Goal: Task Accomplishment & Management: Manage account settings

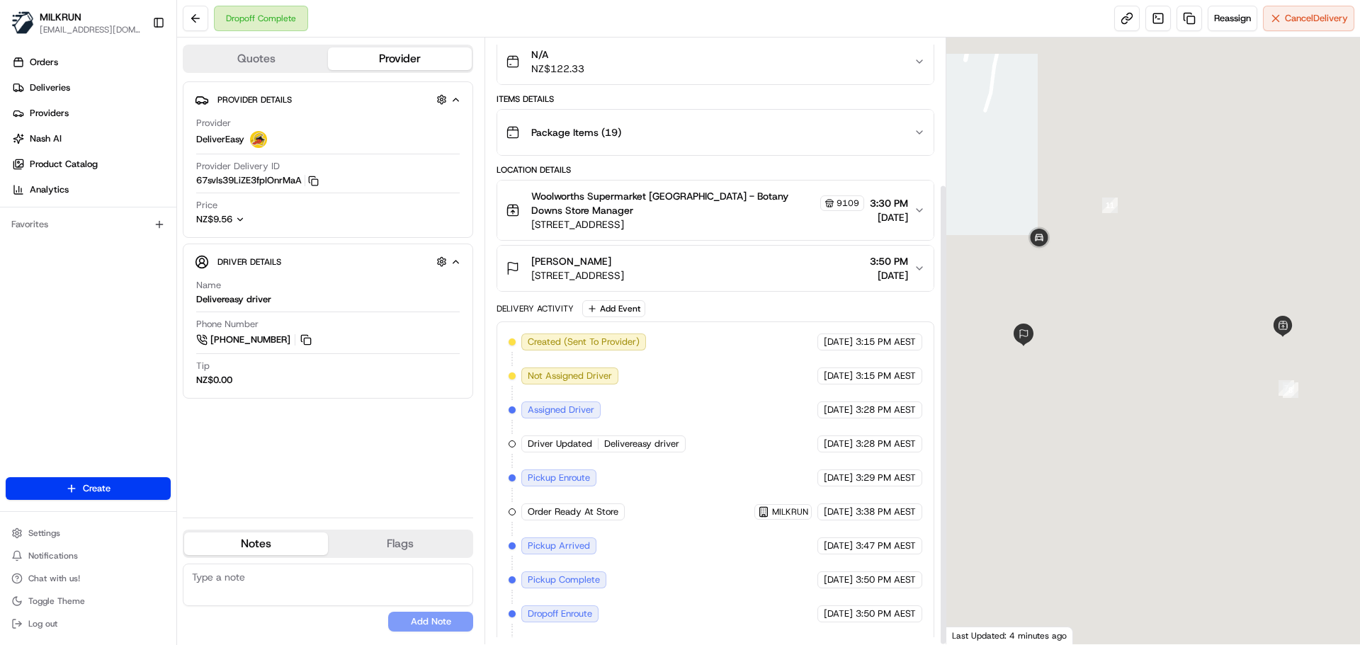
scroll to position [192, 0]
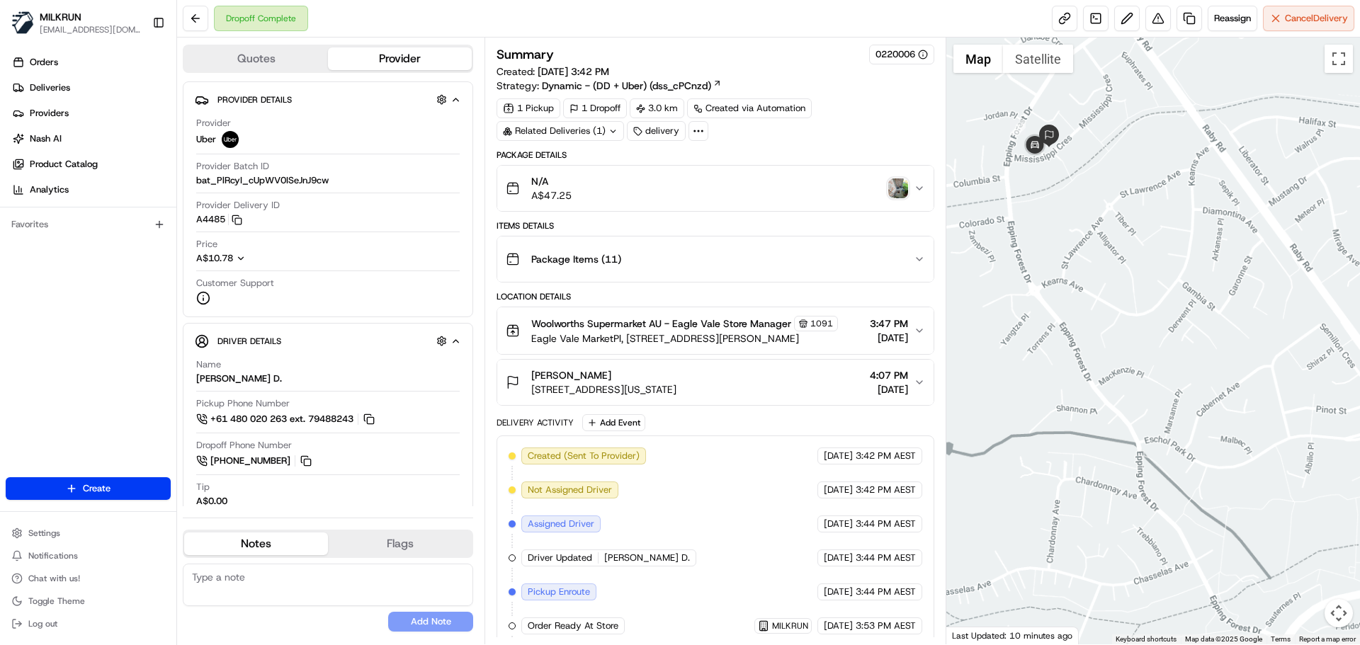
drag, startPoint x: 1051, startPoint y: 205, endPoint x: 1095, endPoint y: 352, distance: 154.0
click at [1094, 352] on div at bounding box center [1153, 341] width 414 height 607
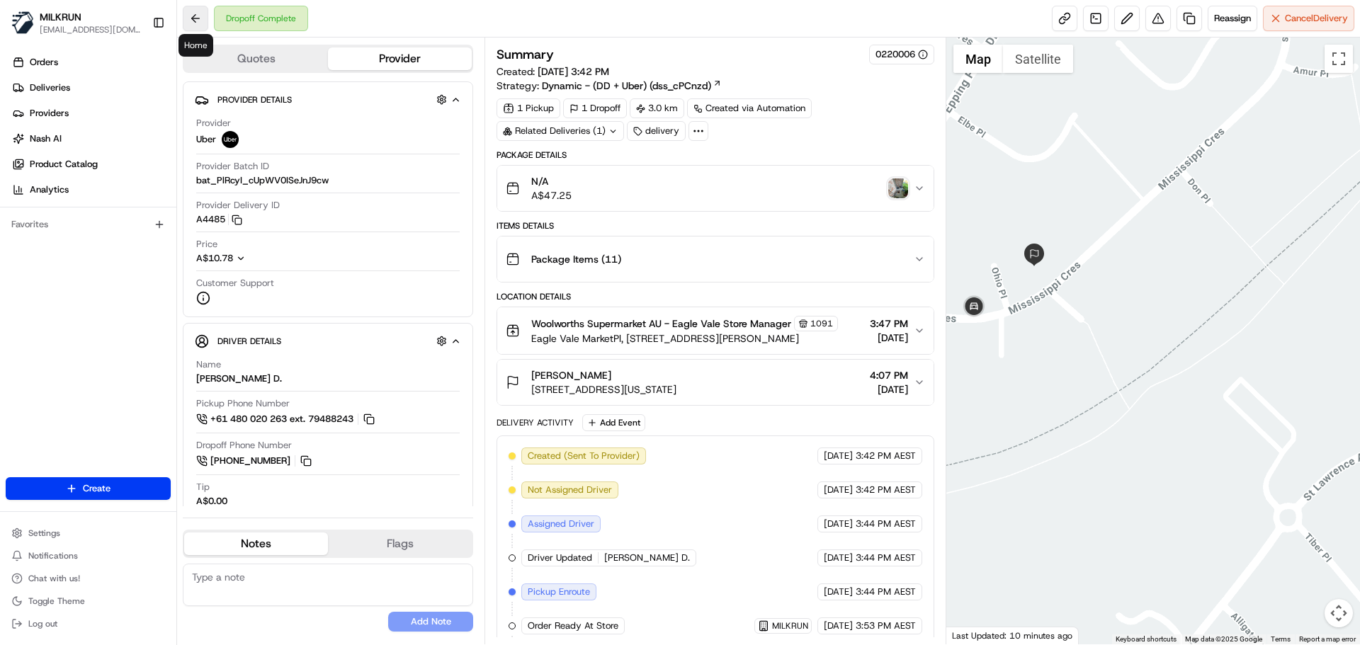
click at [195, 12] on button at bounding box center [196, 19] width 26 height 26
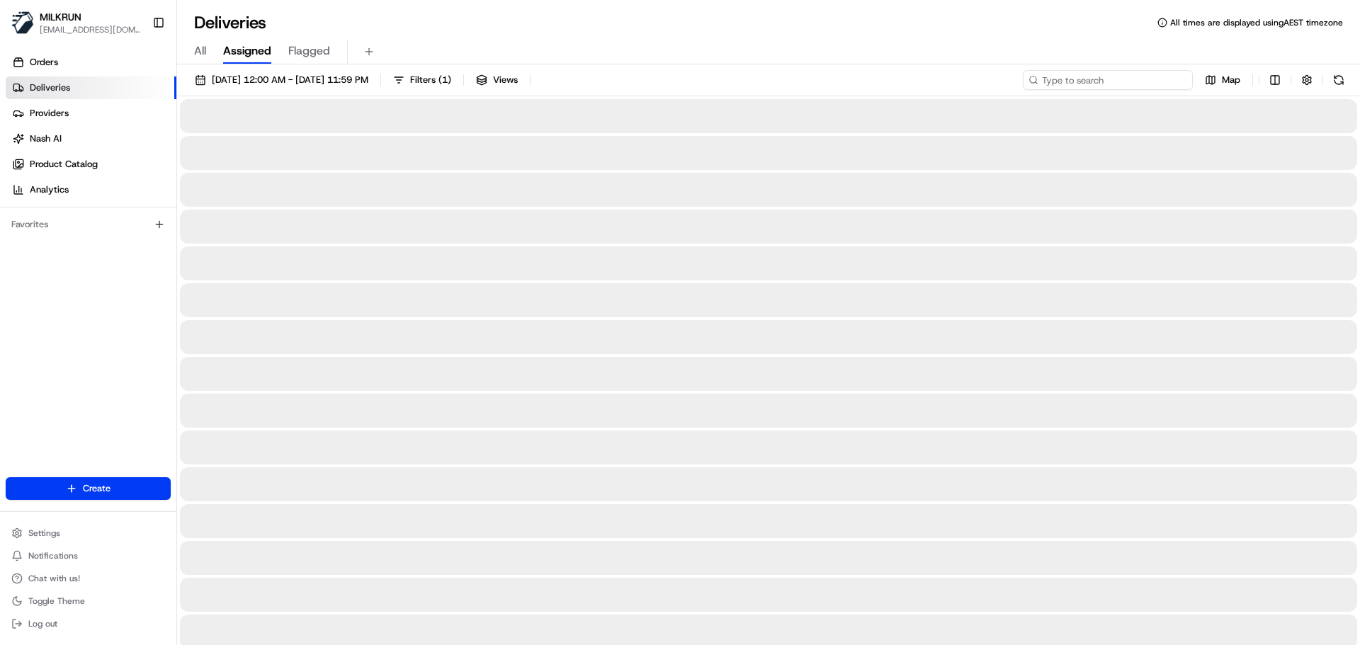
click at [1088, 84] on input at bounding box center [1108, 80] width 170 height 20
paste input "Jos Fisher"
type input "Jos Fisher"
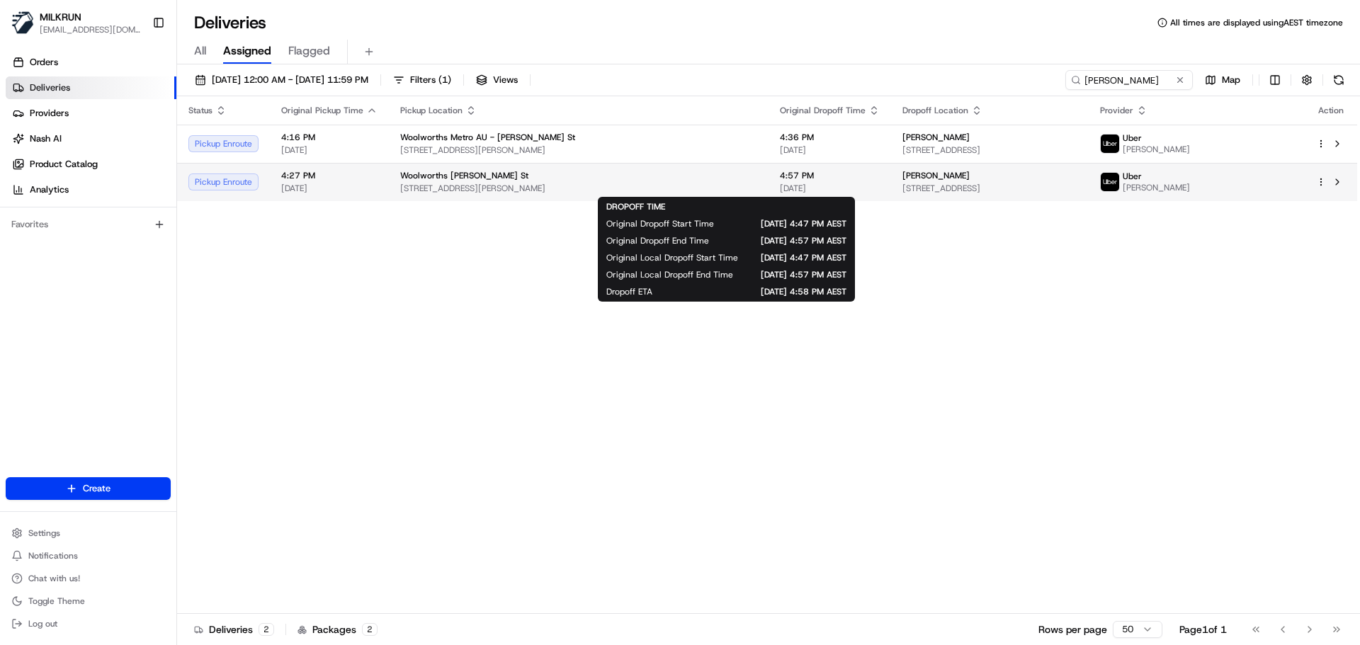
click at [780, 179] on span "4:57 PM" at bounding box center [830, 175] width 100 height 11
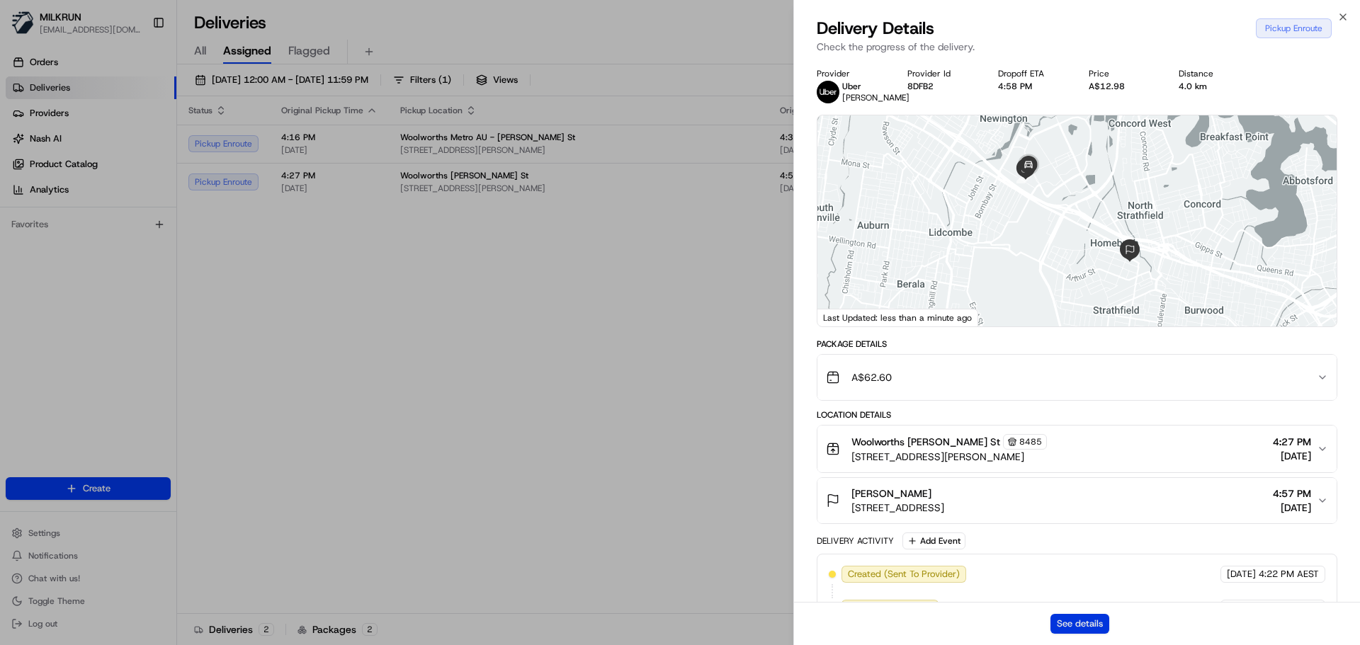
click at [1078, 626] on button "See details" at bounding box center [1080, 624] width 59 height 20
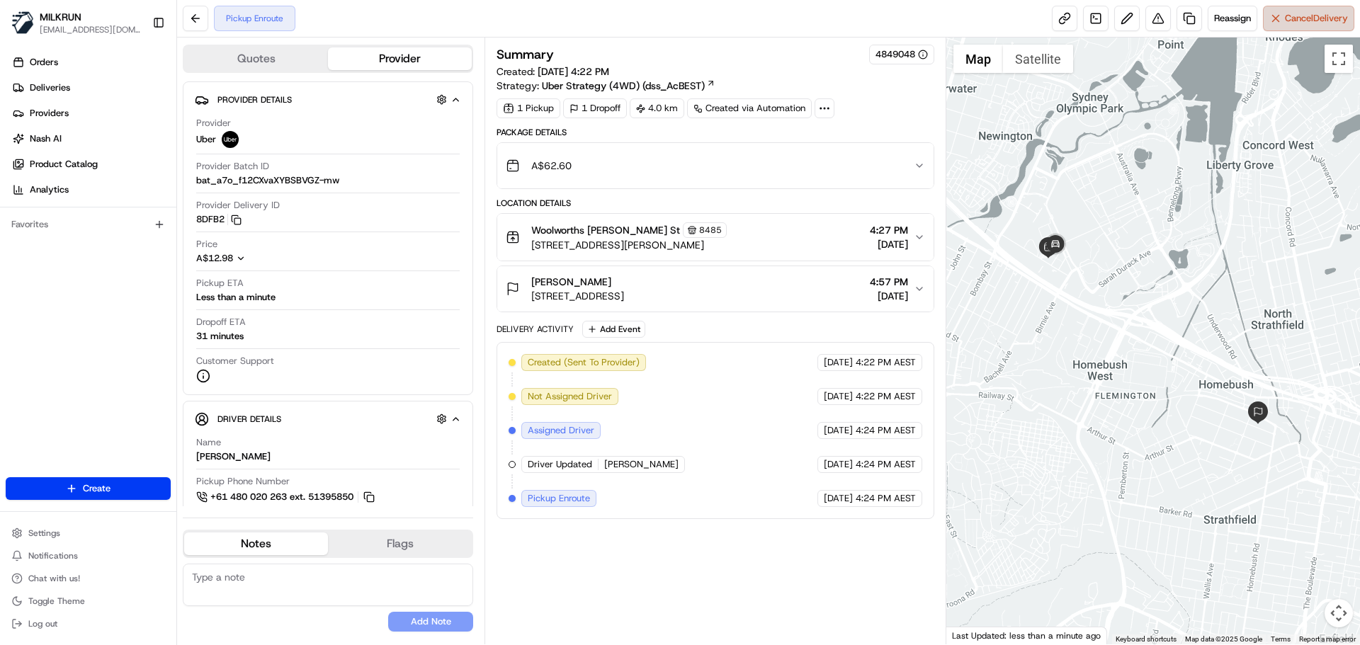
click at [1279, 25] on button "Cancel Delivery" at bounding box center [1308, 19] width 91 height 26
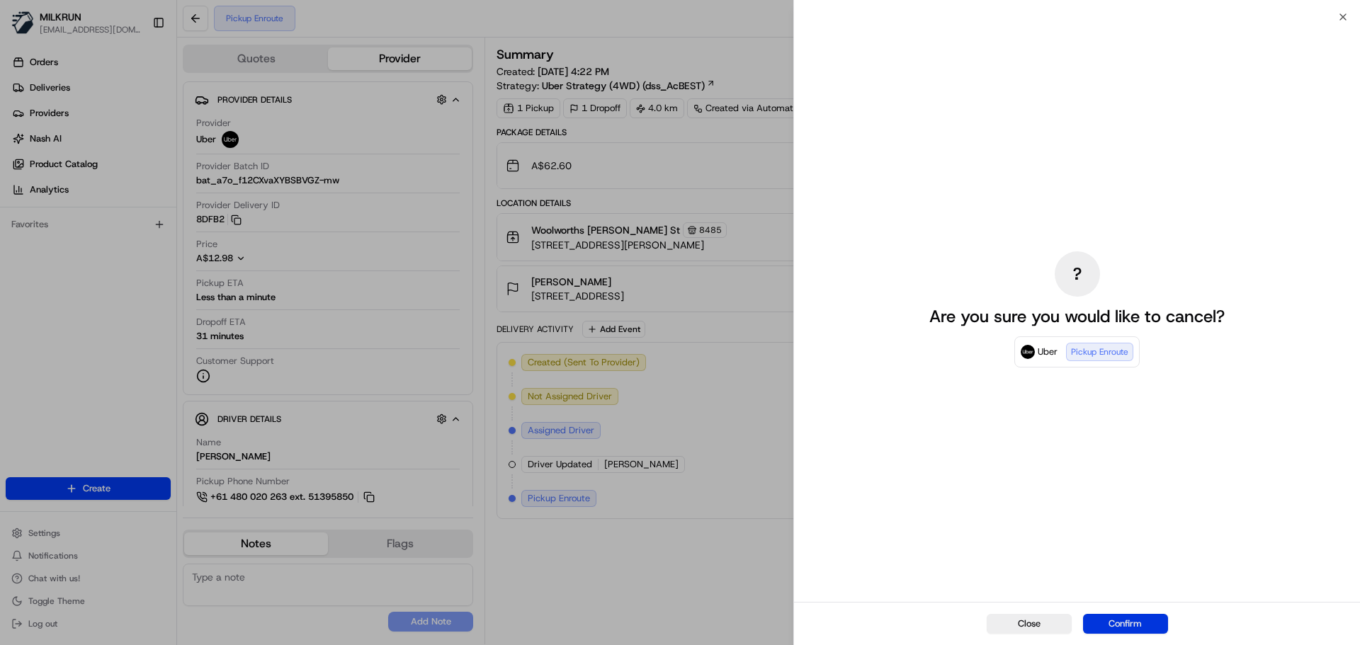
click at [1124, 630] on button "Confirm" at bounding box center [1125, 624] width 85 height 20
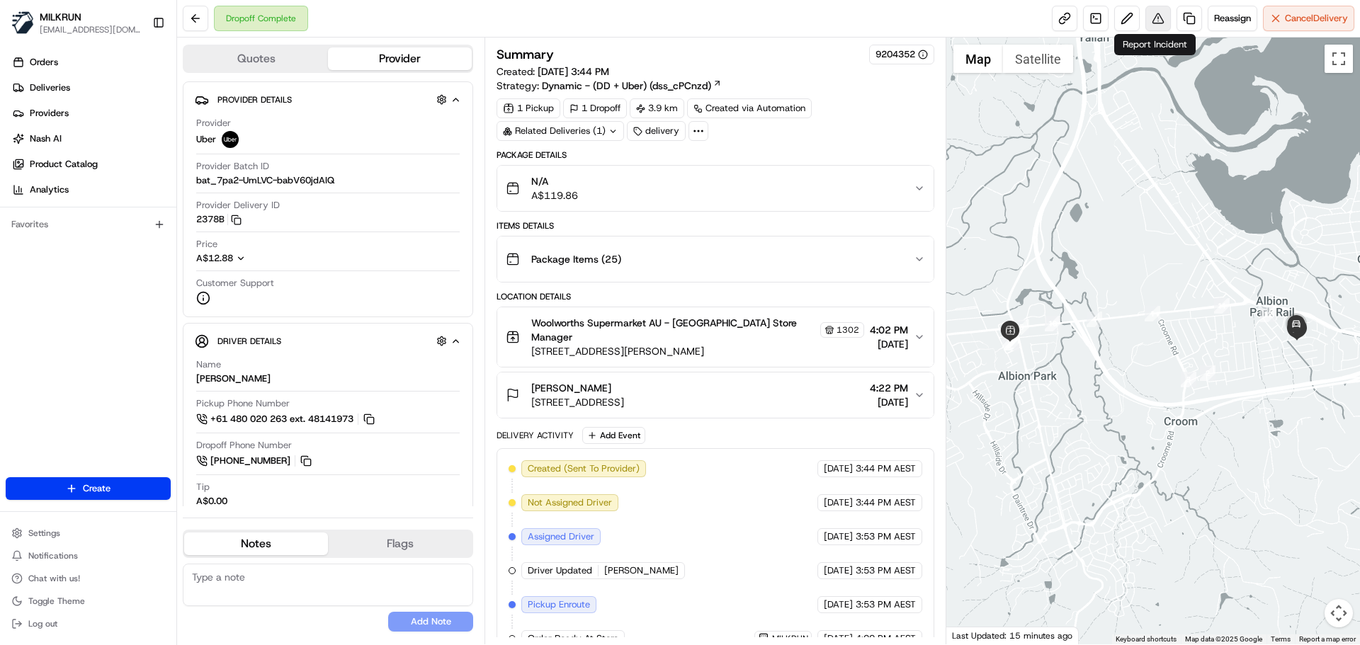
click at [1155, 19] on button at bounding box center [1159, 19] width 26 height 26
click at [1121, 16] on button at bounding box center [1127, 19] width 26 height 26
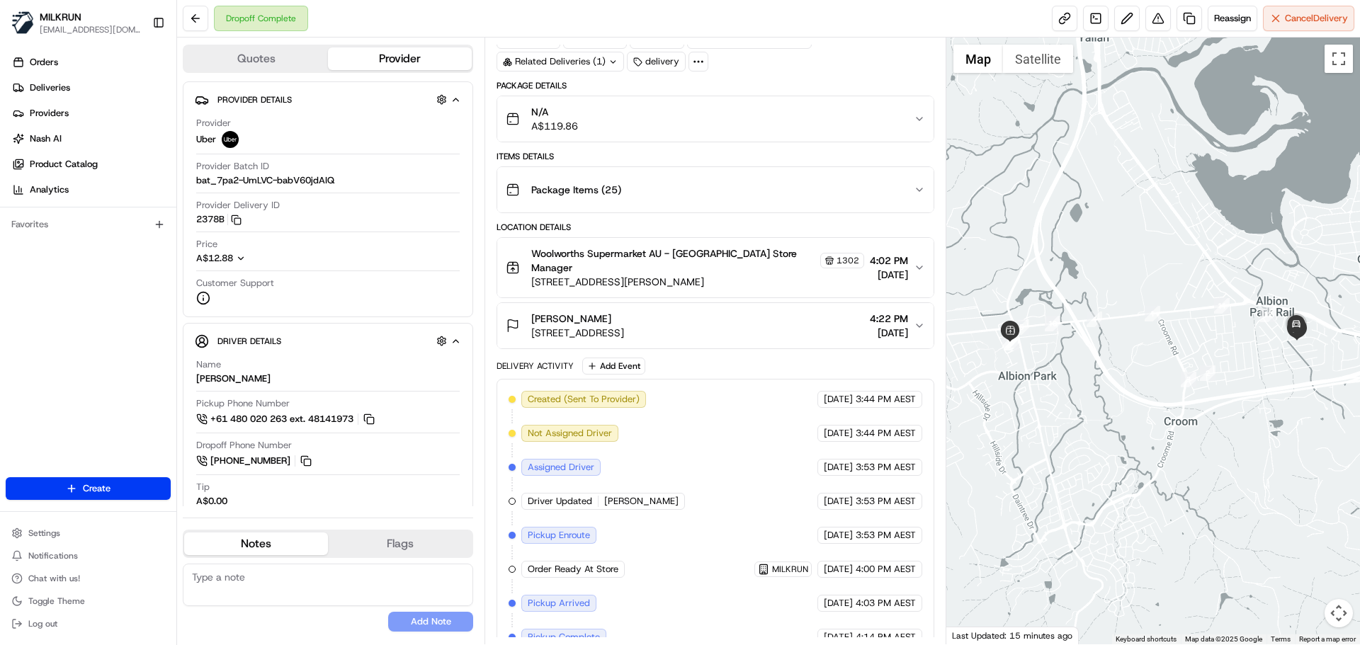
scroll to position [71, 0]
click at [1190, 18] on link at bounding box center [1190, 19] width 26 height 26
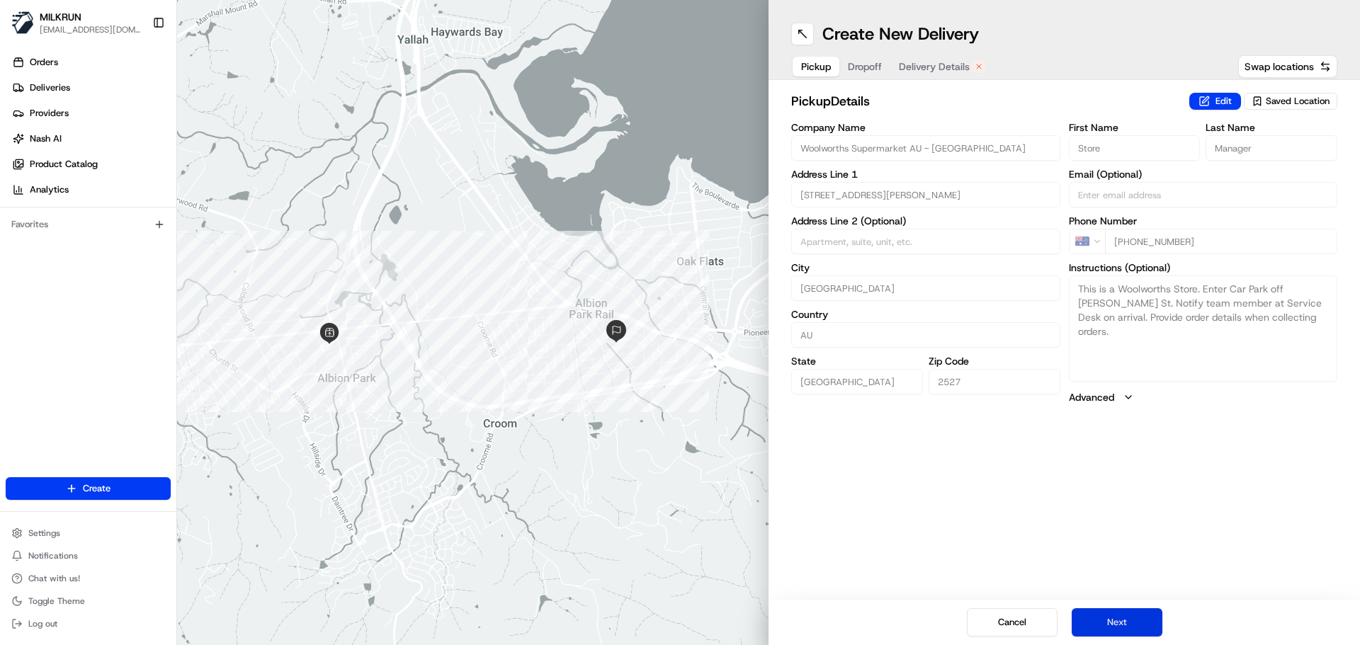
click at [1127, 621] on button "Next" at bounding box center [1117, 623] width 91 height 28
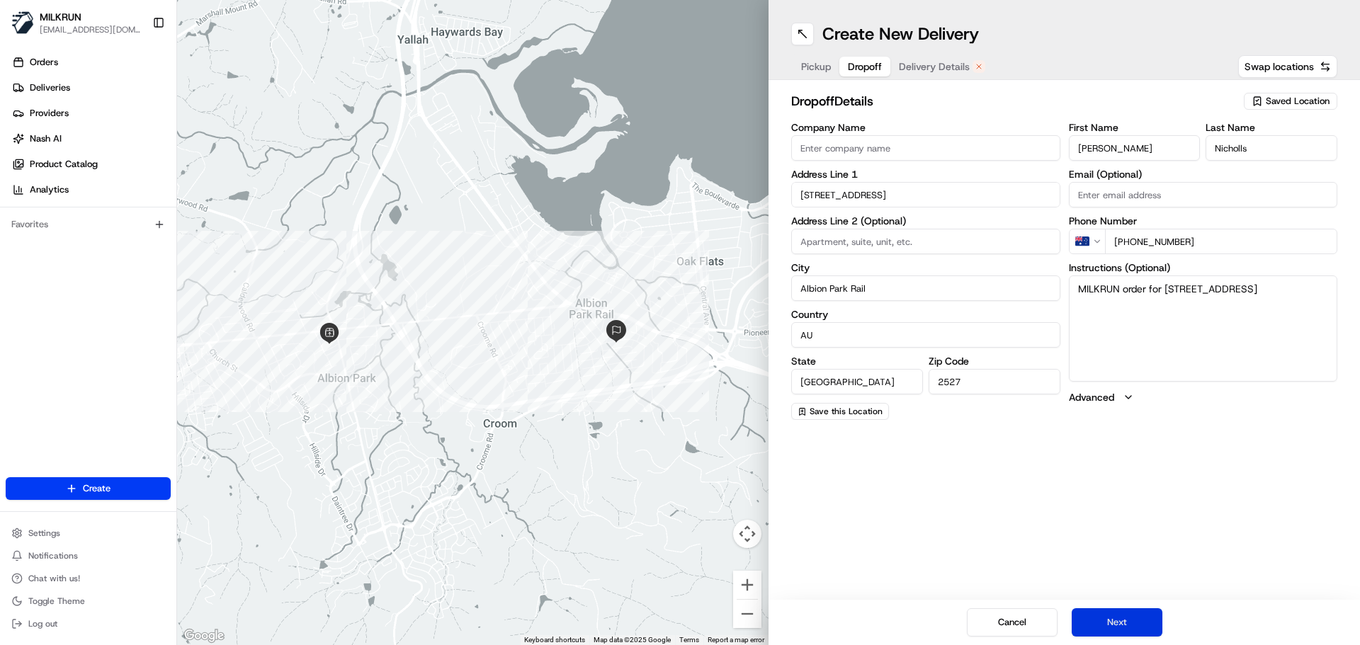
click at [1127, 621] on button "Next" at bounding box center [1117, 623] width 91 height 28
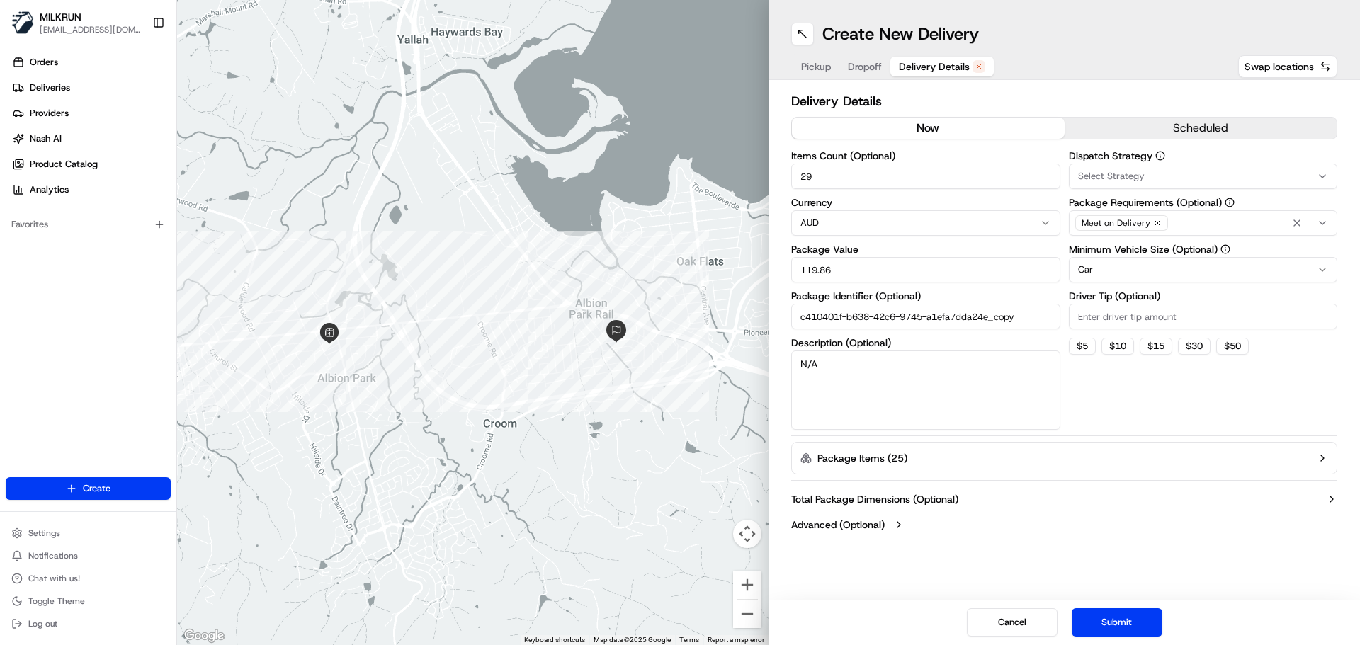
drag, startPoint x: 898, startPoint y: 123, endPoint x: 818, endPoint y: 209, distance: 117.3
click at [898, 123] on button "now" at bounding box center [928, 128] width 273 height 21
drag, startPoint x: 827, startPoint y: 179, endPoint x: 767, endPoint y: 120, distance: 84.7
click at [781, 170] on div "Delivery Details now scheduled Items Count (Optional) 29 Currency AUD Package V…" at bounding box center [1065, 314] width 592 height 469
type input "10"
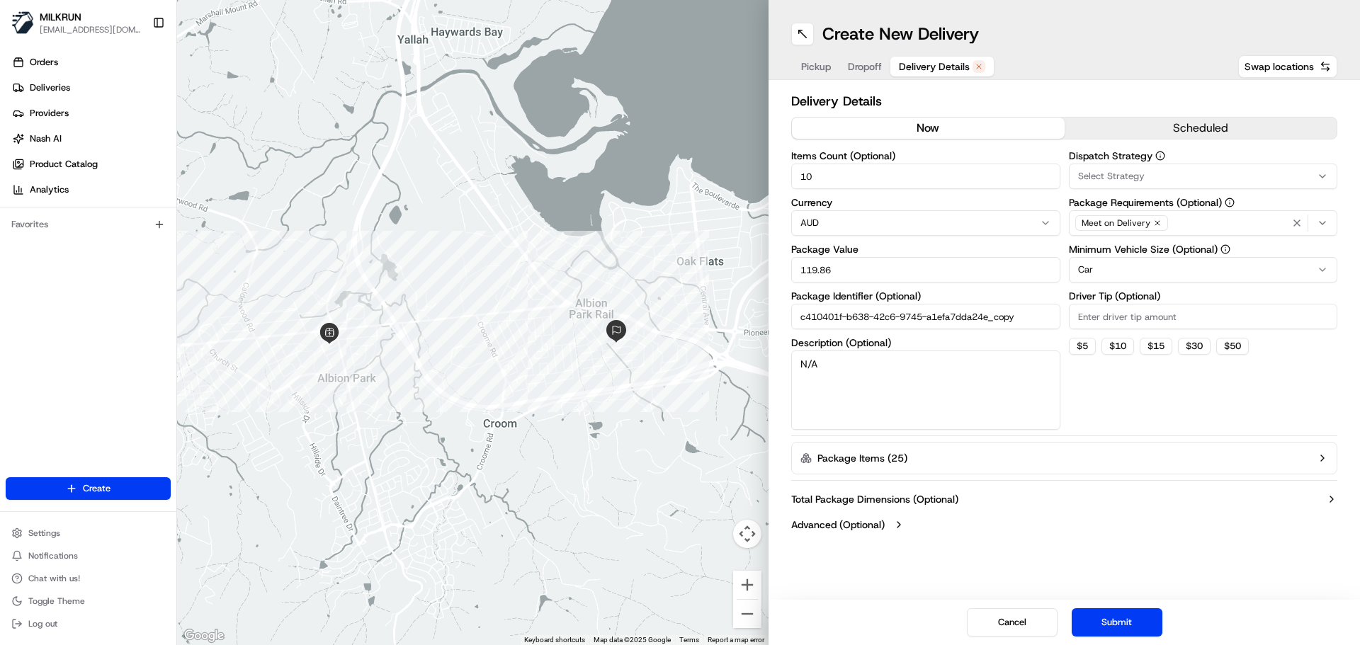
drag, startPoint x: 827, startPoint y: 263, endPoint x: 704, endPoint y: 269, distance: 123.4
click at [703, 271] on div "← Move left → Move right ↑ Move up ↓ Move down + Zoom in - Zoom out Home Jump l…" at bounding box center [768, 322] width 1183 height 645
type input "45"
click at [1088, 617] on button "Submit" at bounding box center [1117, 623] width 91 height 28
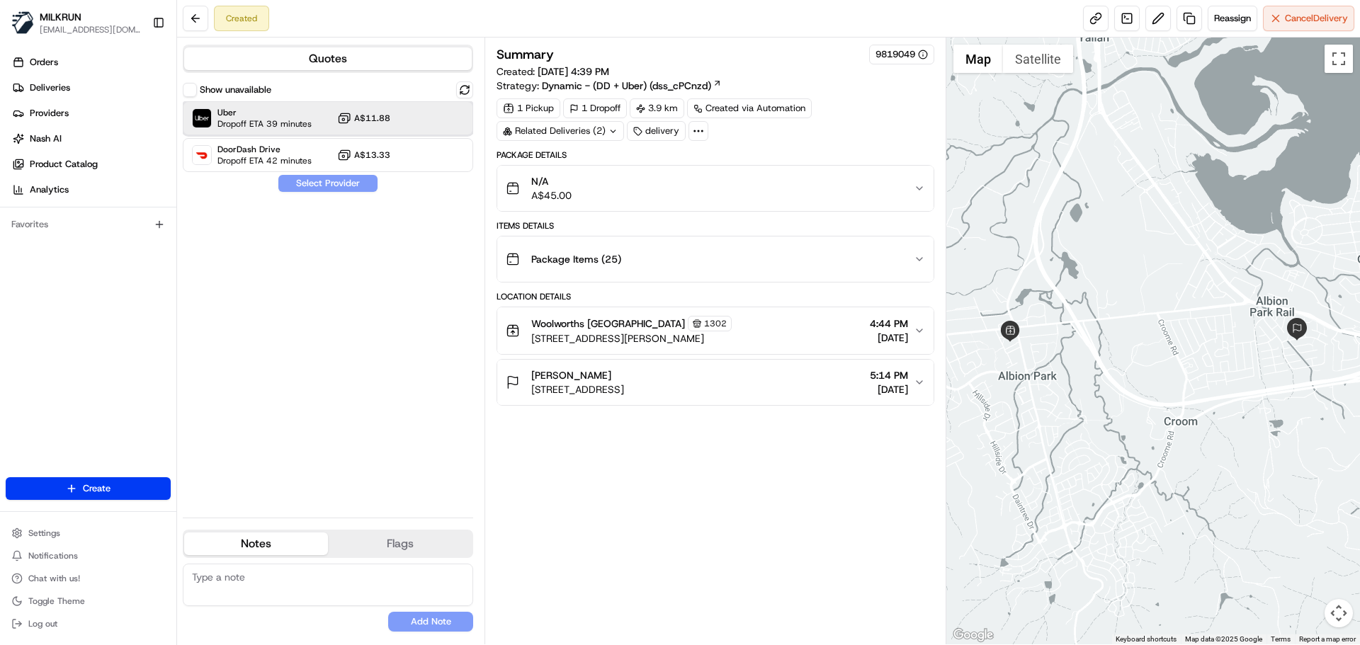
drag, startPoint x: 286, startPoint y: 119, endPoint x: 288, endPoint y: 132, distance: 12.9
click at [287, 120] on span "Dropoff ETA 39 minutes" at bounding box center [264, 123] width 94 height 11
click at [302, 181] on button "Assign Provider" at bounding box center [328, 183] width 101 height 17
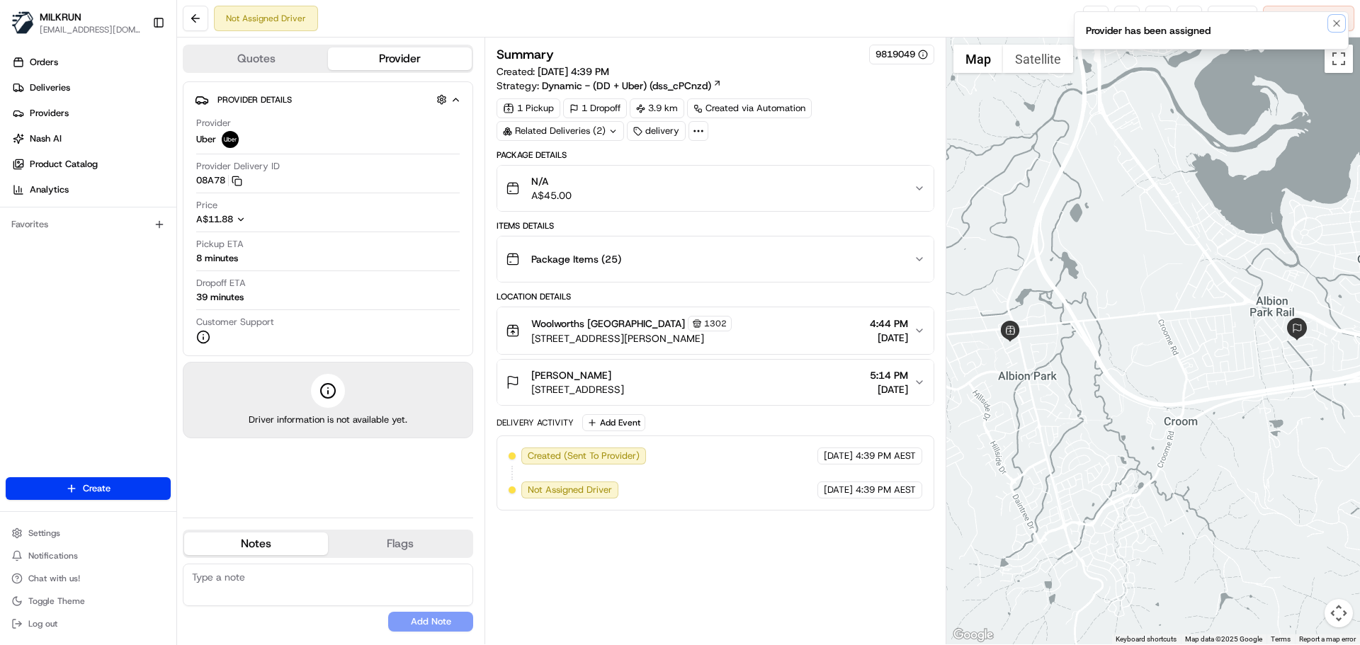
drag, startPoint x: 1338, startPoint y: 18, endPoint x: 1167, endPoint y: 31, distance: 171.9
click at [1335, 18] on icon "Notifications (F8)" at bounding box center [1336, 23] width 11 height 11
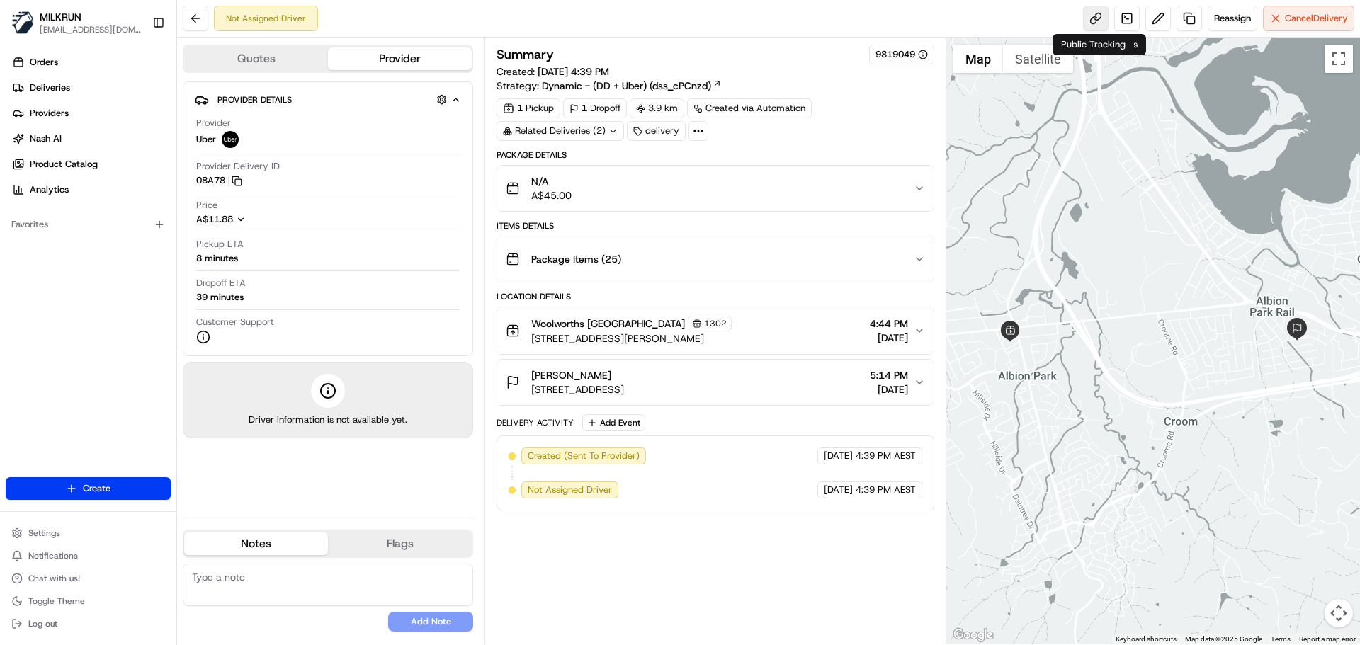
click at [1102, 14] on link at bounding box center [1096, 19] width 26 height 26
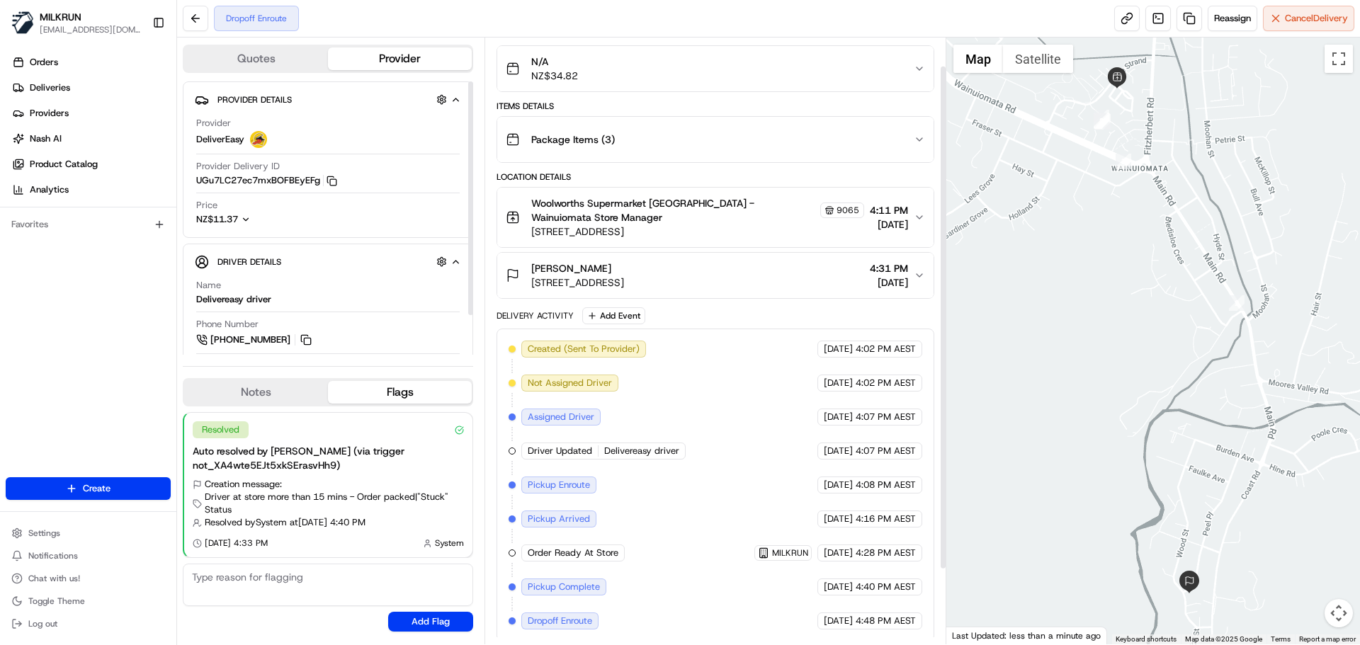
scroll to position [124, 0]
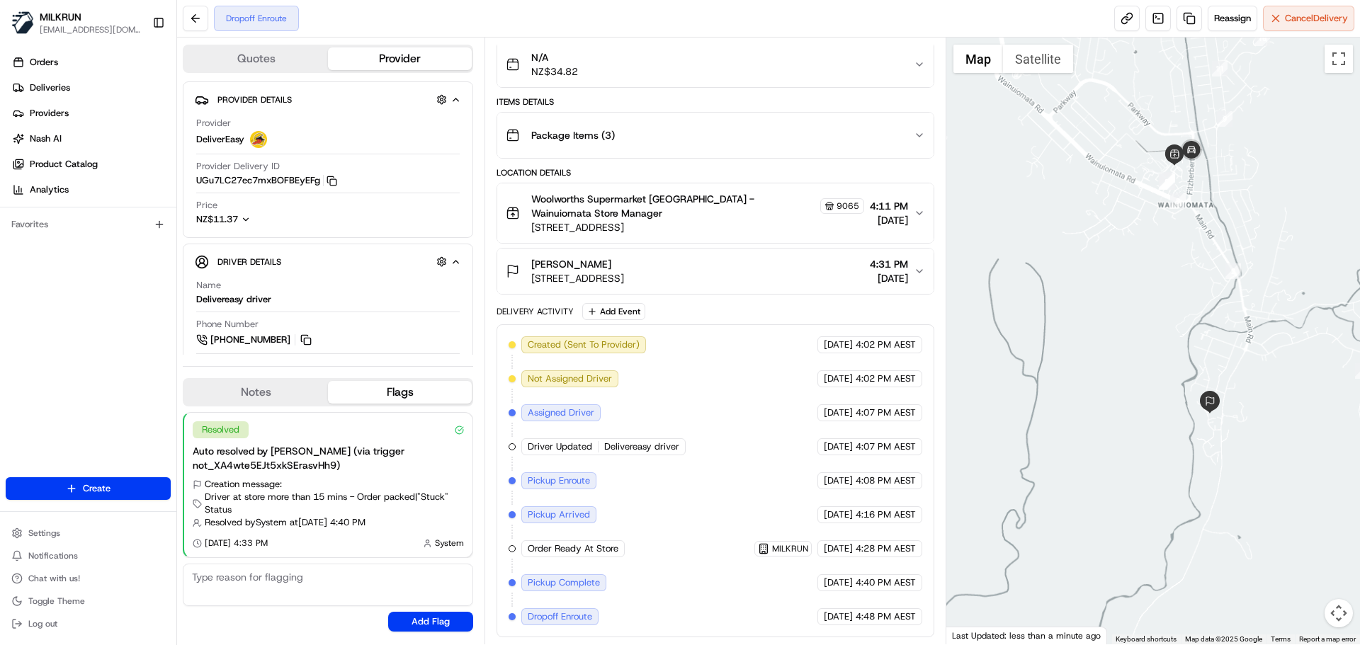
drag, startPoint x: 1013, startPoint y: 297, endPoint x: 899, endPoint y: 322, distance: 116.9
click at [899, 322] on div "Quotes Provider Provider Details Hidden ( 4 ) Provider DeliverEasy Provider Del…" at bounding box center [768, 341] width 1183 height 607
drag, startPoint x: 1183, startPoint y: 298, endPoint x: 1170, endPoint y: 337, distance: 41.9
click at [1170, 337] on div at bounding box center [1153, 341] width 414 height 607
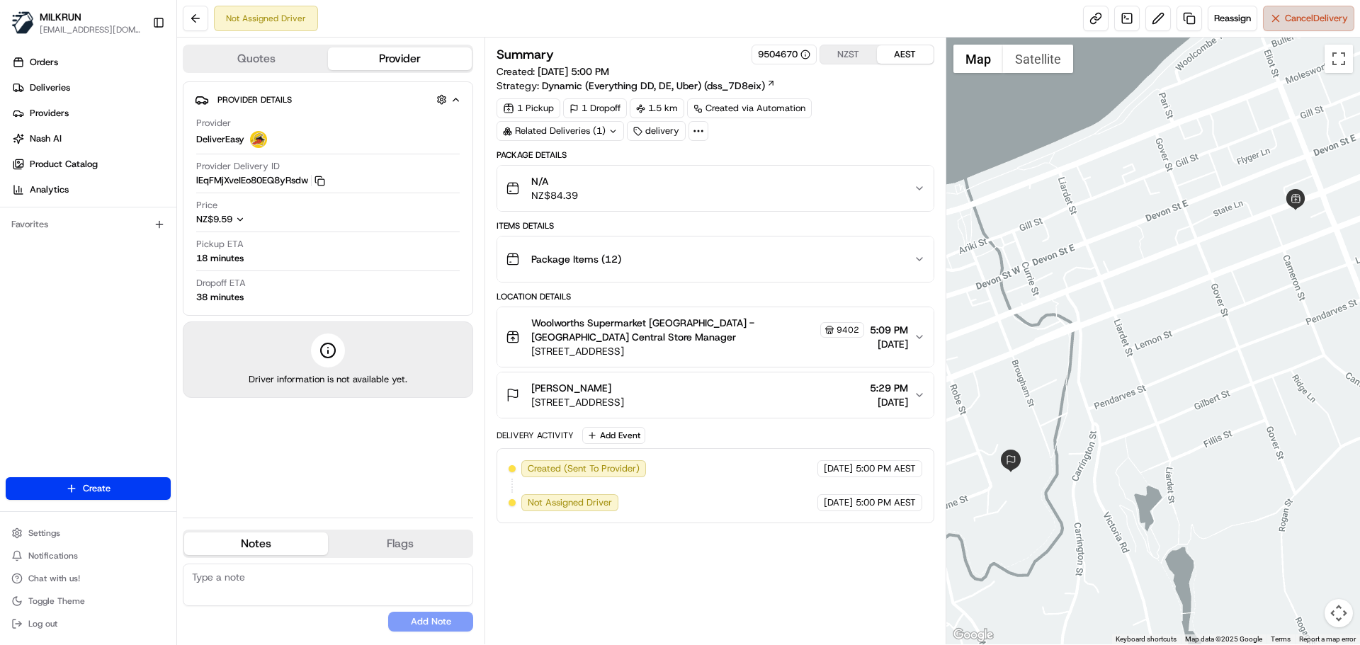
click at [1316, 14] on span "Cancel Delivery" at bounding box center [1316, 18] width 63 height 13
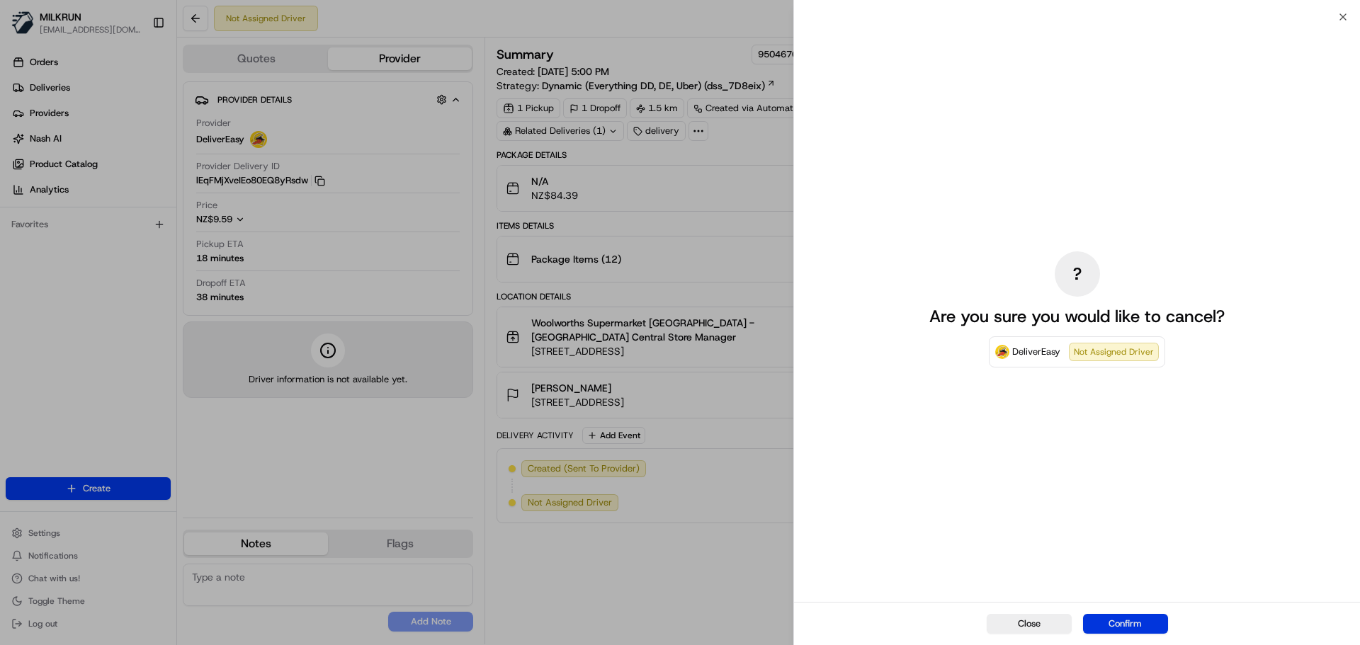
drag, startPoint x: 1124, startPoint y: 630, endPoint x: 604, endPoint y: 201, distance: 673.3
click at [1122, 628] on button "Confirm" at bounding box center [1125, 624] width 85 height 20
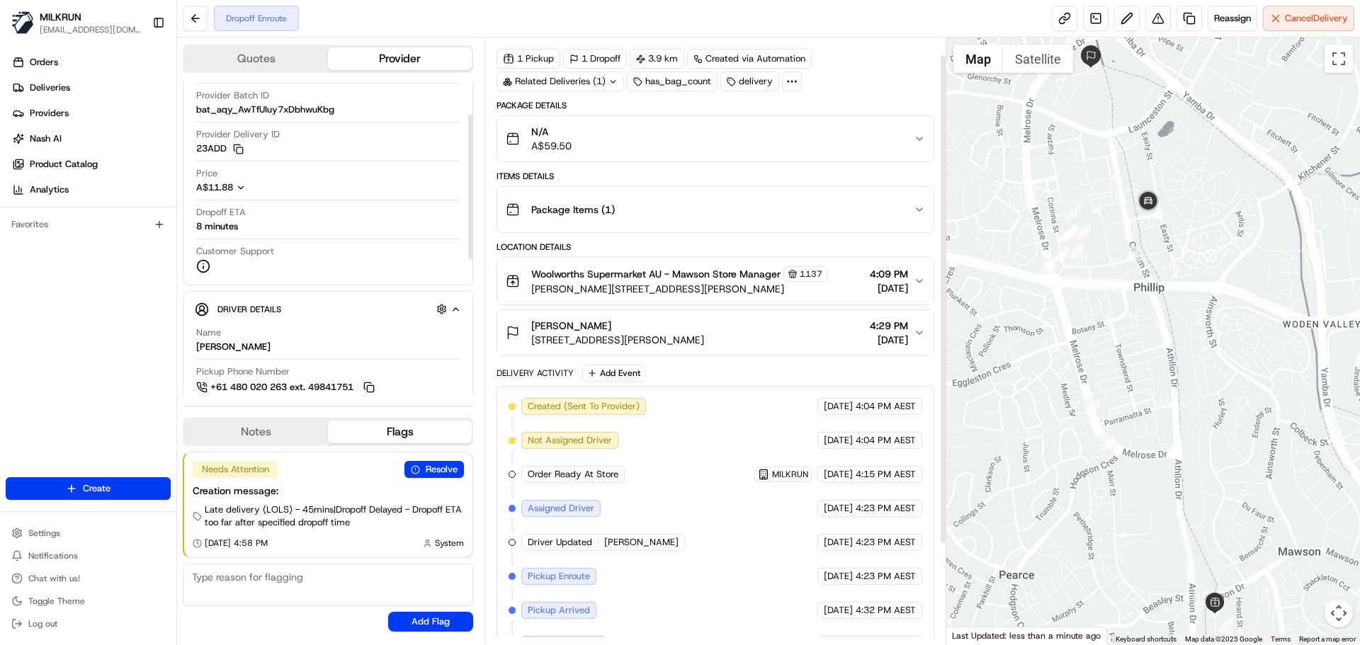
scroll to position [145, 0]
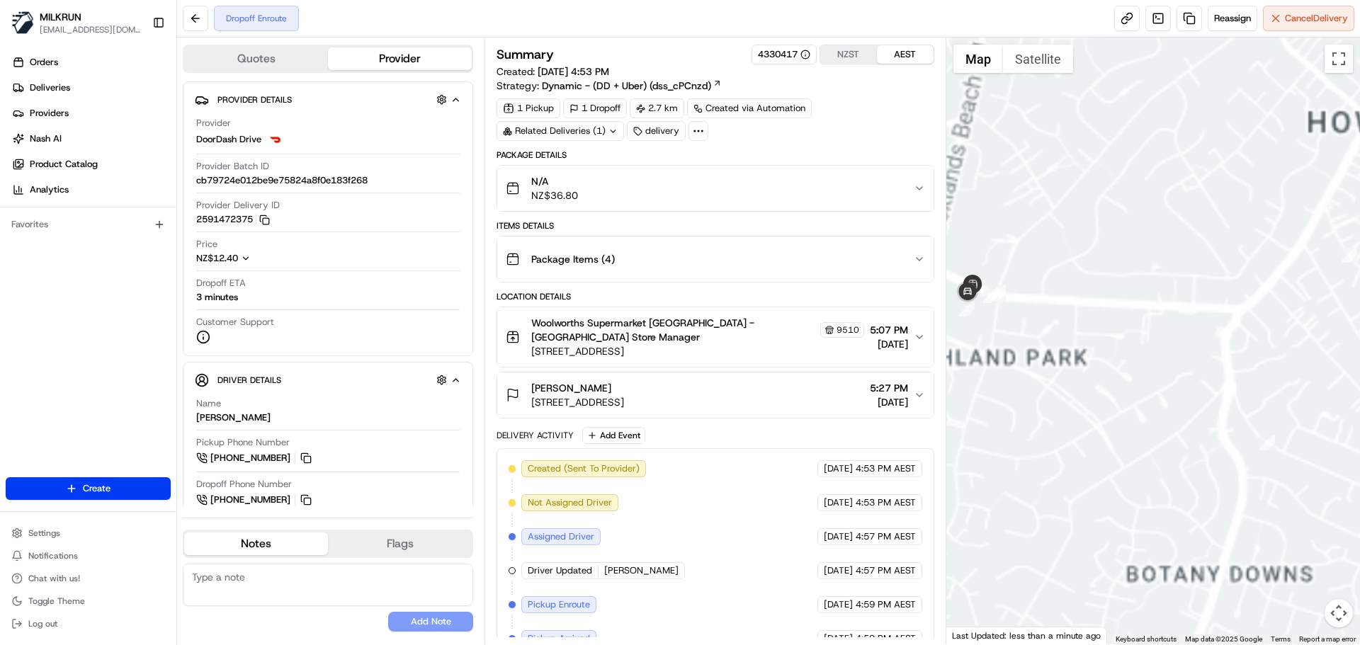
drag, startPoint x: 1126, startPoint y: 327, endPoint x: 1114, endPoint y: 328, distance: 12.1
click at [1238, 409] on div at bounding box center [1153, 341] width 414 height 607
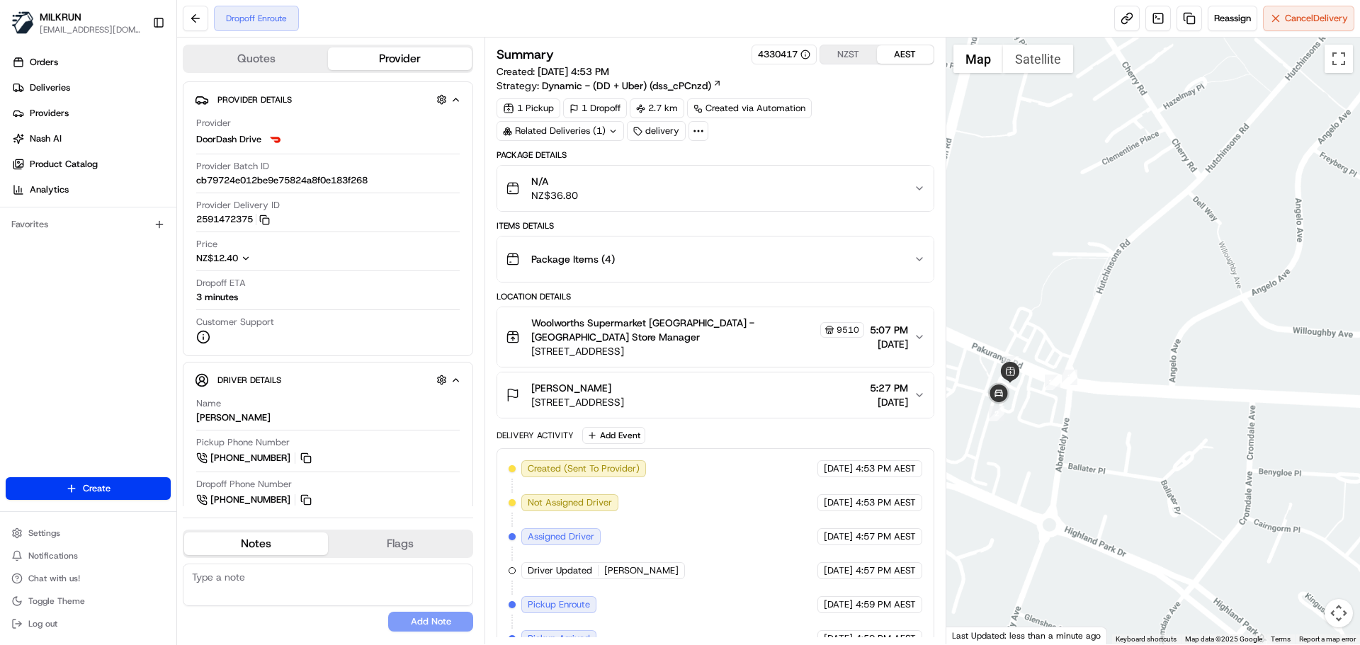
drag, startPoint x: 1094, startPoint y: 268, endPoint x: 1150, endPoint y: 268, distance: 56.7
click at [1154, 267] on div at bounding box center [1153, 341] width 414 height 607
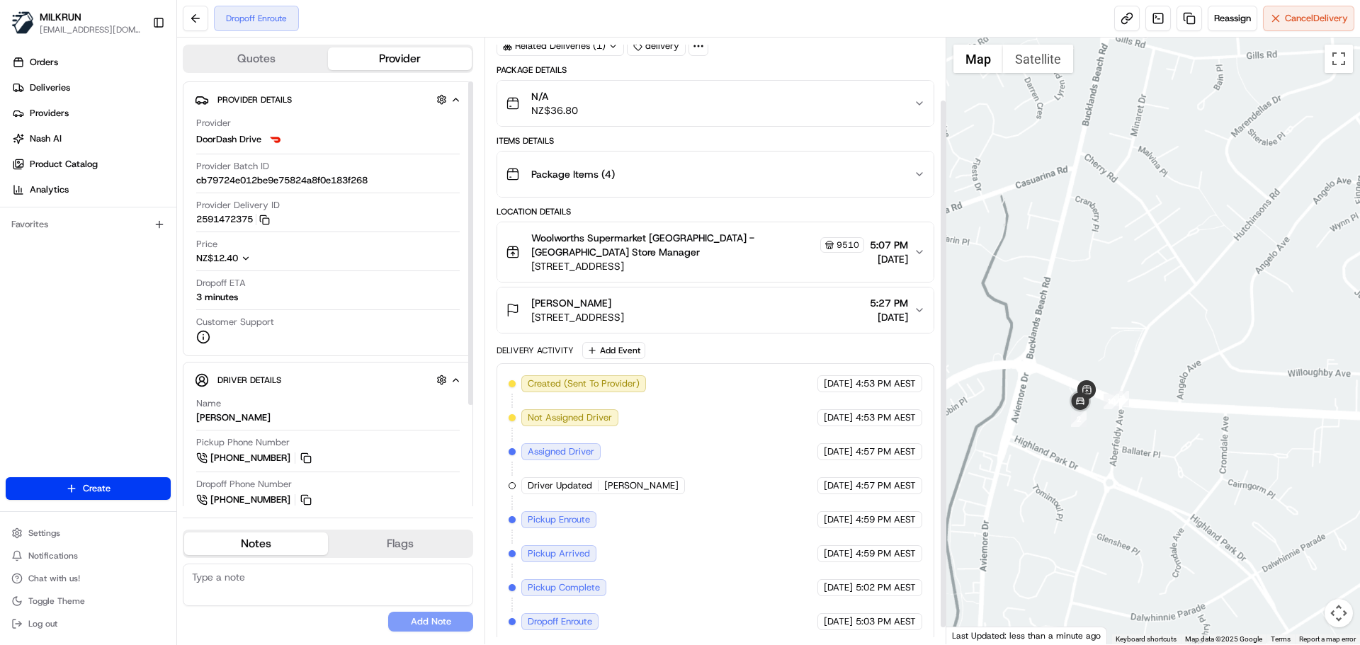
scroll to position [90, 0]
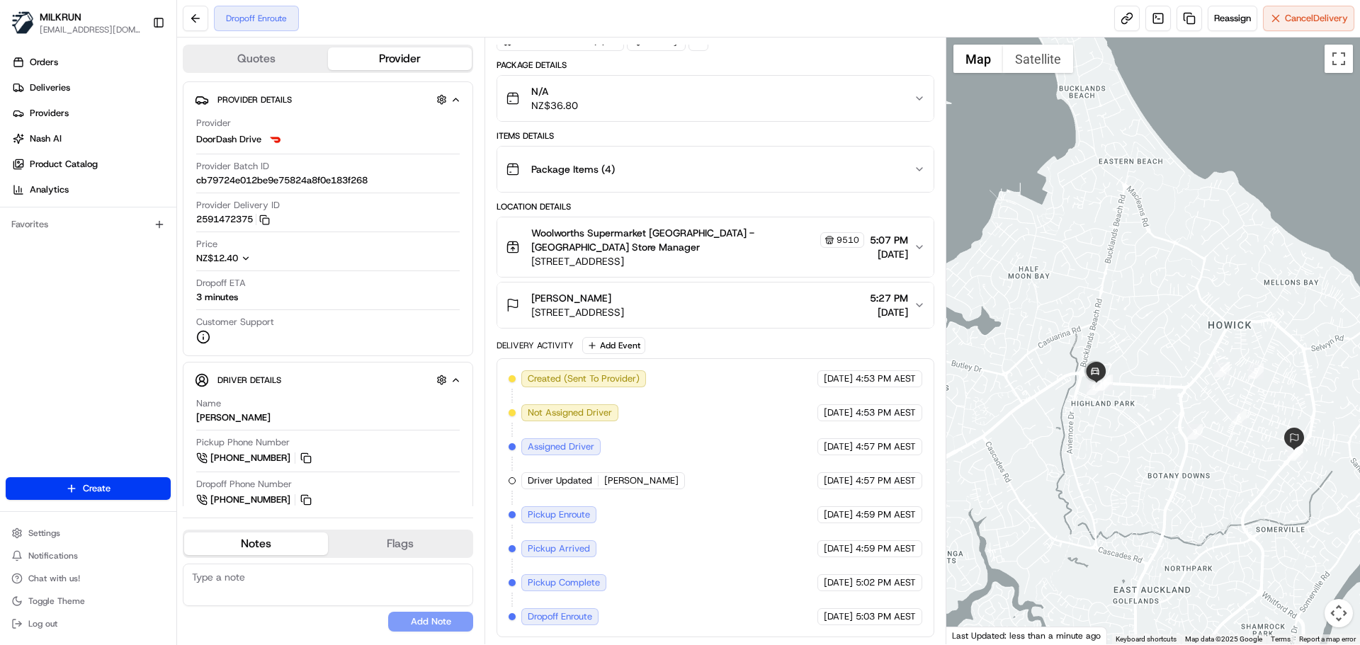
drag, startPoint x: 1208, startPoint y: 463, endPoint x: 1170, endPoint y: 460, distance: 37.7
click at [1170, 460] on div at bounding box center [1153, 341] width 414 height 607
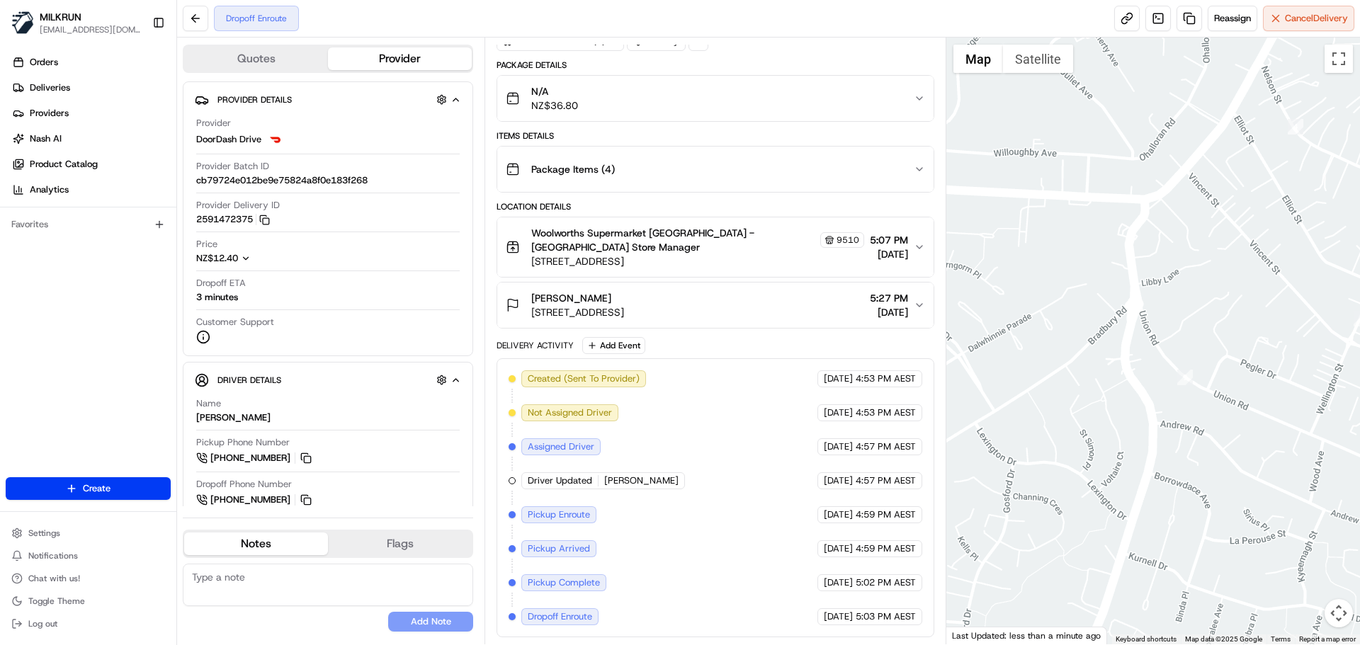
drag, startPoint x: 1277, startPoint y: 298, endPoint x: 1353, endPoint y: 270, distance: 81.3
click at [1277, 299] on div at bounding box center [1153, 341] width 414 height 607
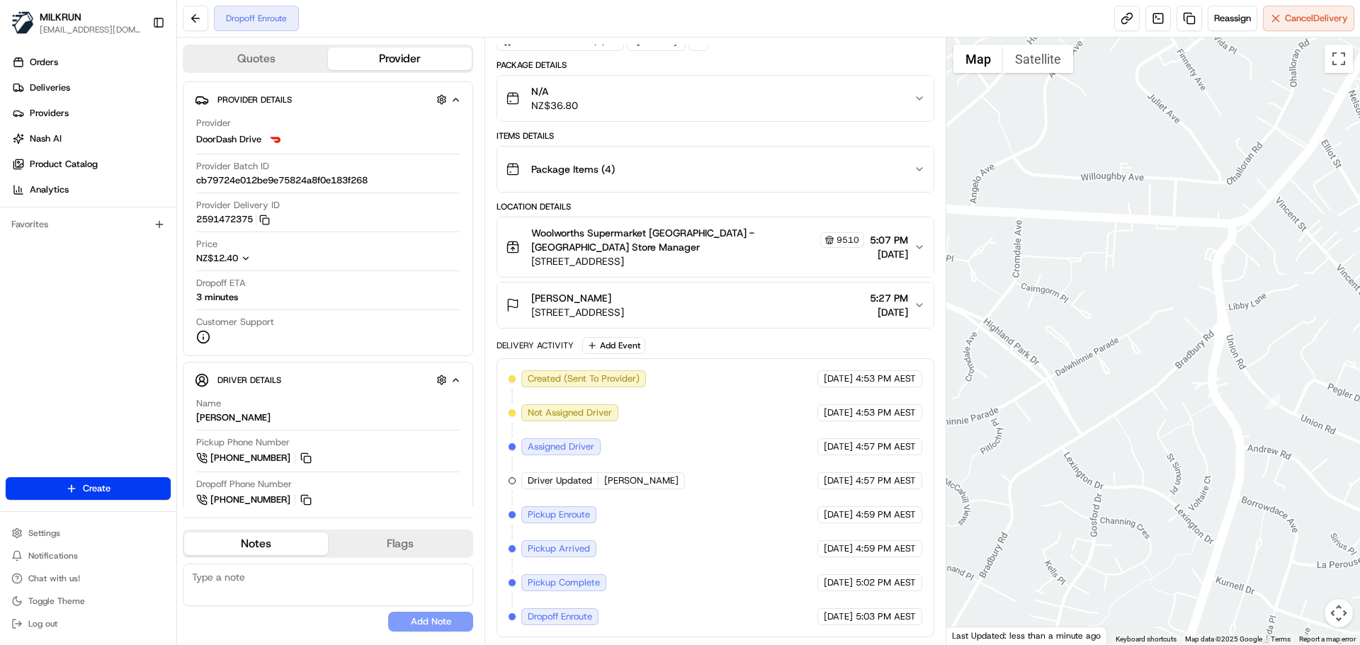
drag, startPoint x: 1098, startPoint y: 312, endPoint x: 1194, endPoint y: 340, distance: 99.7
click at [1194, 340] on div at bounding box center [1153, 341] width 414 height 607
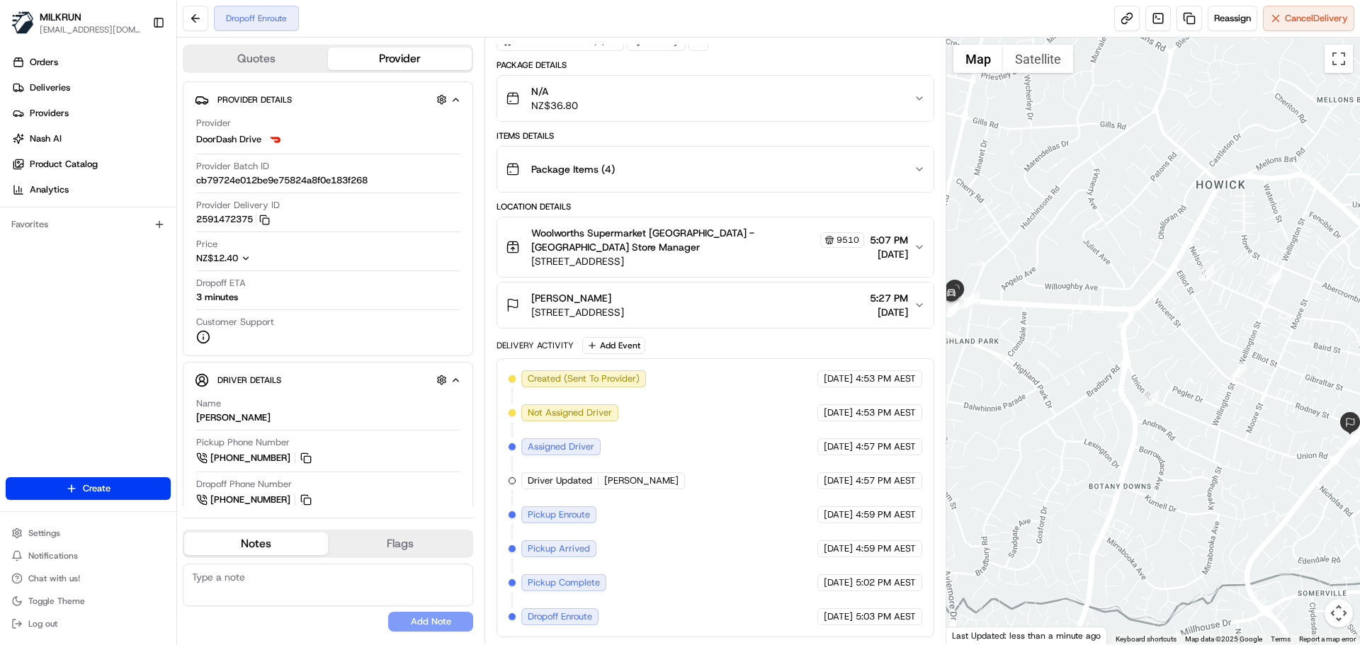
drag, startPoint x: 1123, startPoint y: 365, endPoint x: 1157, endPoint y: 416, distance: 61.3
click at [1157, 416] on div at bounding box center [1153, 341] width 414 height 607
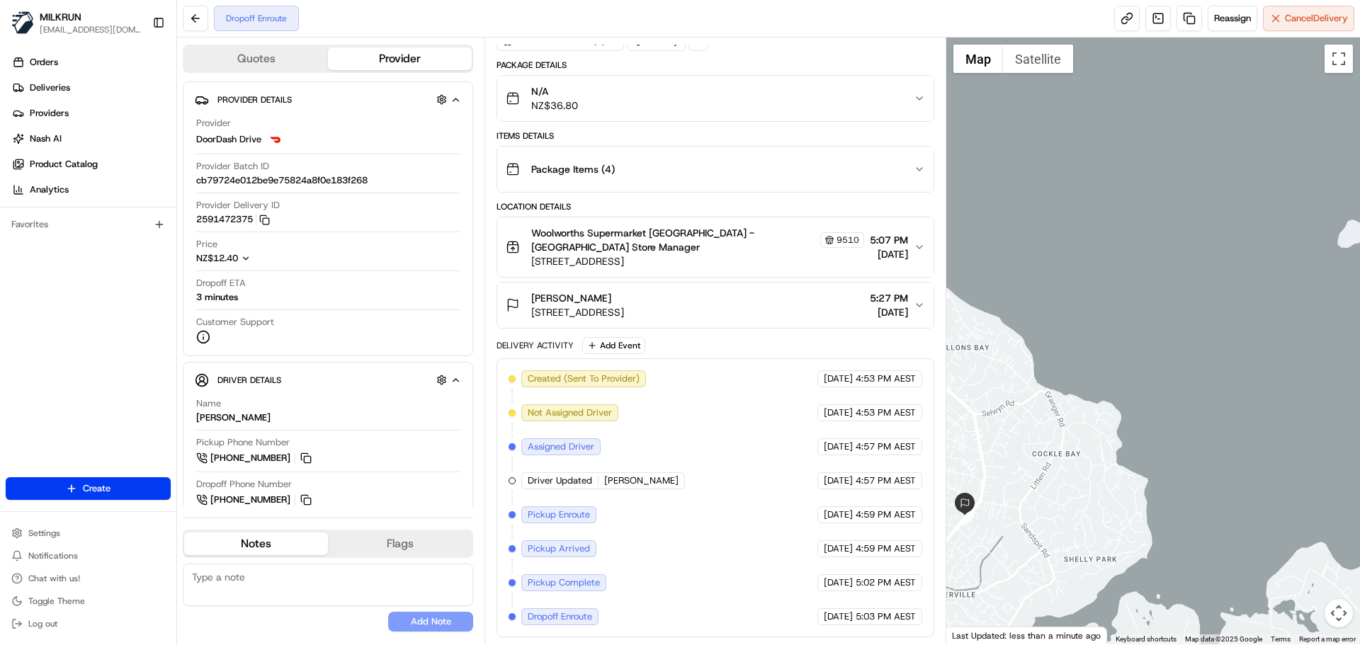
drag, startPoint x: 983, startPoint y: 467, endPoint x: 972, endPoint y: 459, distance: 13.2
click at [980, 465] on div at bounding box center [1153, 341] width 414 height 607
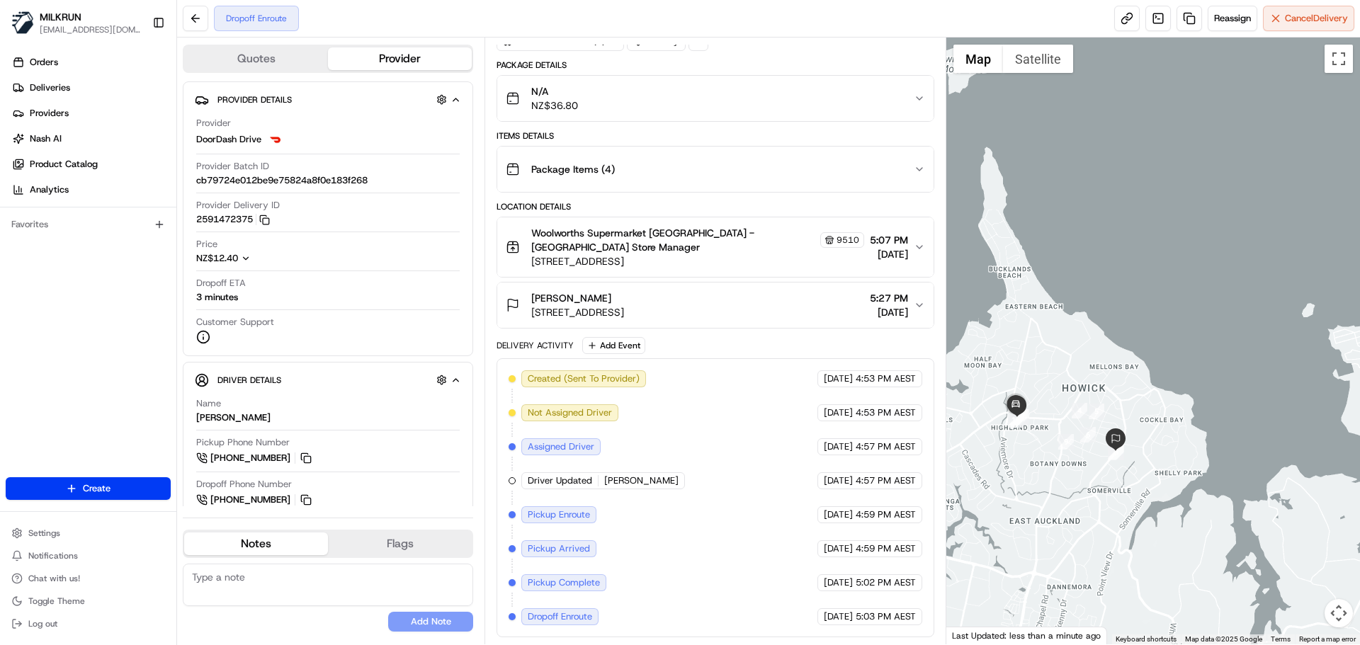
drag, startPoint x: 1087, startPoint y: 482, endPoint x: 1137, endPoint y: 470, distance: 50.9
click at [1155, 460] on div at bounding box center [1153, 341] width 414 height 607
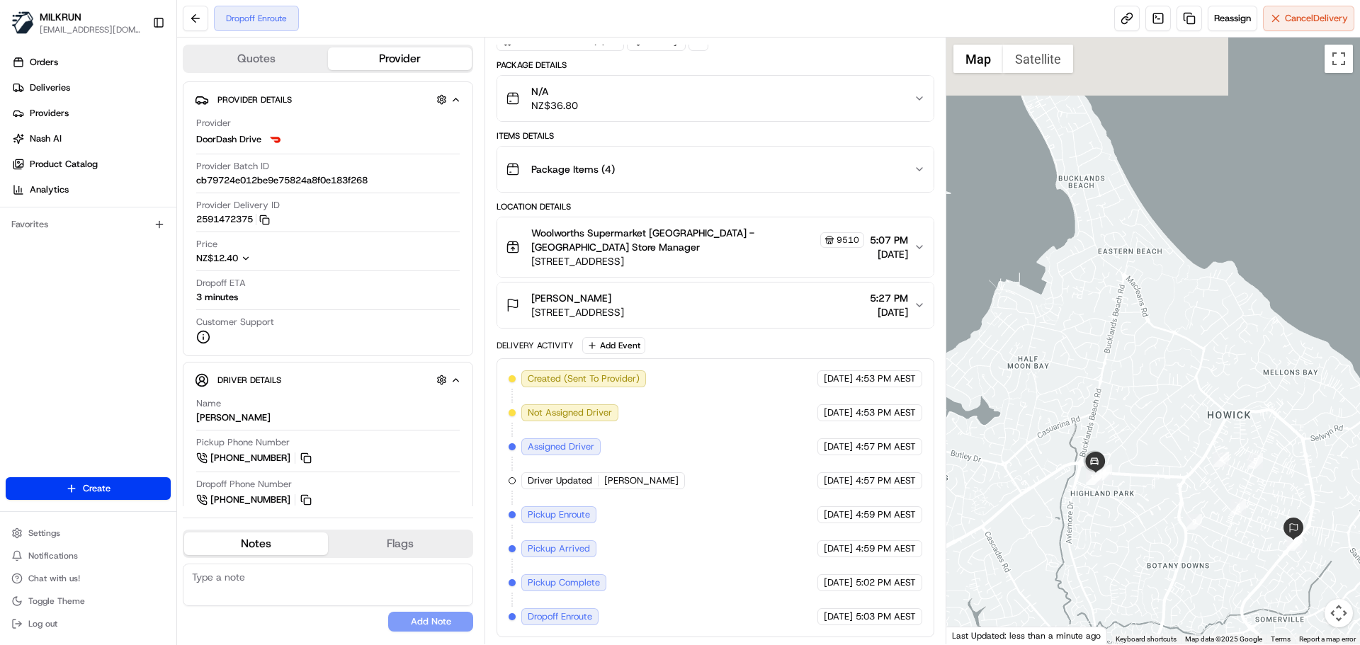
click at [1223, 436] on div at bounding box center [1153, 341] width 414 height 607
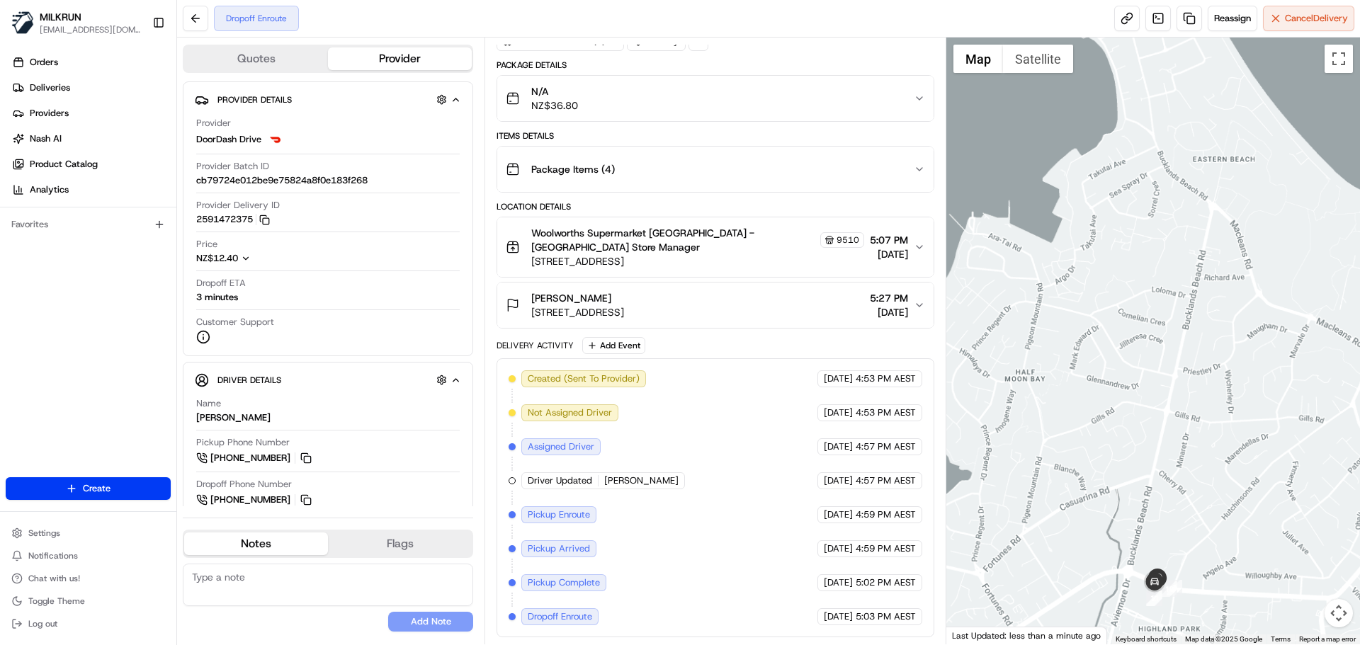
drag, startPoint x: 1165, startPoint y: 363, endPoint x: 1056, endPoint y: 136, distance: 252.5
click at [1056, 136] on div at bounding box center [1153, 341] width 414 height 607
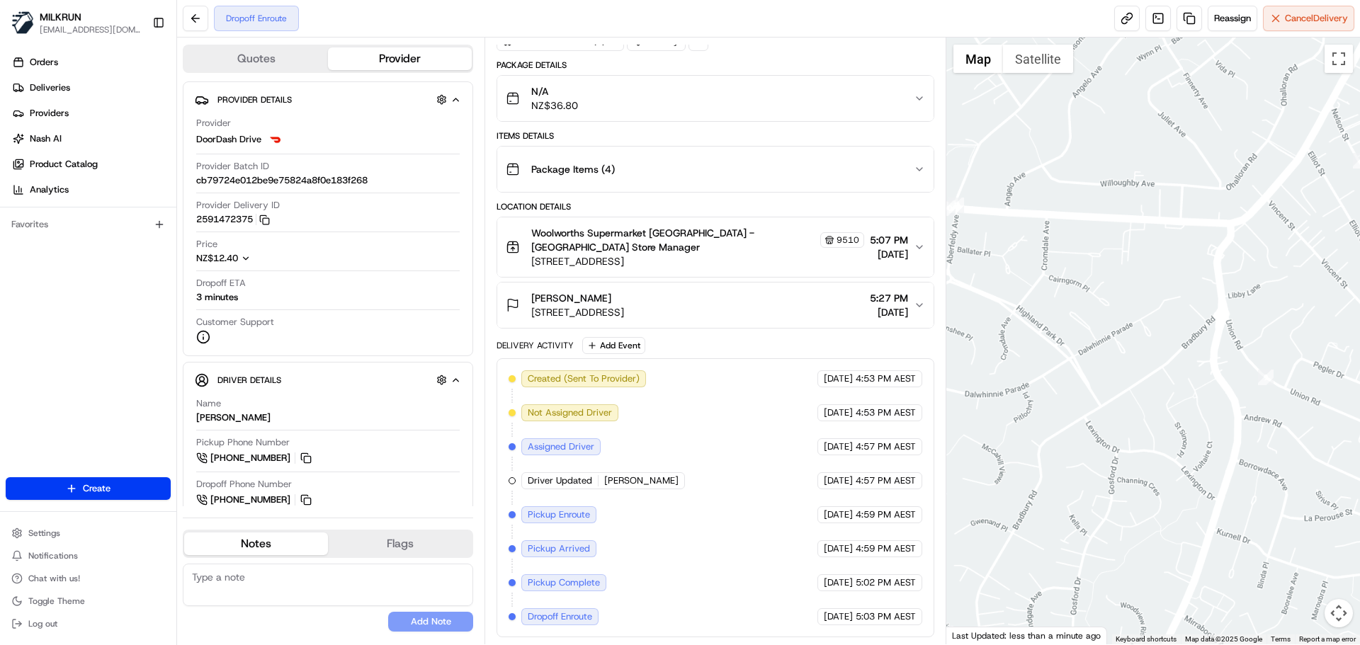
drag, startPoint x: 1137, startPoint y: 416, endPoint x: 1212, endPoint y: 513, distance: 122.7
click at [1359, 590] on div at bounding box center [1153, 341] width 414 height 607
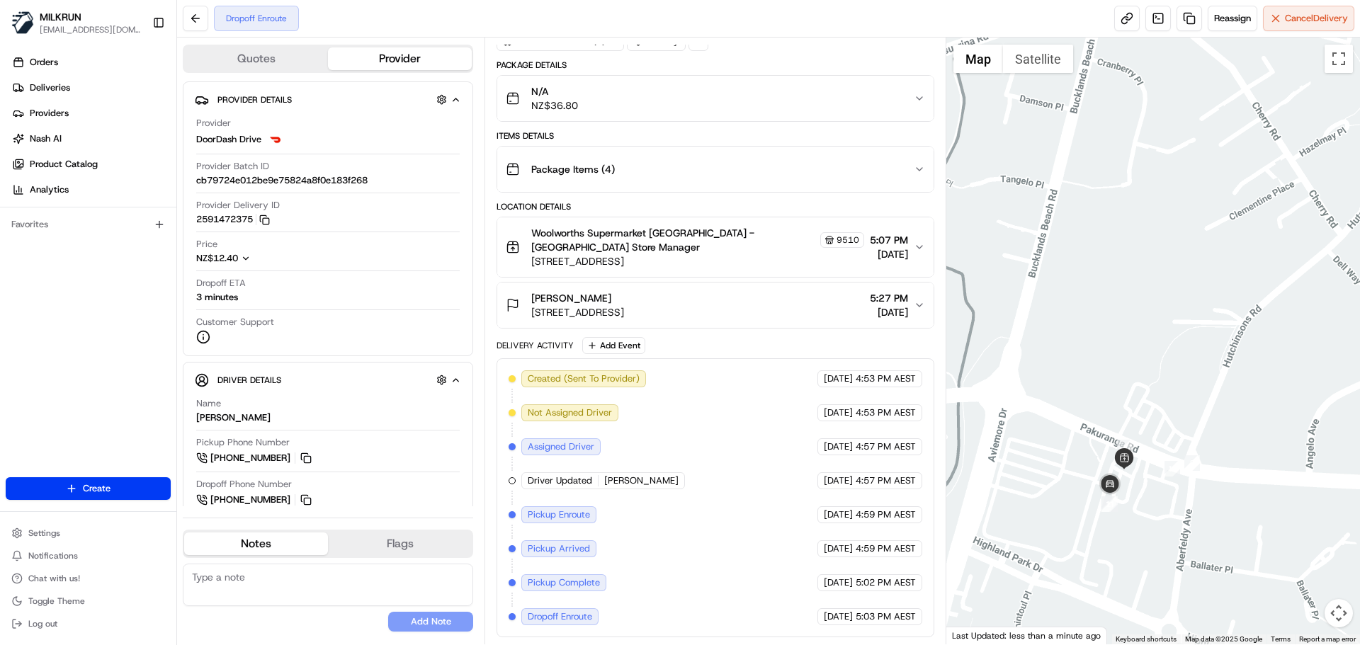
drag, startPoint x: 1140, startPoint y: 328, endPoint x: 1093, endPoint y: 247, distance: 93.3
click at [1093, 247] on div at bounding box center [1153, 341] width 414 height 607
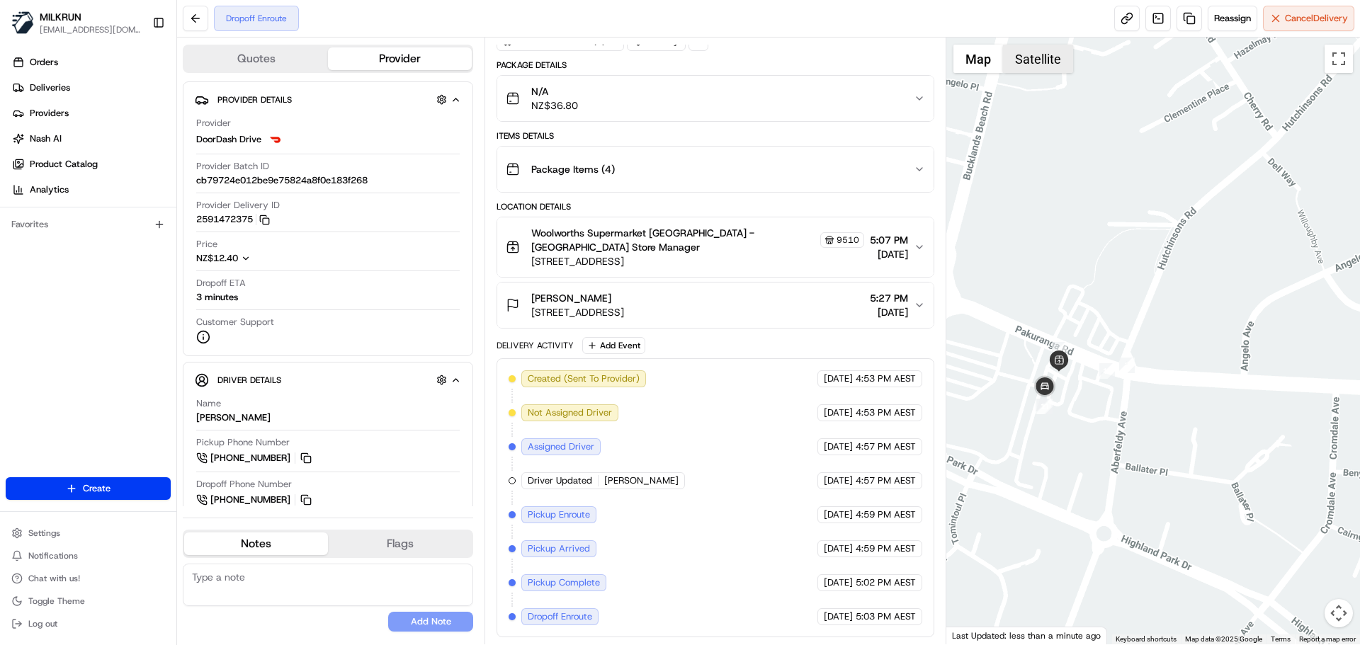
click at [1034, 62] on button "Satellite" at bounding box center [1038, 59] width 70 height 28
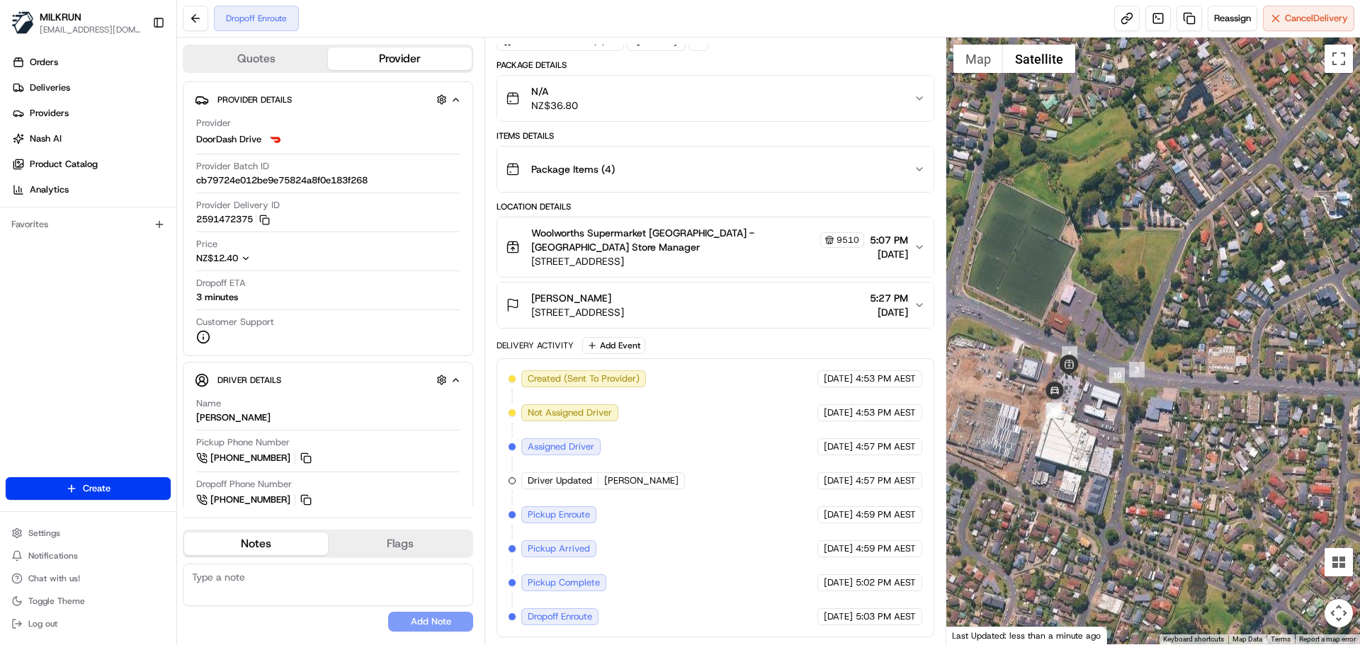
drag, startPoint x: 1080, startPoint y: 417, endPoint x: 1118, endPoint y: 438, distance: 43.4
click at [1119, 438] on div at bounding box center [1153, 341] width 414 height 607
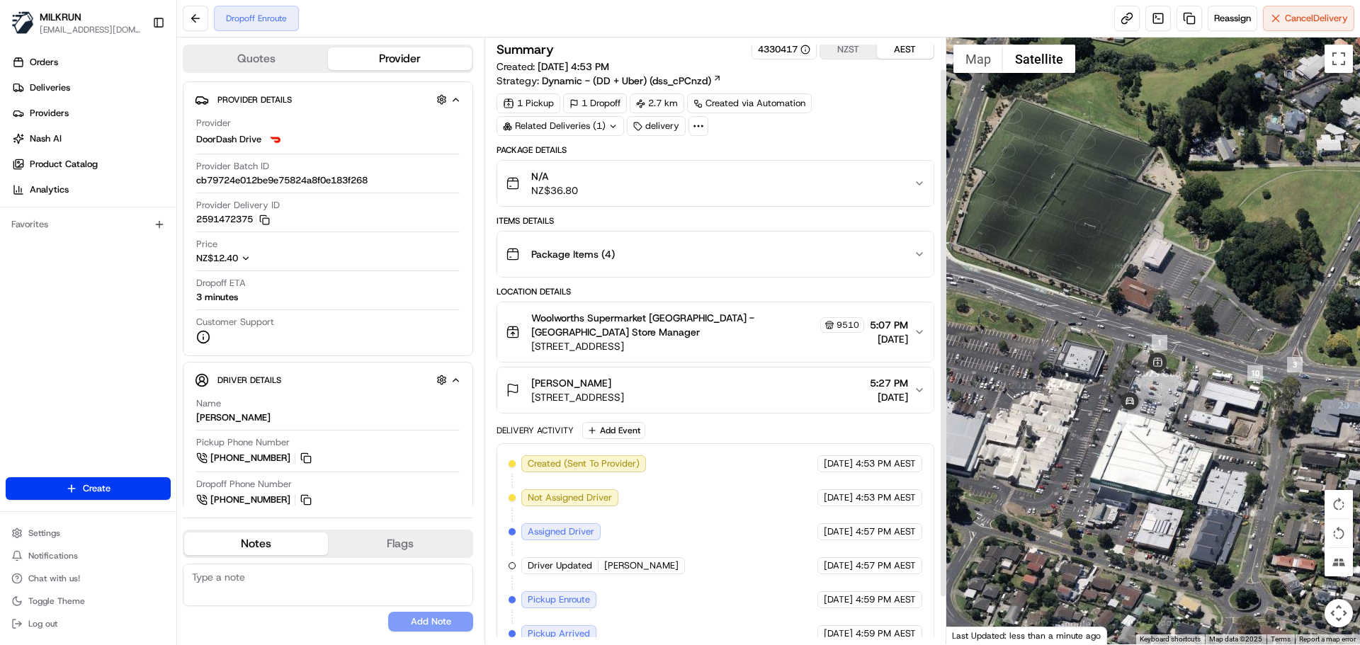
scroll to position [0, 0]
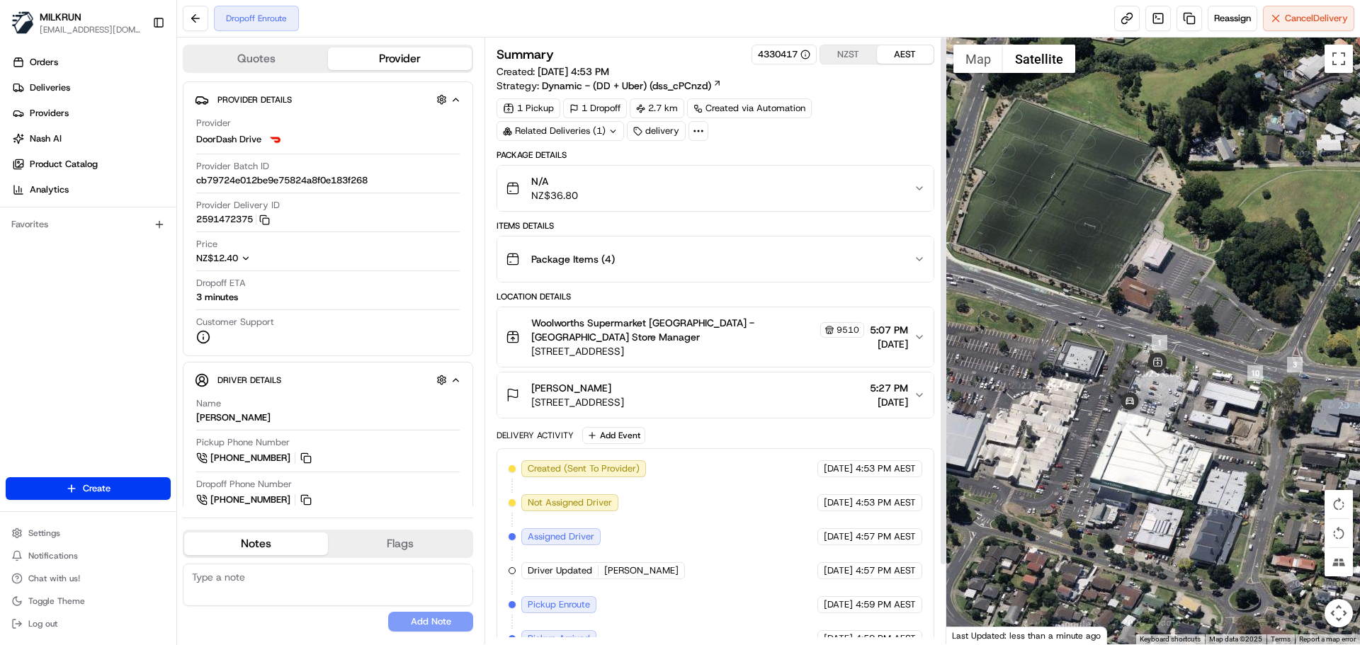
click at [593, 128] on div "Related Deliveries (1)" at bounding box center [561, 131] width 128 height 20
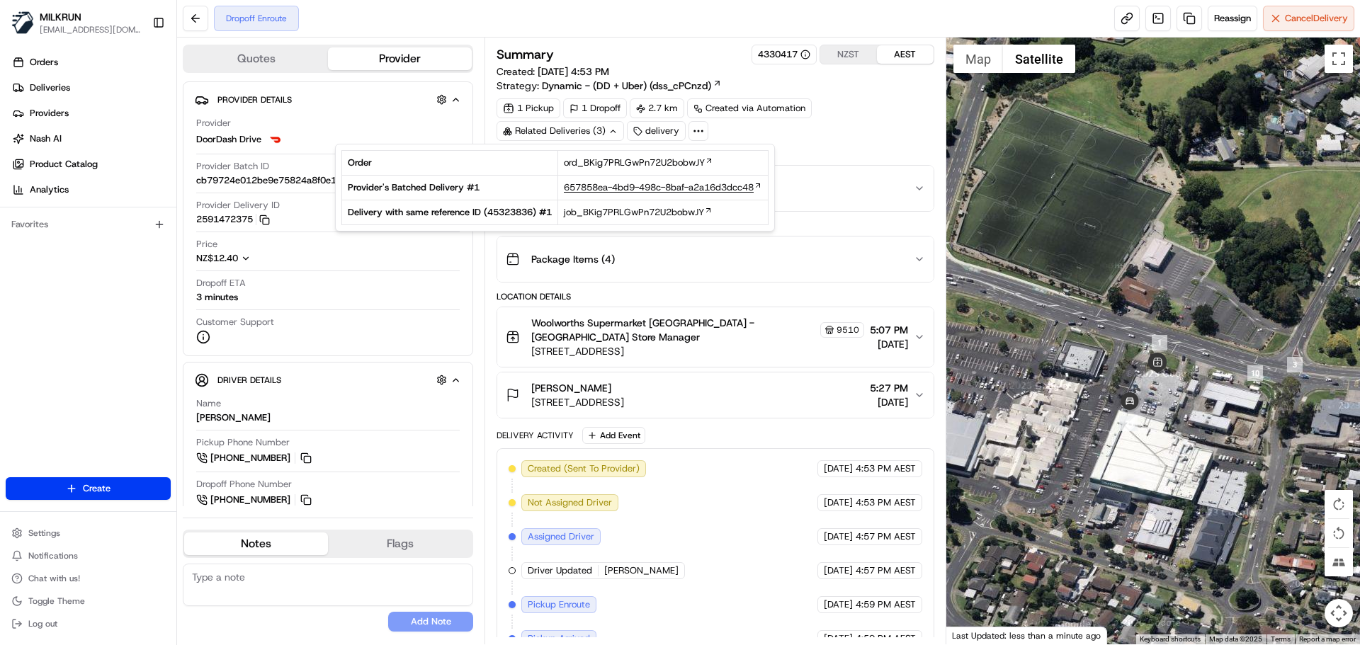
click at [611, 188] on span "657858ea-4bd9-498c-8baf-a2a16d3dcc48" at bounding box center [659, 187] width 190 height 13
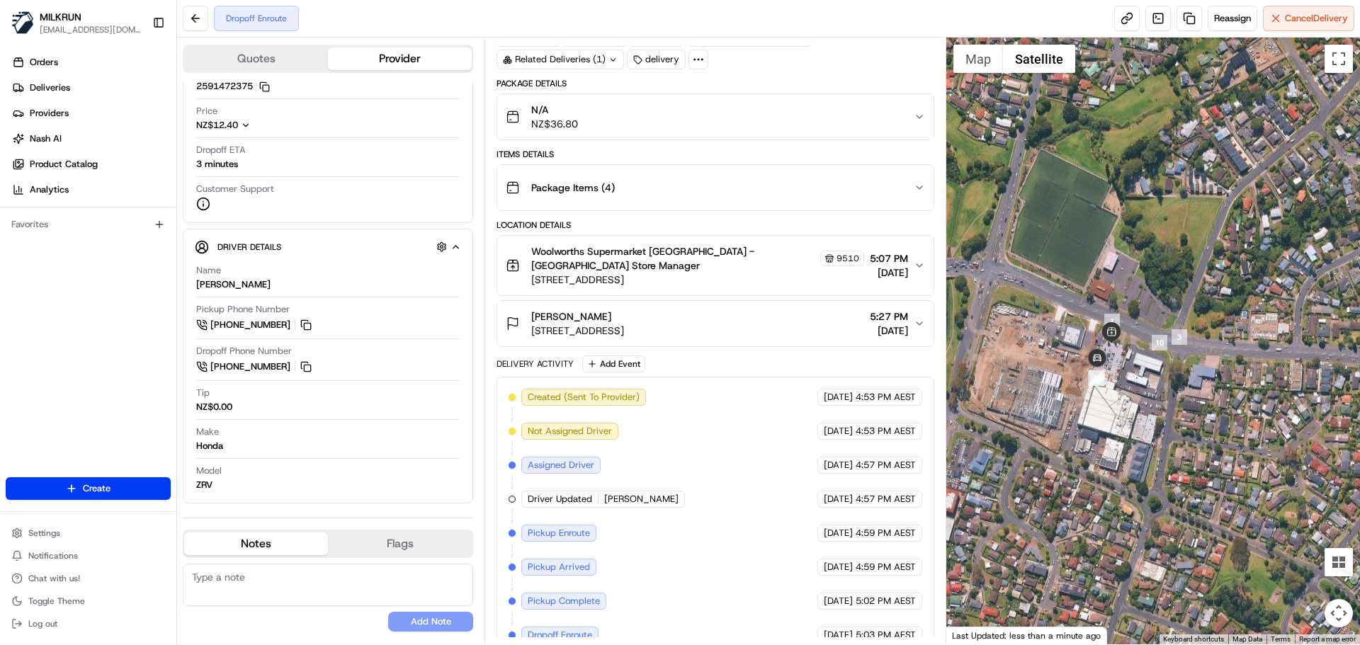
scroll to position [90, 0]
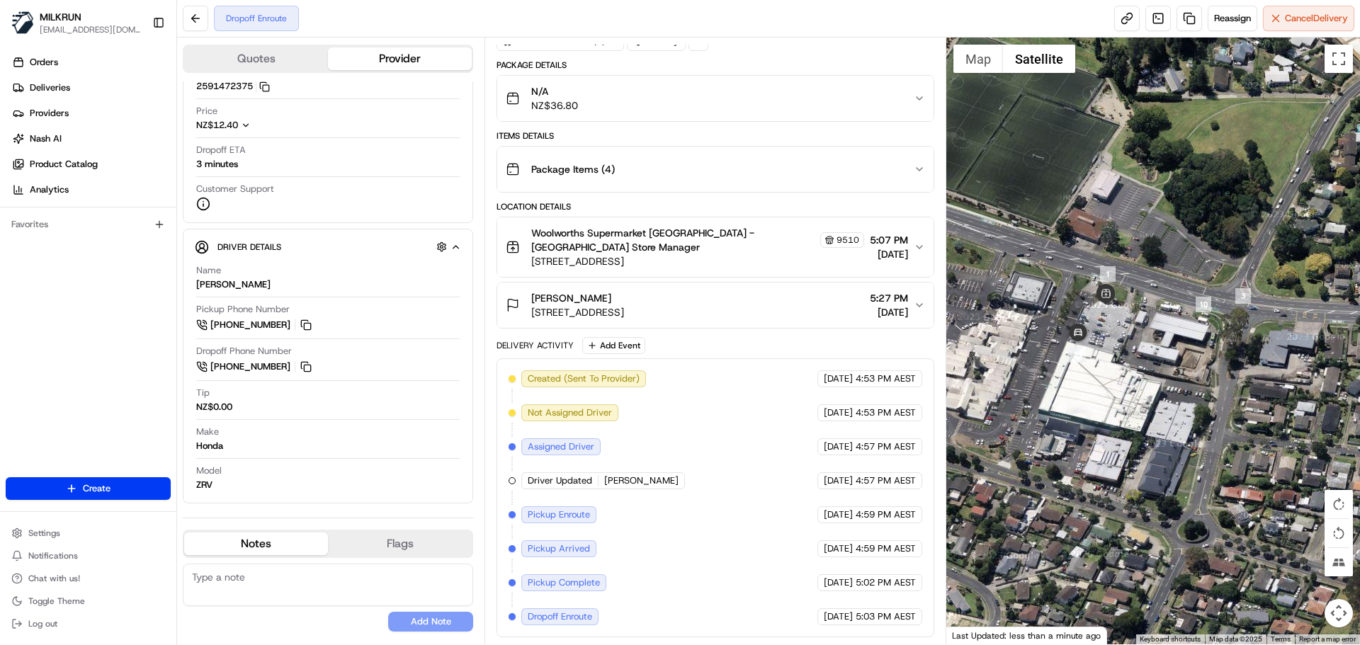
drag, startPoint x: 1169, startPoint y: 443, endPoint x: 1231, endPoint y: 481, distance: 72.5
click at [1231, 481] on div at bounding box center [1153, 341] width 414 height 607
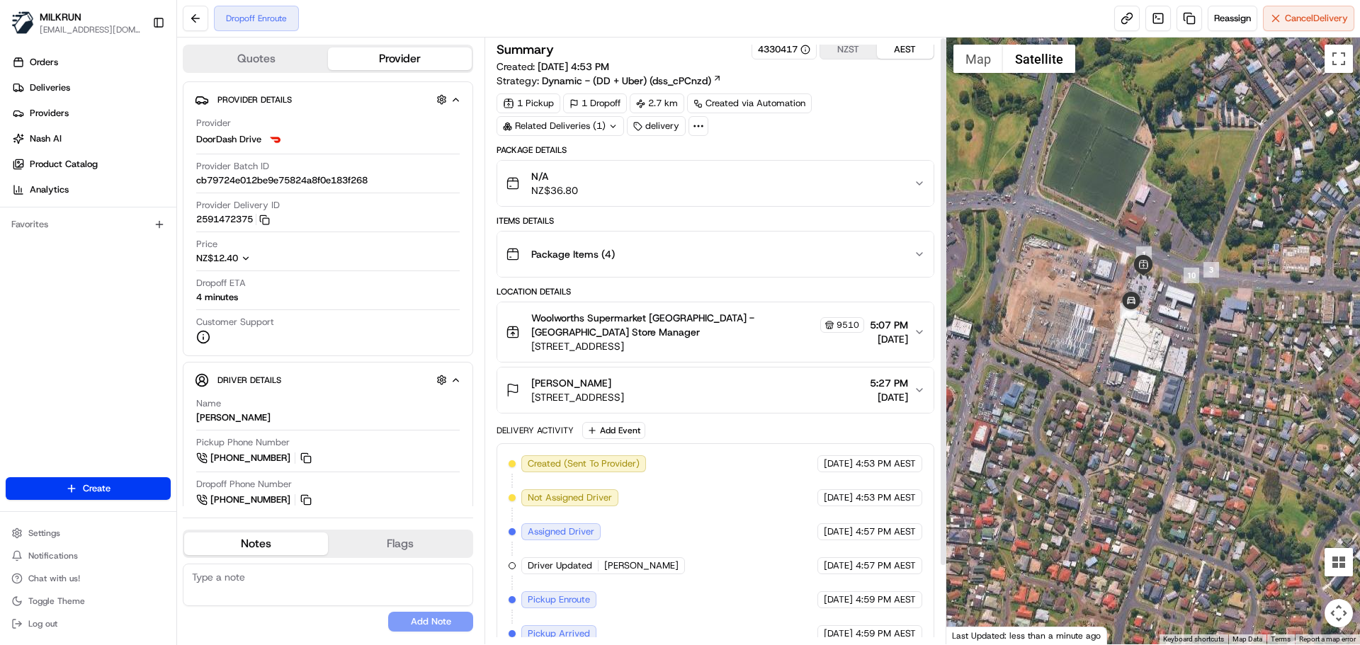
scroll to position [0, 0]
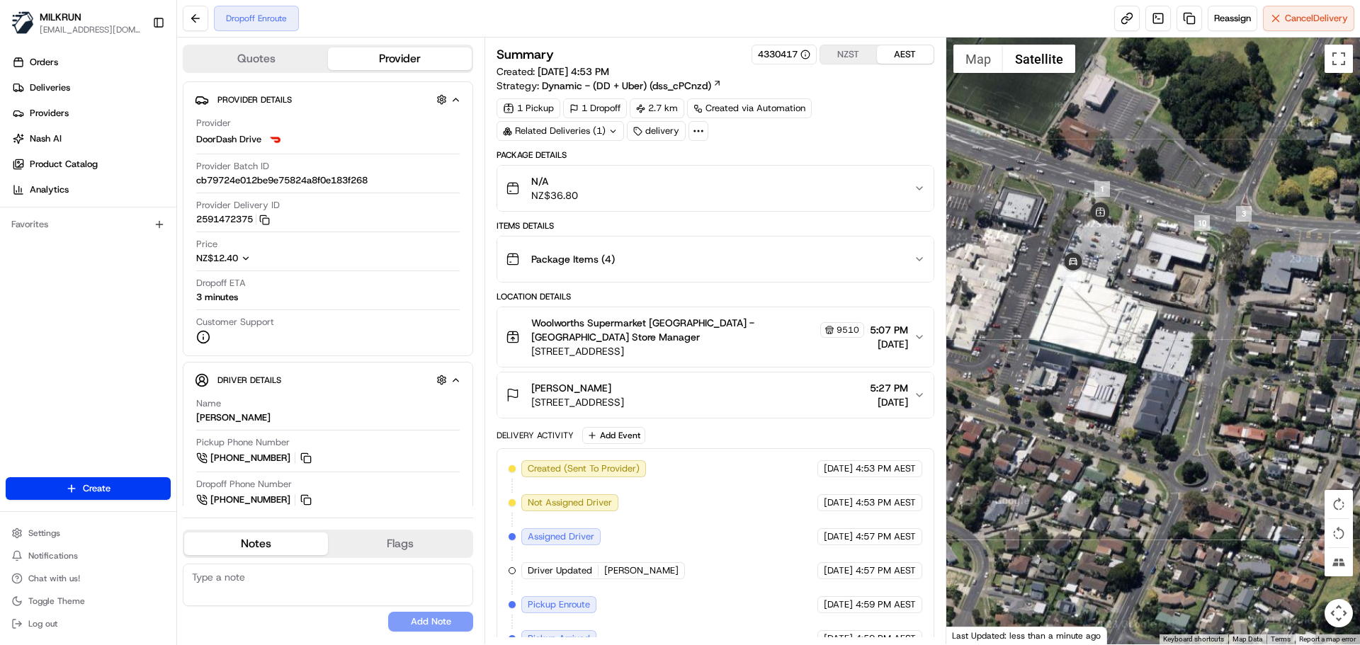
drag, startPoint x: 1200, startPoint y: 412, endPoint x: 1231, endPoint y: 451, distance: 50.0
click at [1231, 451] on div at bounding box center [1153, 341] width 414 height 607
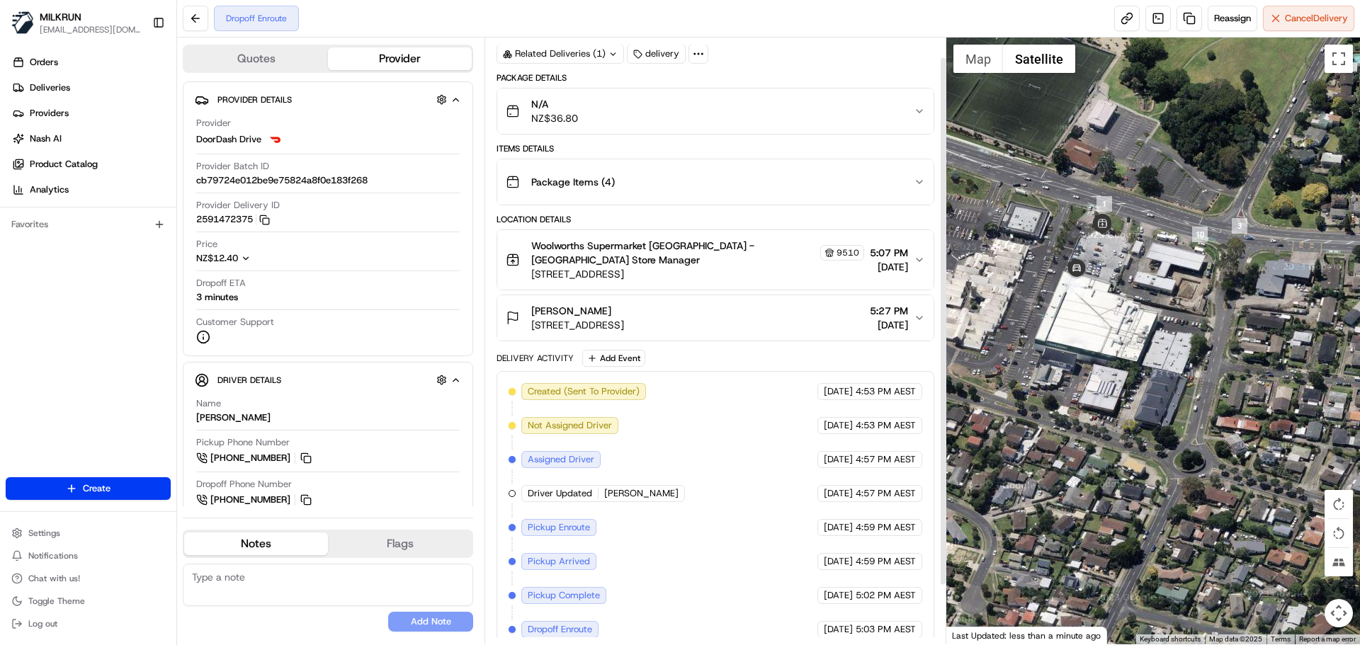
scroll to position [90, 0]
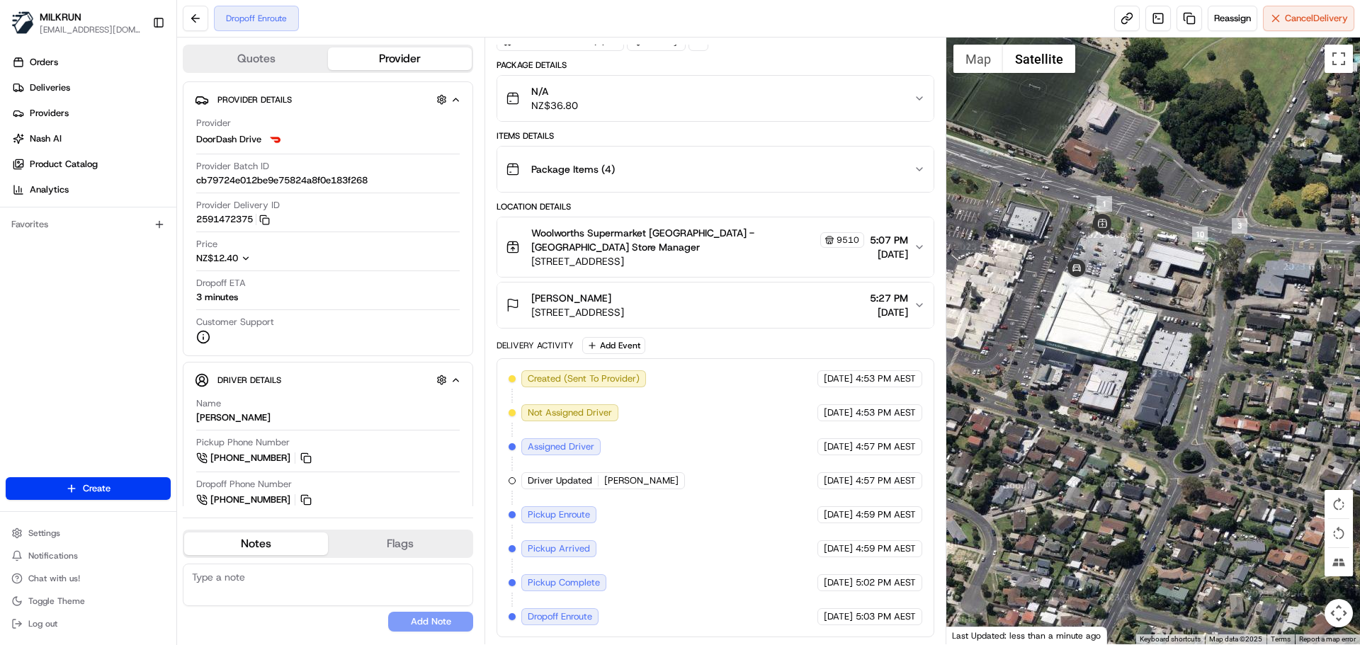
click at [1099, 451] on div at bounding box center [1153, 341] width 414 height 607
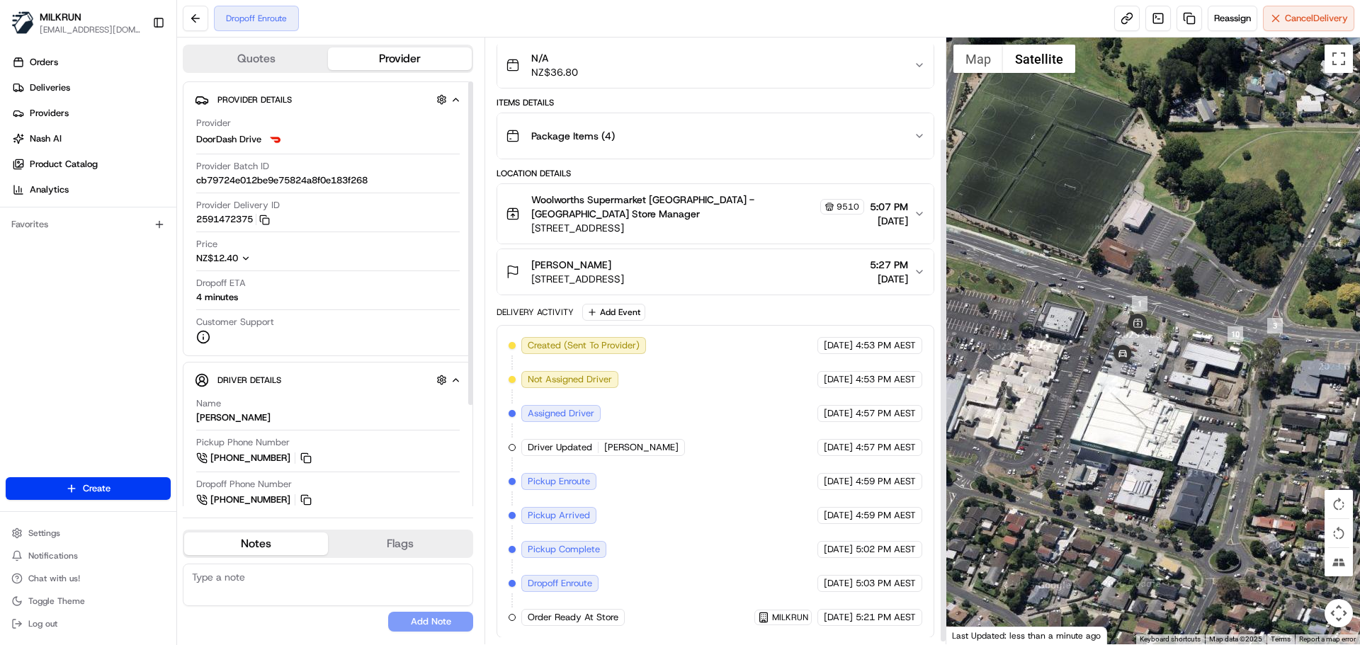
scroll to position [124, 0]
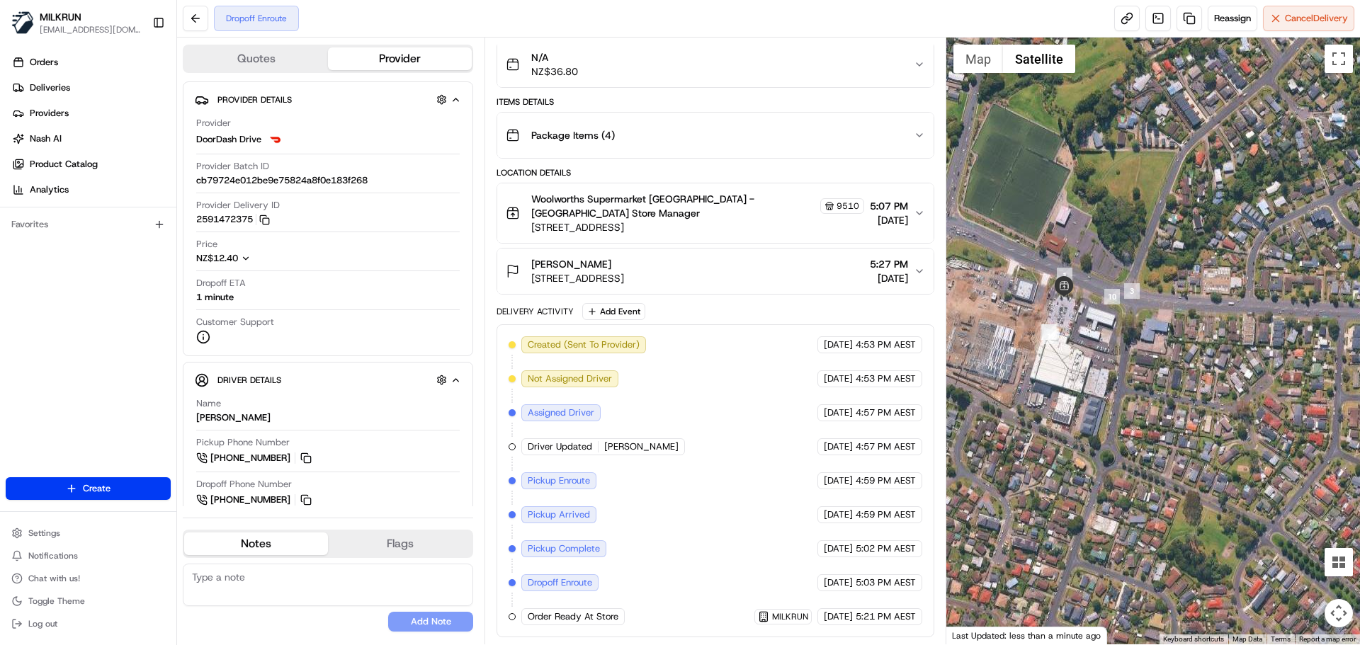
drag, startPoint x: 1160, startPoint y: 524, endPoint x: 1109, endPoint y: 349, distance: 181.6
click at [1109, 349] on div at bounding box center [1153, 341] width 414 height 607
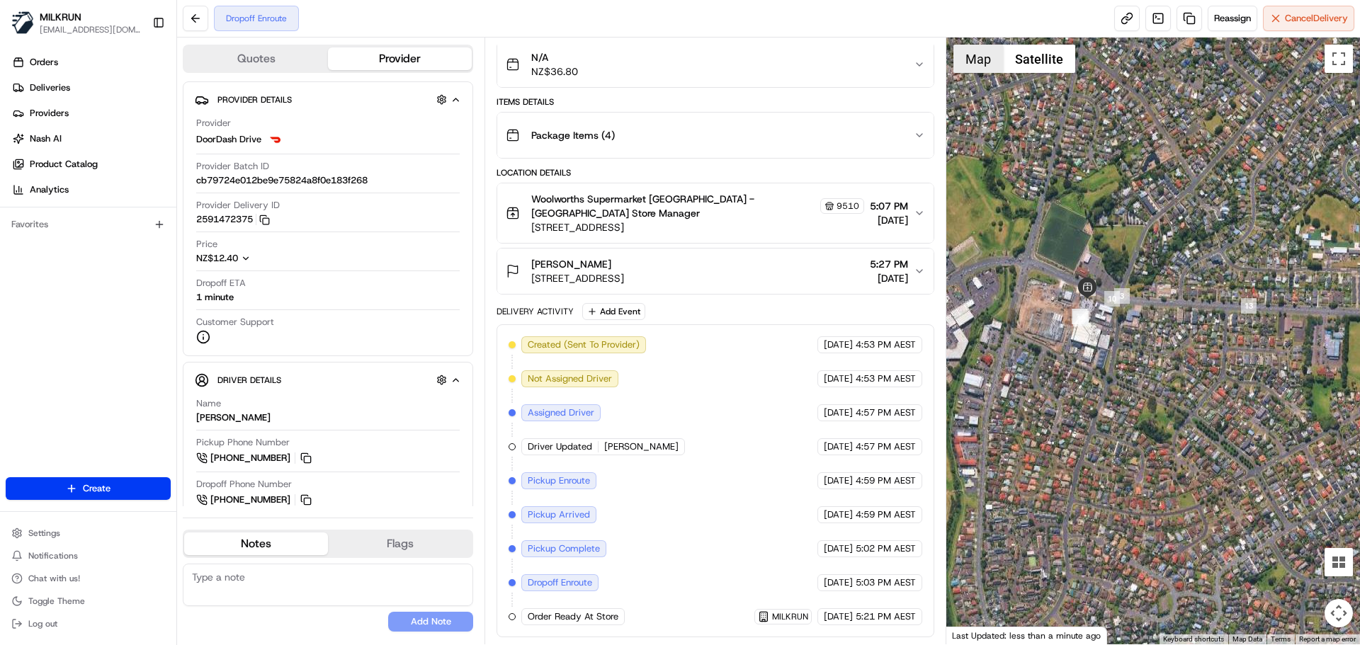
click at [971, 50] on button "Map" at bounding box center [979, 59] width 50 height 28
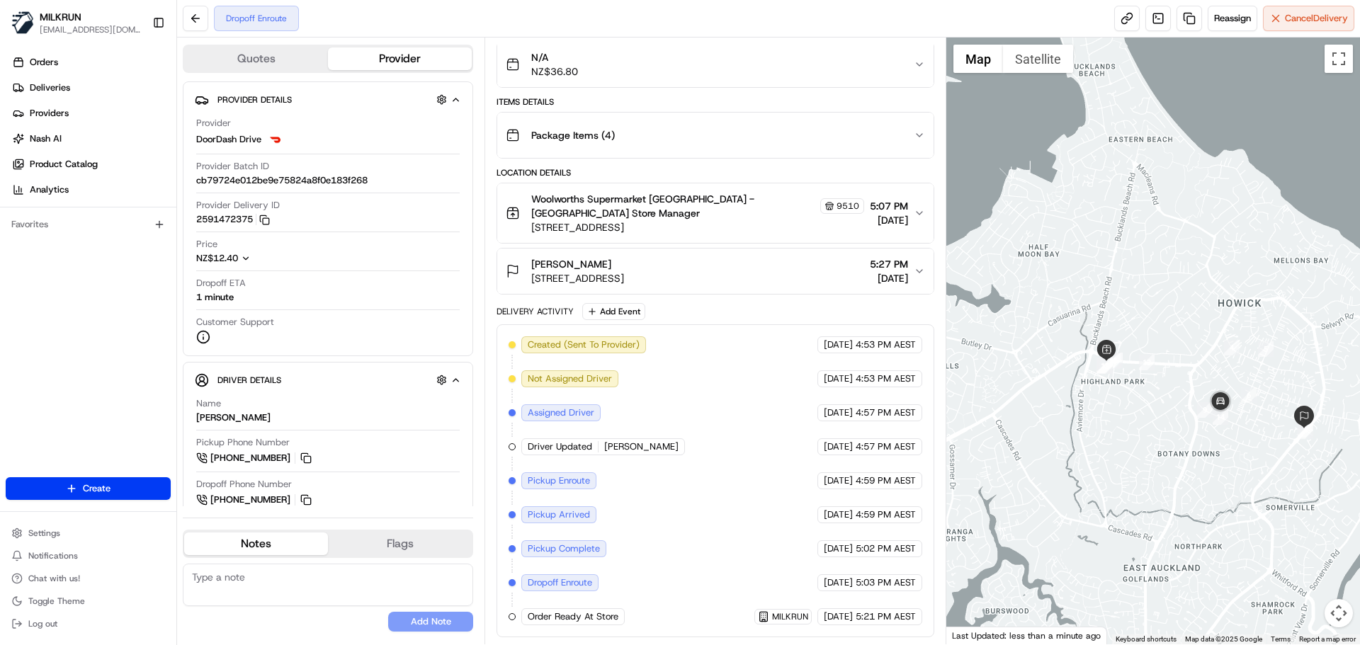
drag, startPoint x: 1177, startPoint y: 456, endPoint x: 1035, endPoint y: 408, distance: 149.4
click at [1122, 431] on div at bounding box center [1153, 341] width 414 height 607
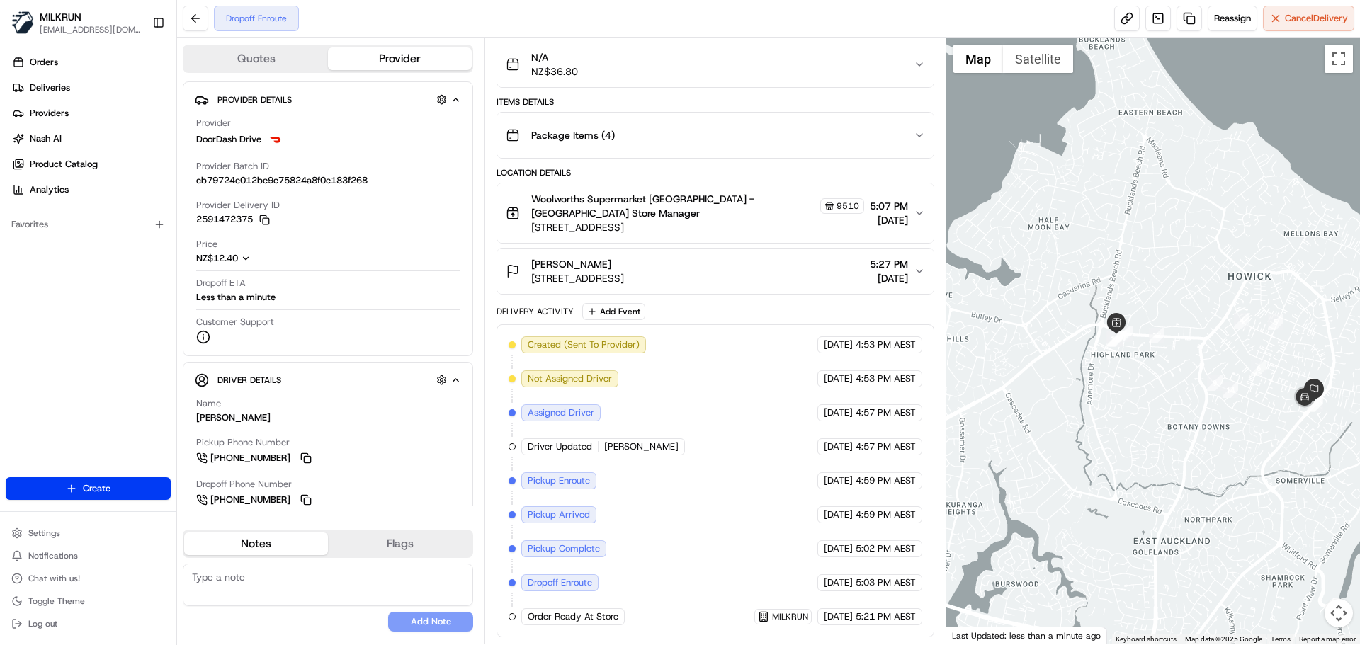
click at [1238, 434] on div at bounding box center [1153, 341] width 414 height 607
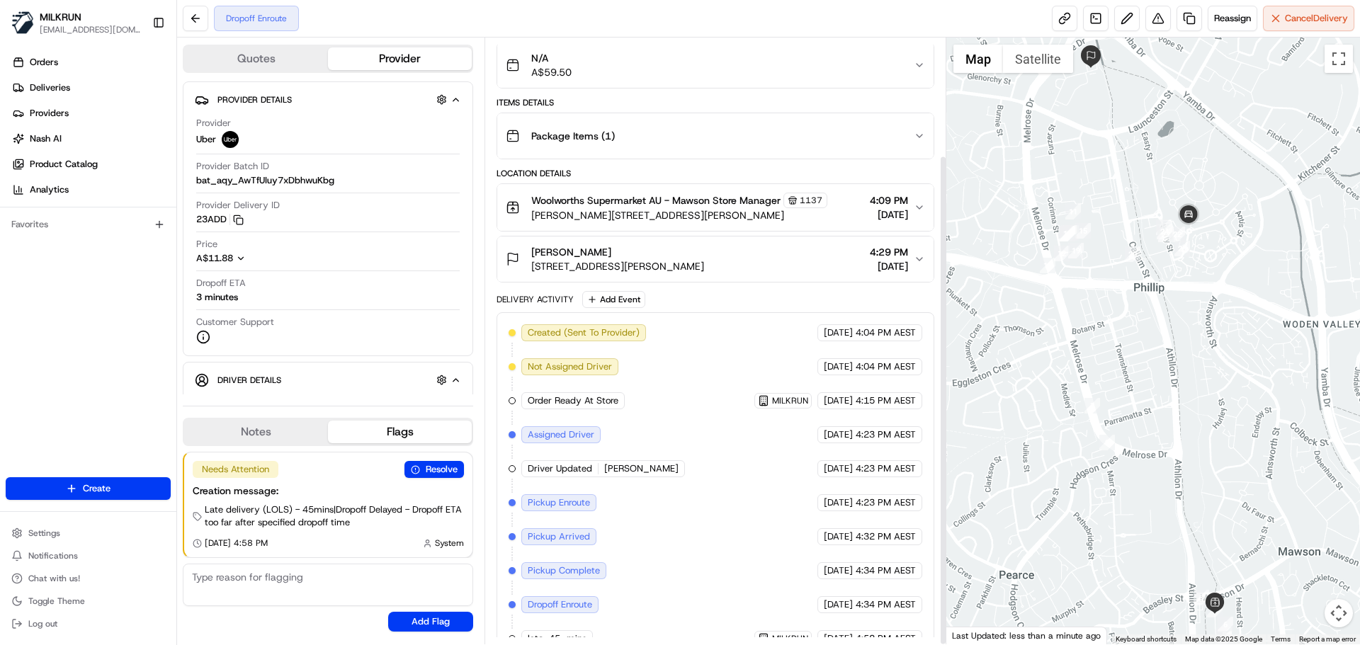
scroll to position [145, 0]
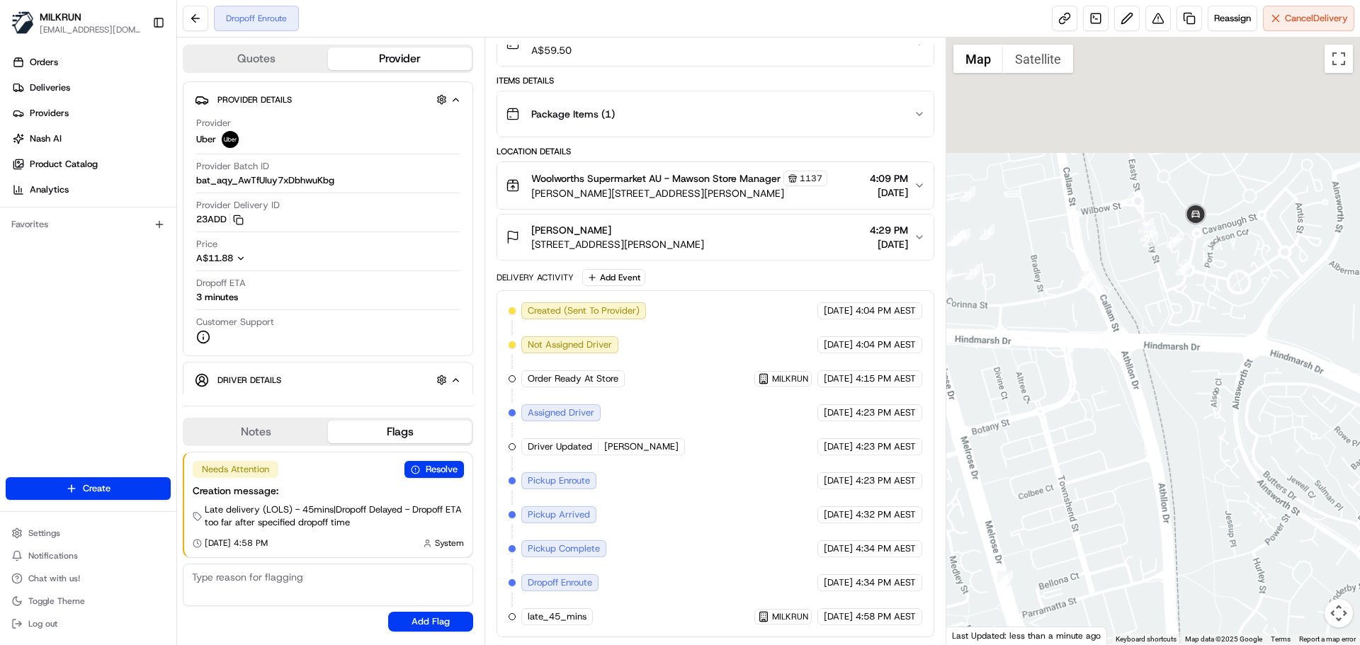
drag, startPoint x: 1184, startPoint y: 368, endPoint x: 1208, endPoint y: 428, distance: 64.6
click at [1189, 550] on div at bounding box center [1153, 341] width 414 height 607
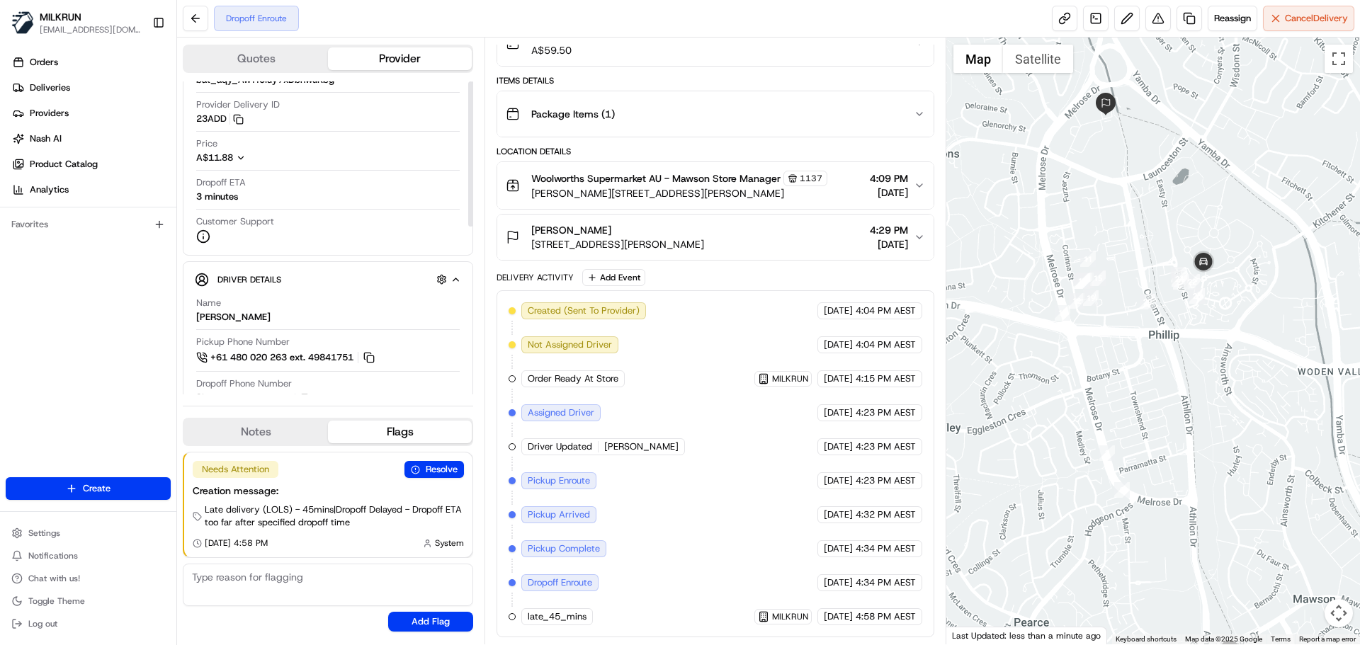
scroll to position [354, 0]
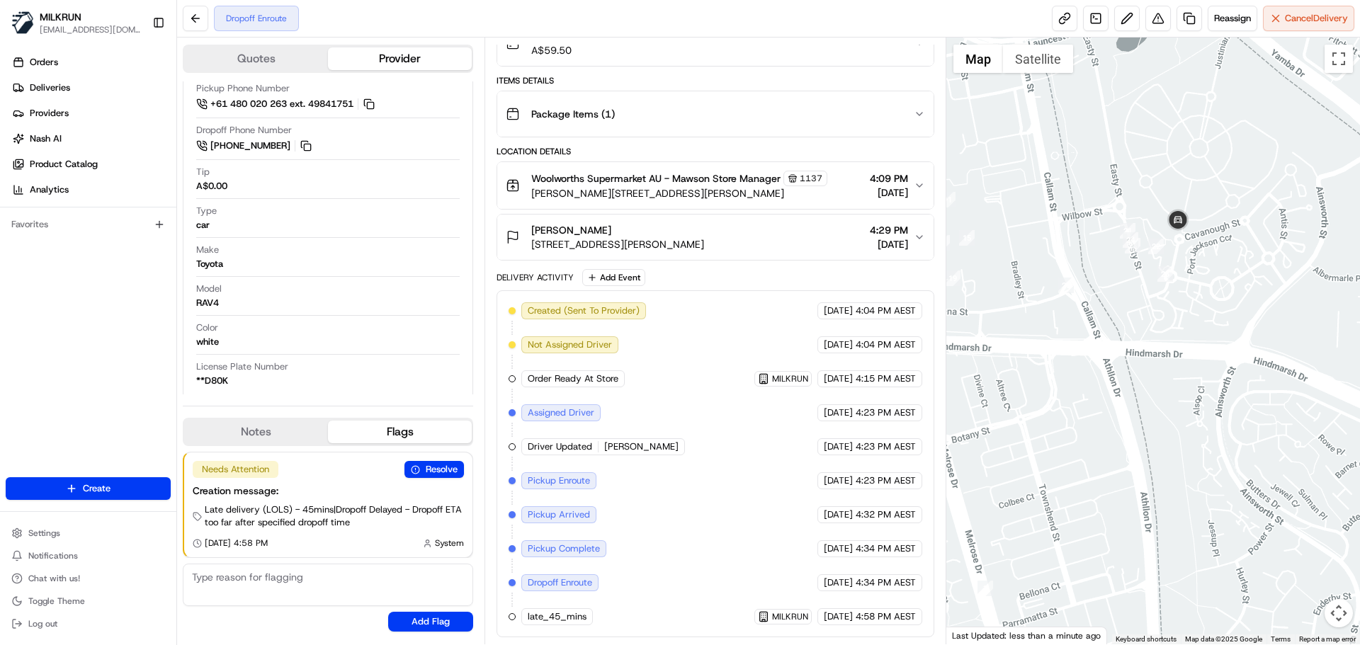
drag, startPoint x: 1231, startPoint y: 373, endPoint x: 1257, endPoint y: 441, distance: 72.9
click at [1255, 451] on div at bounding box center [1153, 341] width 414 height 607
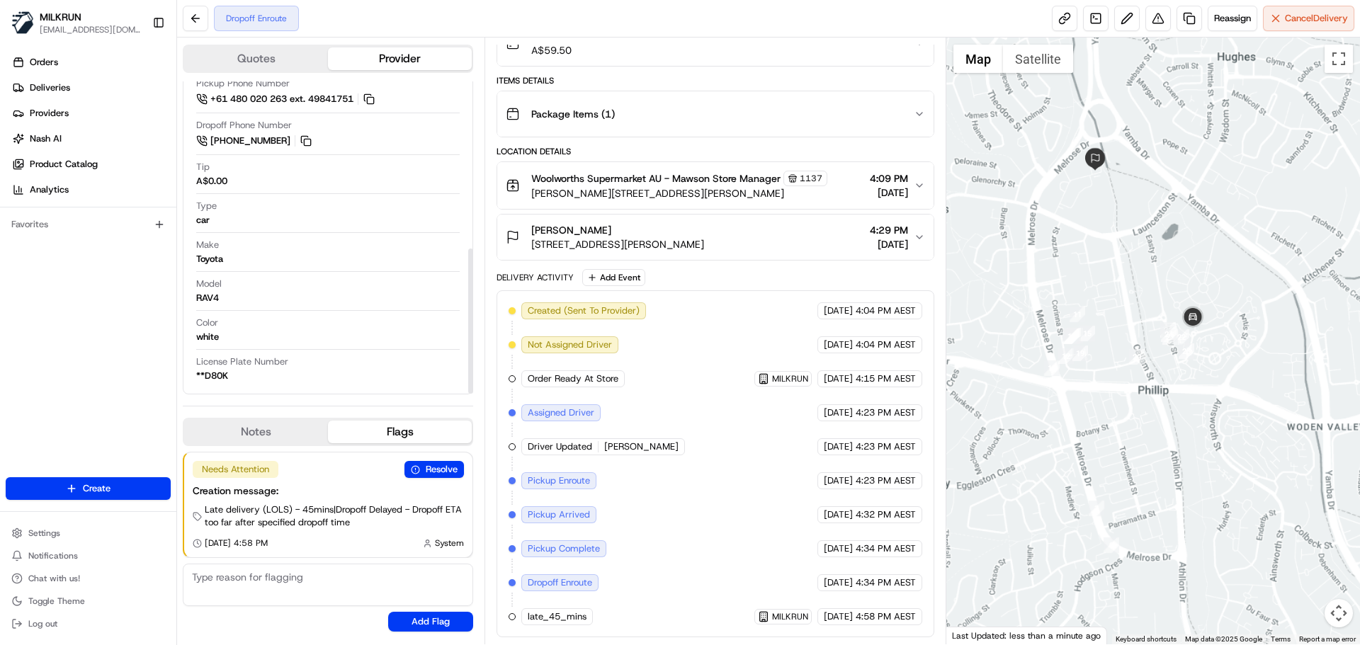
scroll to position [362, 0]
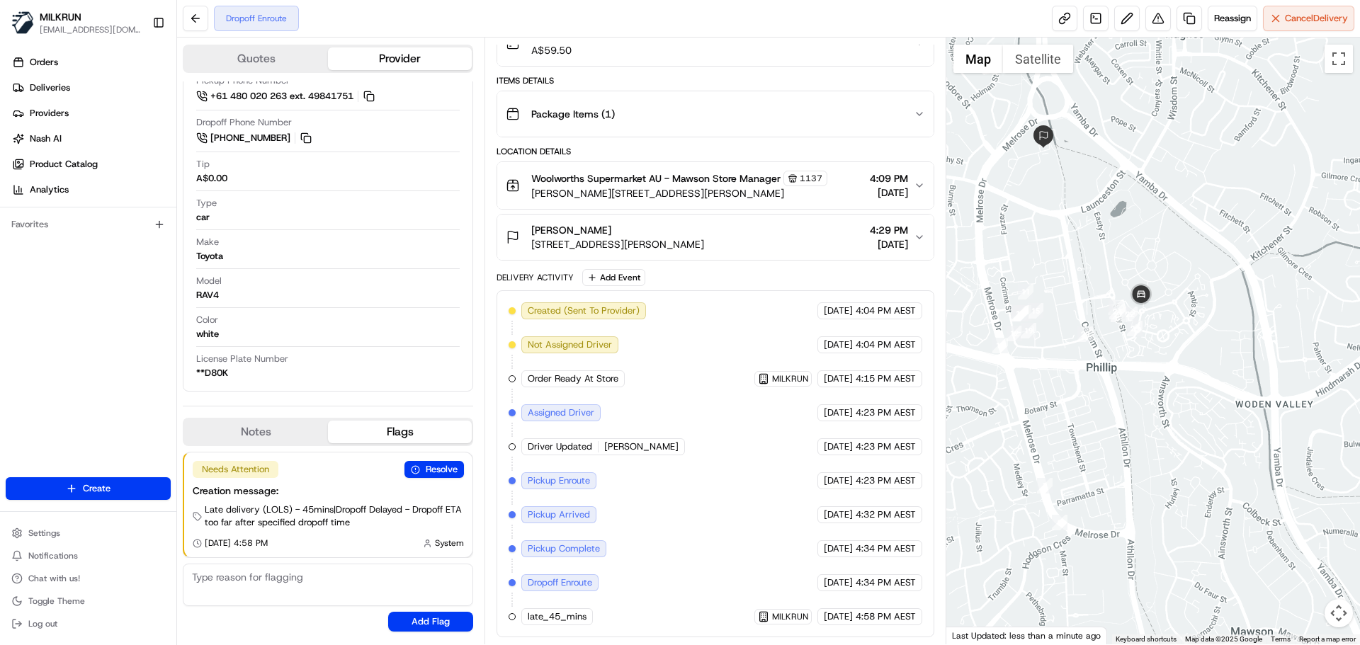
click at [1164, 358] on div at bounding box center [1153, 341] width 414 height 607
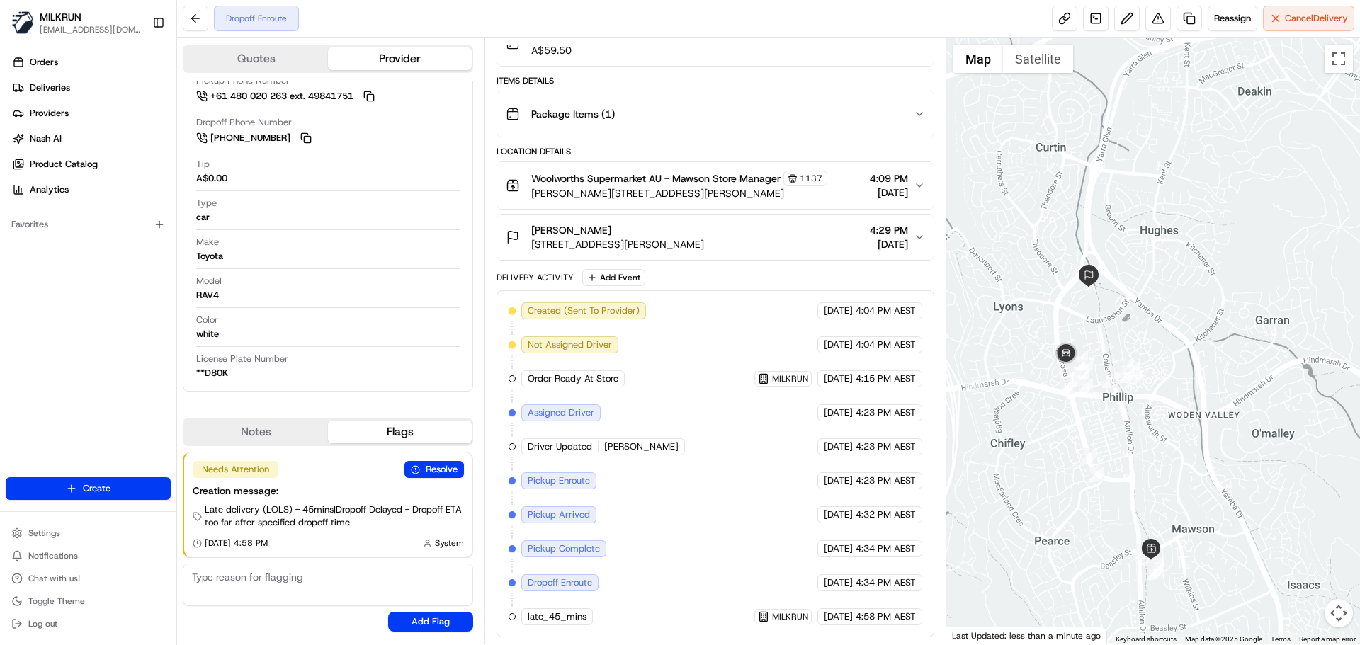
drag, startPoint x: 1149, startPoint y: 487, endPoint x: 1165, endPoint y: 494, distance: 17.1
click at [1165, 494] on div at bounding box center [1153, 341] width 414 height 607
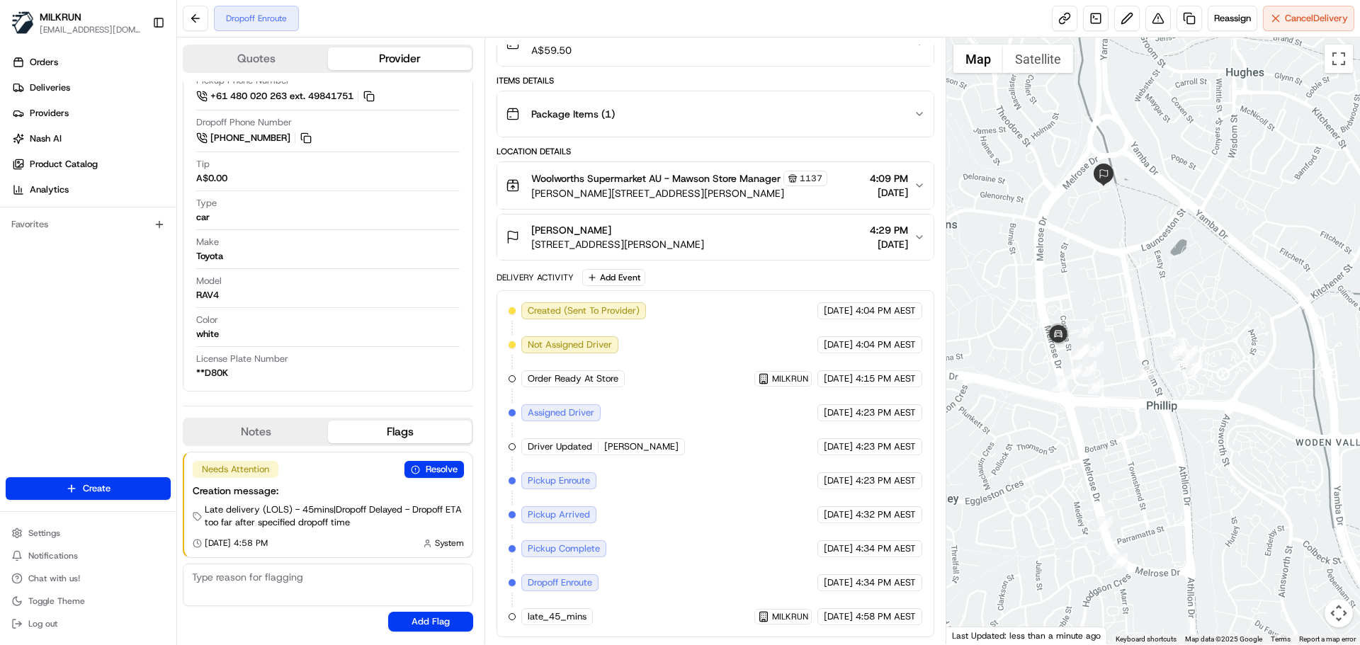
click at [1158, 405] on div at bounding box center [1153, 341] width 414 height 607
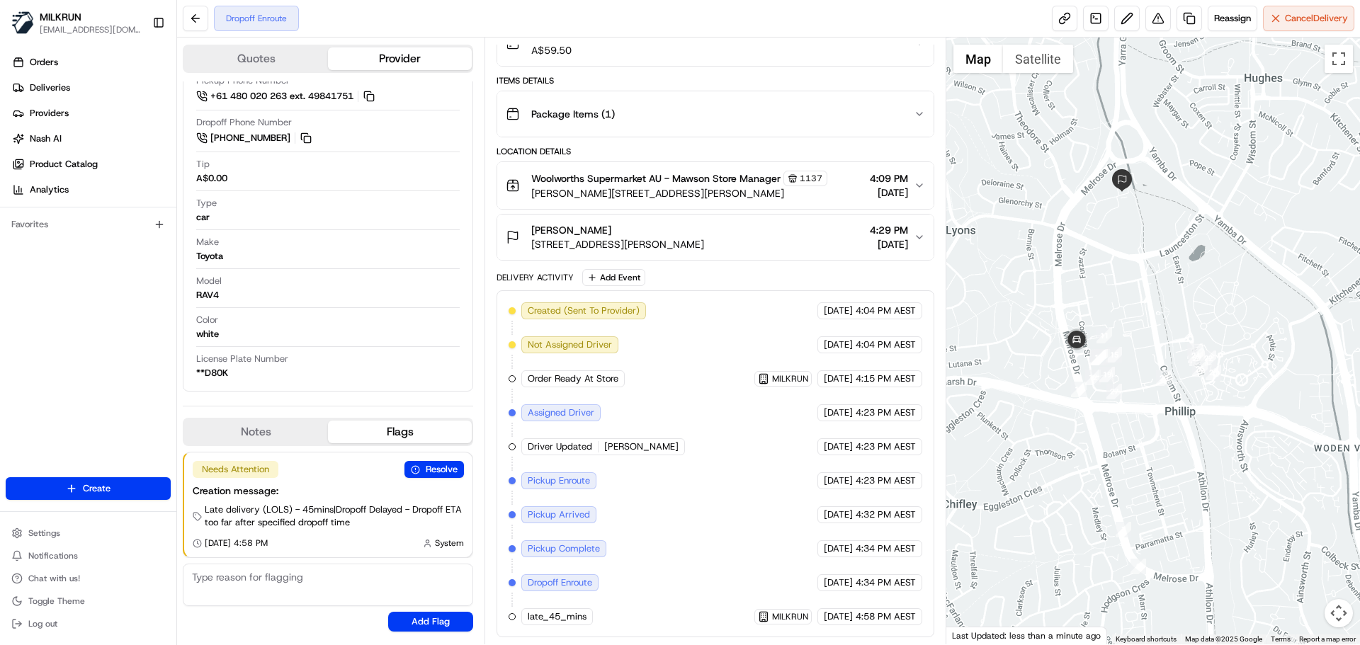
drag, startPoint x: 1107, startPoint y: 426, endPoint x: 1125, endPoint y: 432, distance: 18.6
click at [1125, 433] on div at bounding box center [1153, 341] width 414 height 607
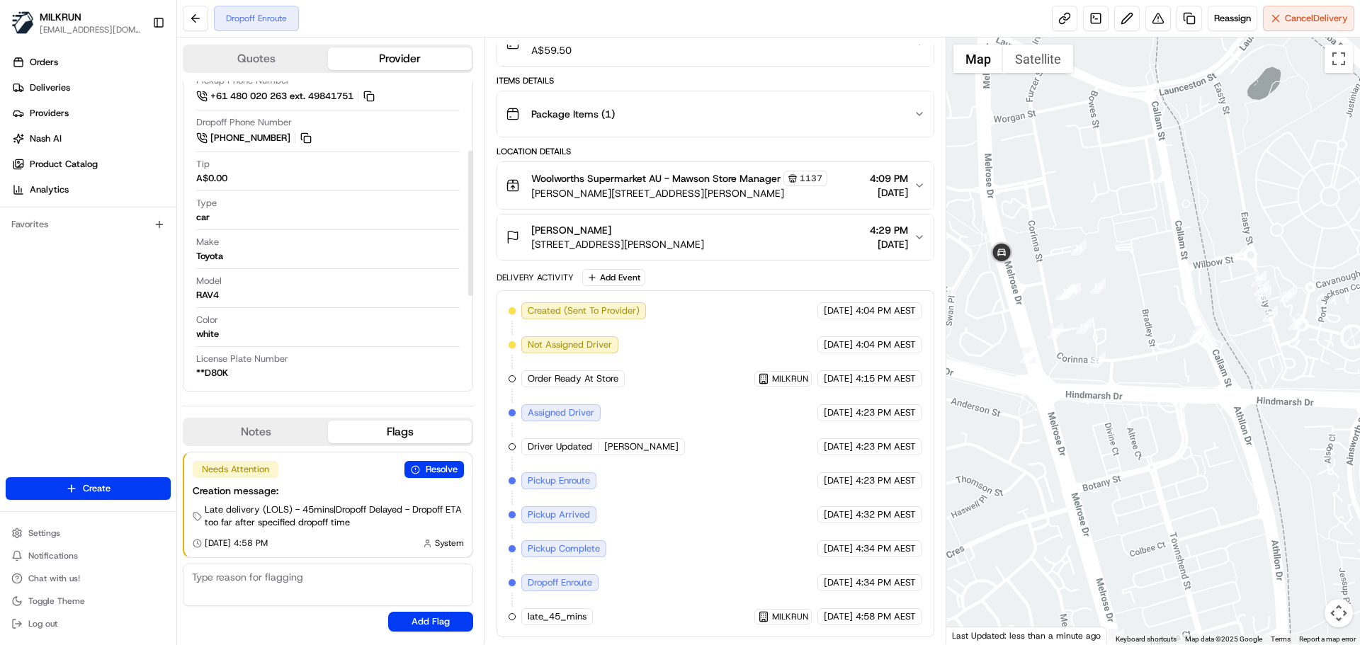
scroll to position [149, 0]
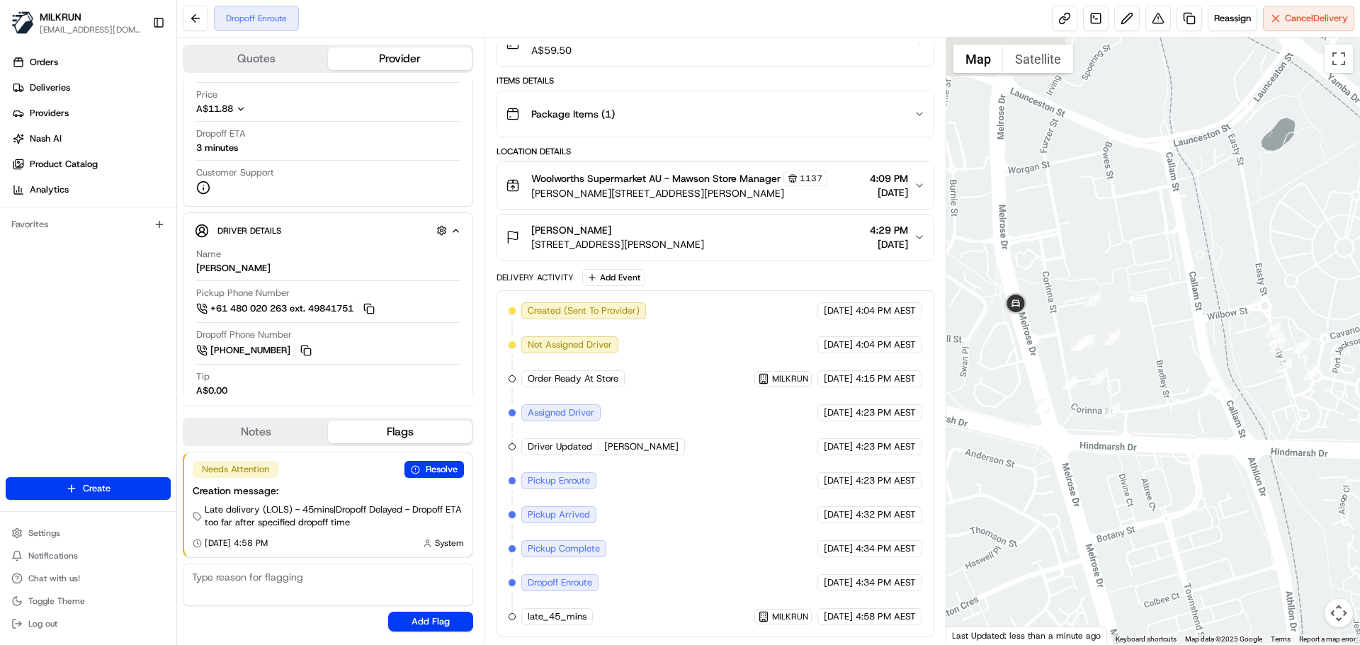
drag, startPoint x: 1101, startPoint y: 272, endPoint x: 1146, endPoint y: 422, distance: 156.0
click at [1146, 422] on div at bounding box center [1153, 341] width 414 height 607
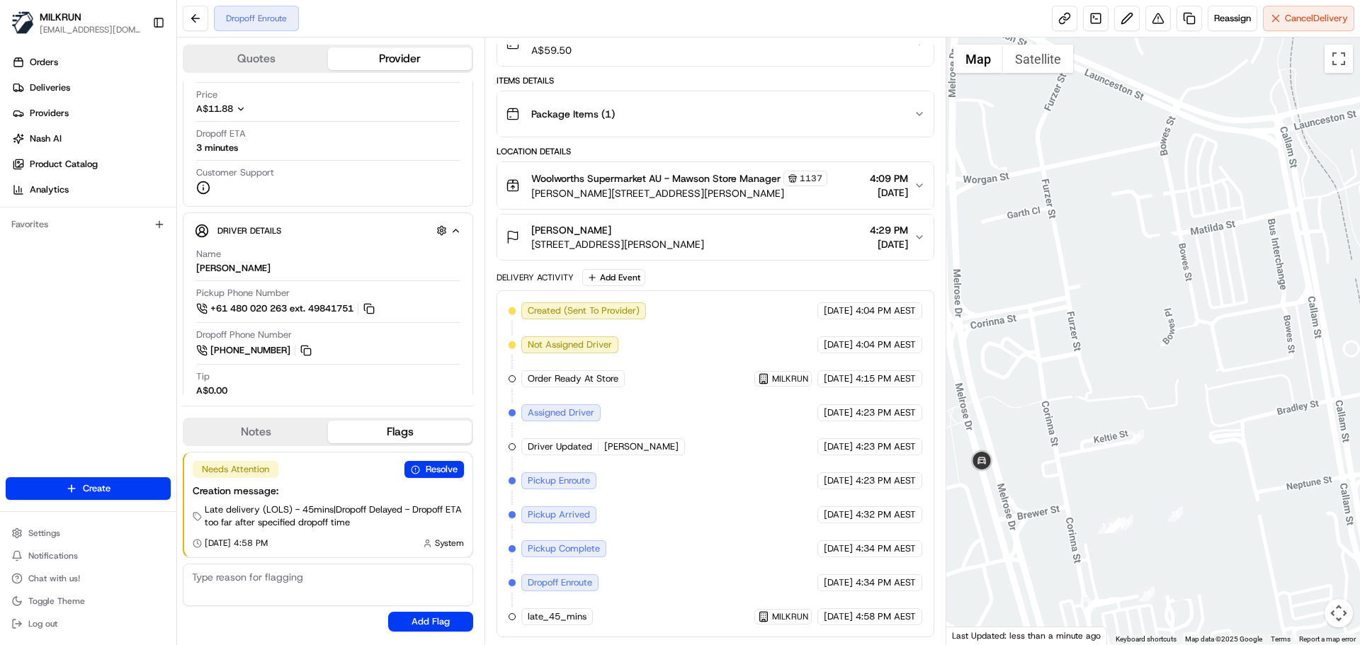
drag, startPoint x: 1144, startPoint y: 391, endPoint x: 1171, endPoint y: 431, distance: 47.9
click at [1171, 431] on div at bounding box center [1153, 341] width 414 height 607
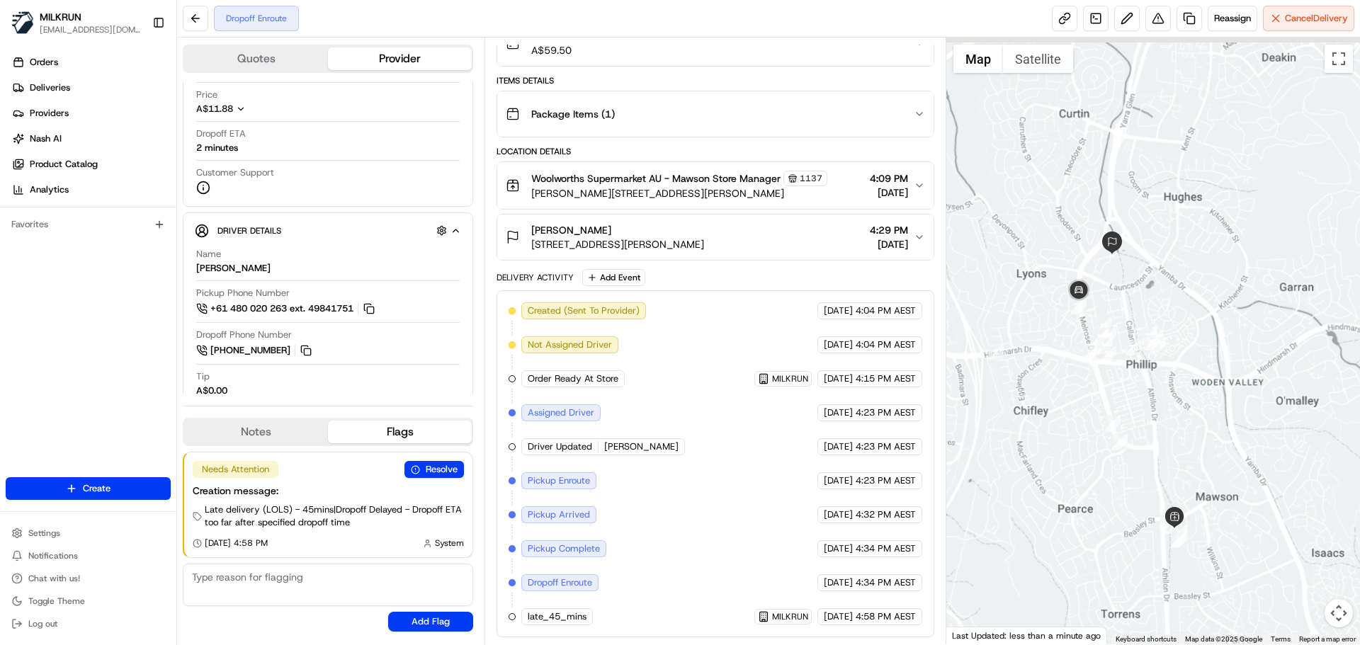
drag, startPoint x: 1184, startPoint y: 264, endPoint x: 1155, endPoint y: 281, distance: 32.7
click at [1155, 281] on div at bounding box center [1153, 341] width 414 height 607
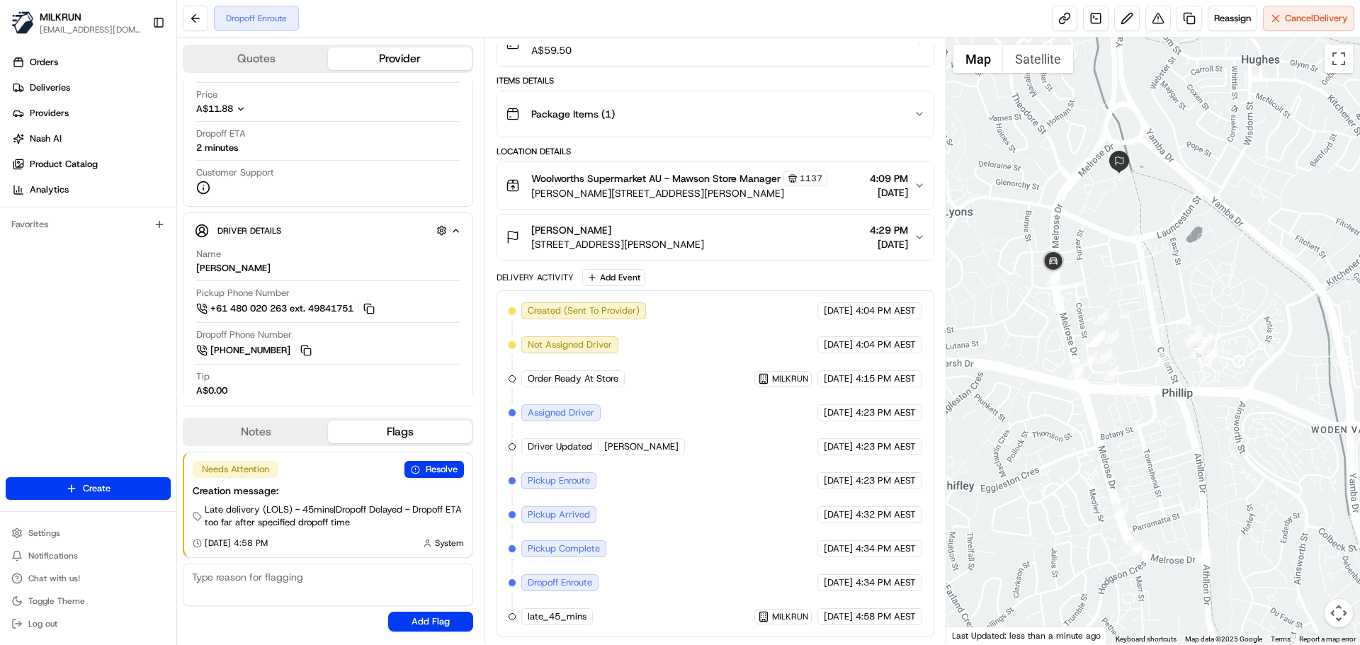
drag, startPoint x: 1165, startPoint y: 274, endPoint x: 1230, endPoint y: 205, distance: 94.2
click at [1231, 203] on div at bounding box center [1153, 341] width 414 height 607
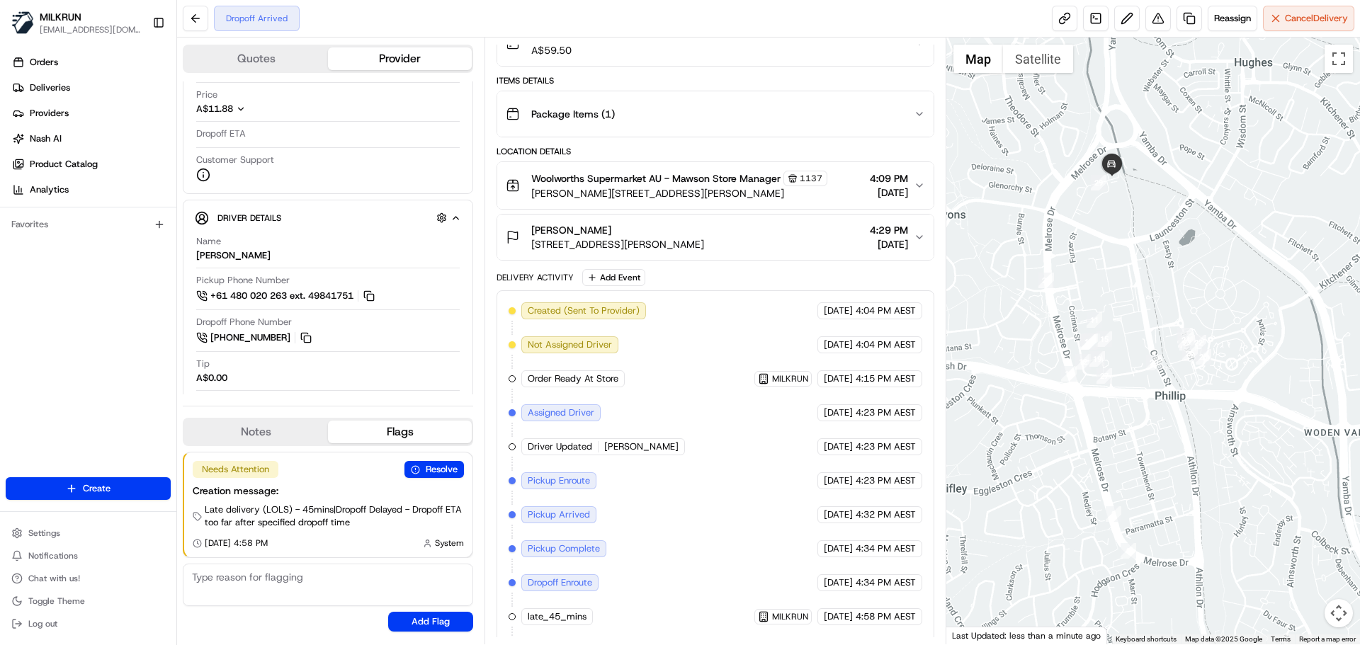
drag, startPoint x: 1262, startPoint y: 202, endPoint x: 1242, endPoint y: 215, distance: 23.6
click at [1242, 215] on div at bounding box center [1153, 341] width 414 height 607
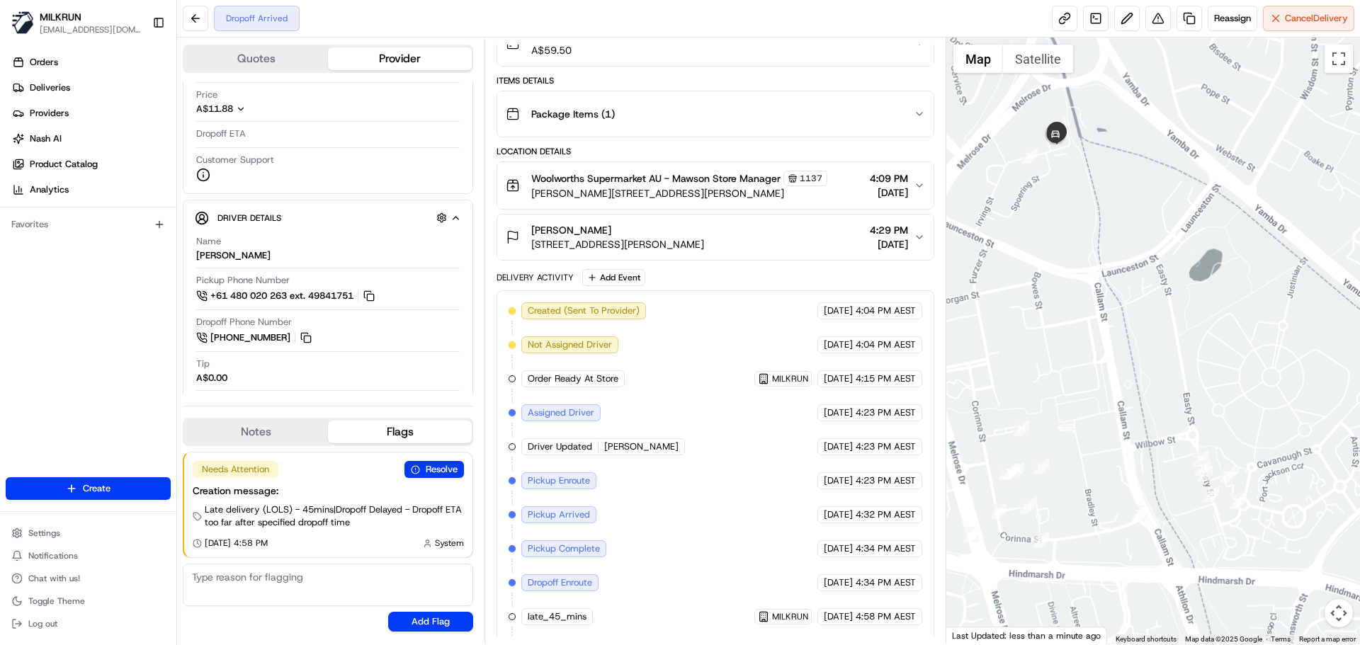
drag, startPoint x: 1241, startPoint y: 212, endPoint x: 1330, endPoint y: 196, distance: 89.9
click at [1345, 194] on div at bounding box center [1153, 341] width 414 height 607
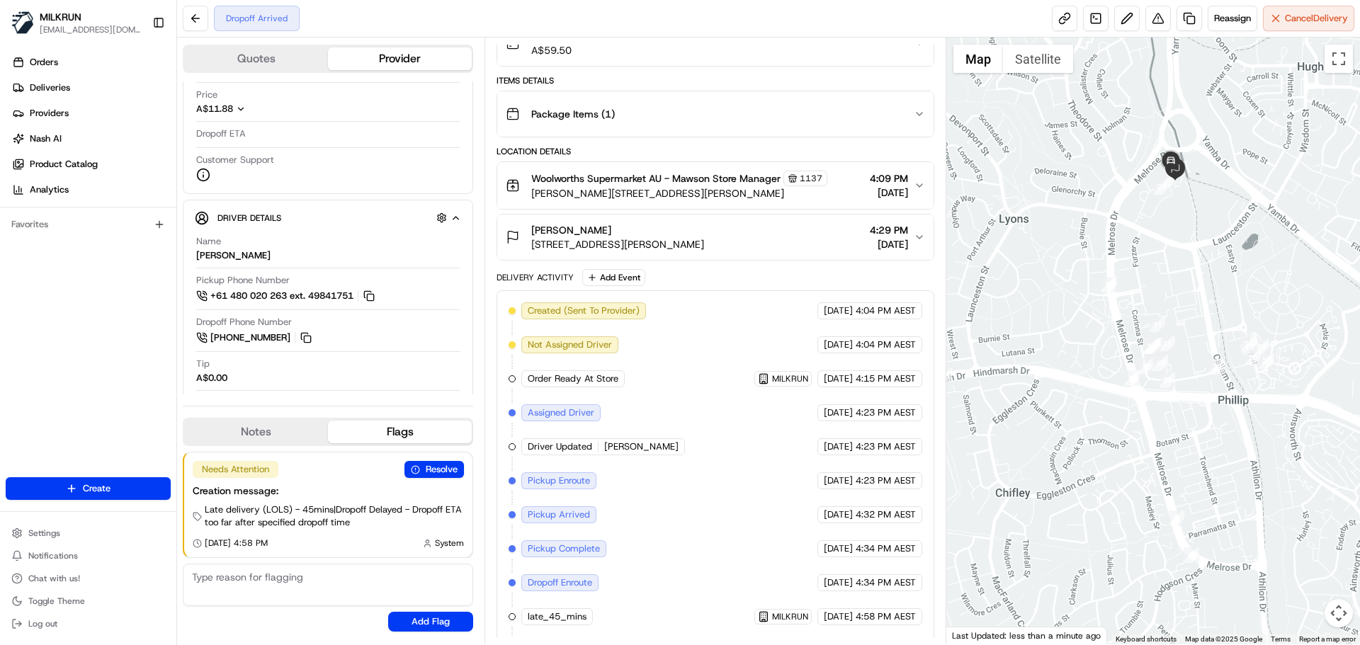
click at [1284, 206] on div at bounding box center [1153, 341] width 414 height 607
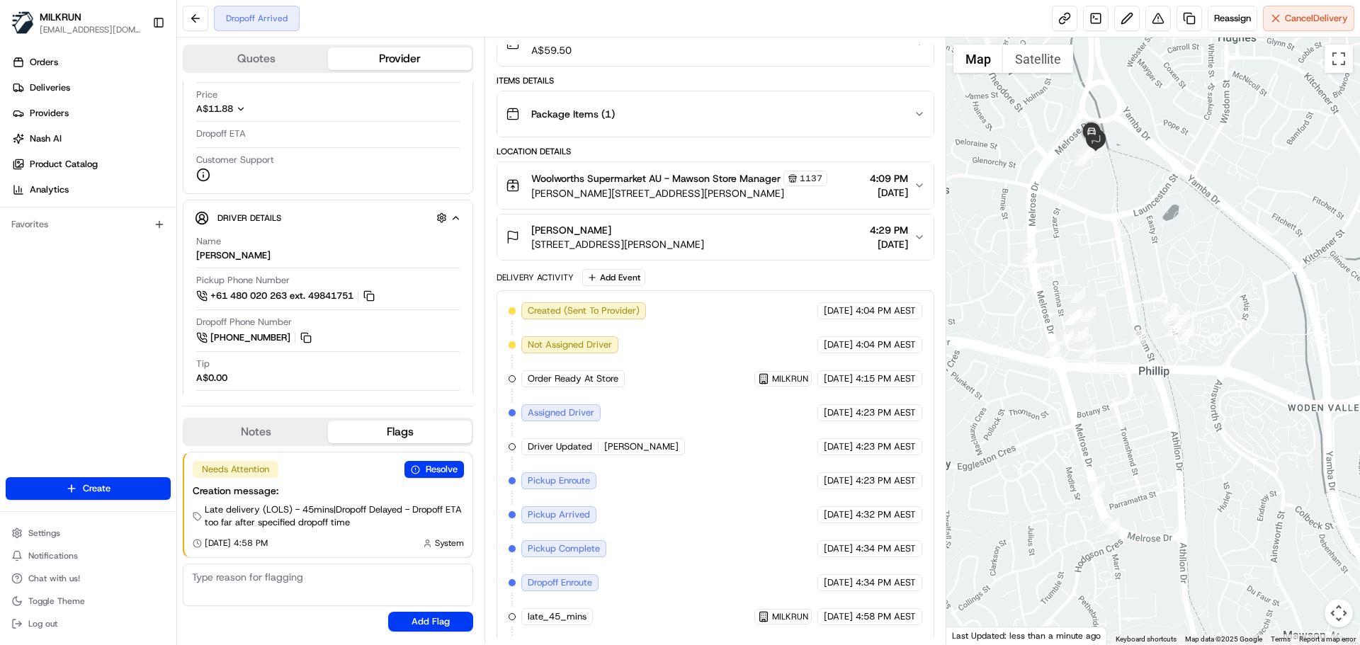
drag, startPoint x: 1282, startPoint y: 200, endPoint x: 1200, endPoint y: 172, distance: 86.3
click at [1200, 172] on div at bounding box center [1153, 341] width 414 height 607
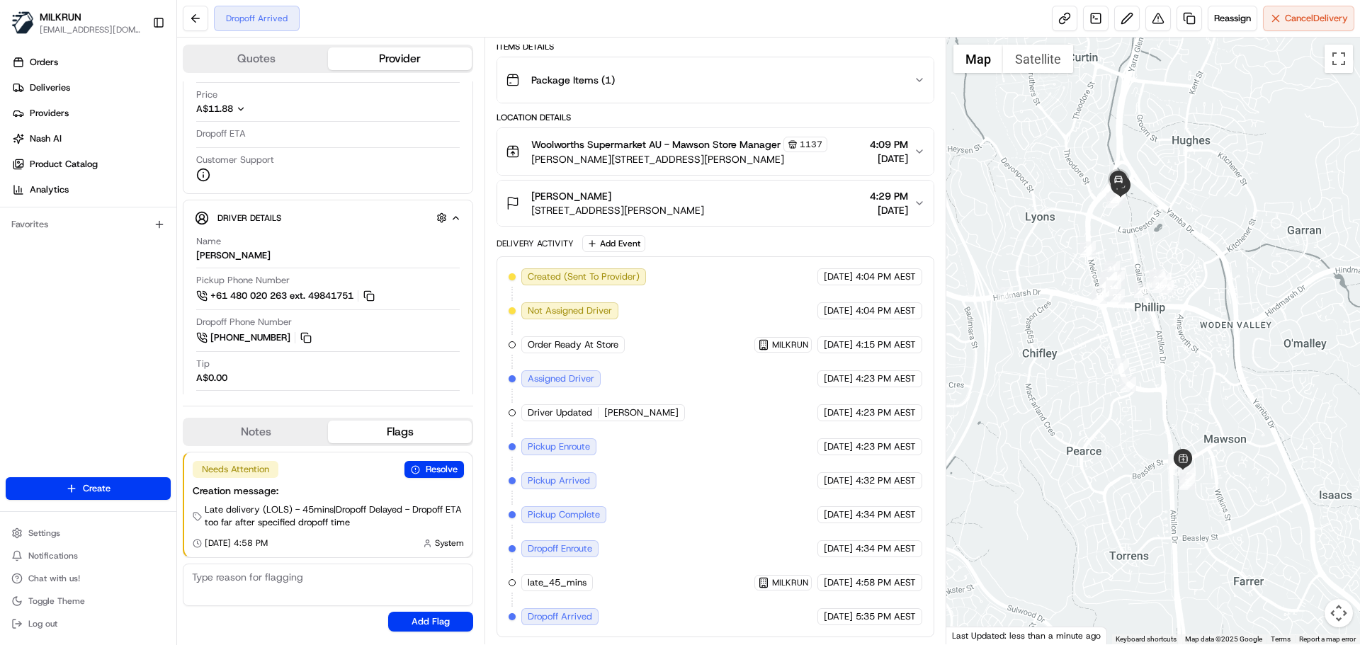
drag, startPoint x: 1240, startPoint y: 298, endPoint x: 1232, endPoint y: 288, distance: 12.5
click at [1232, 288] on div at bounding box center [1153, 341] width 414 height 607
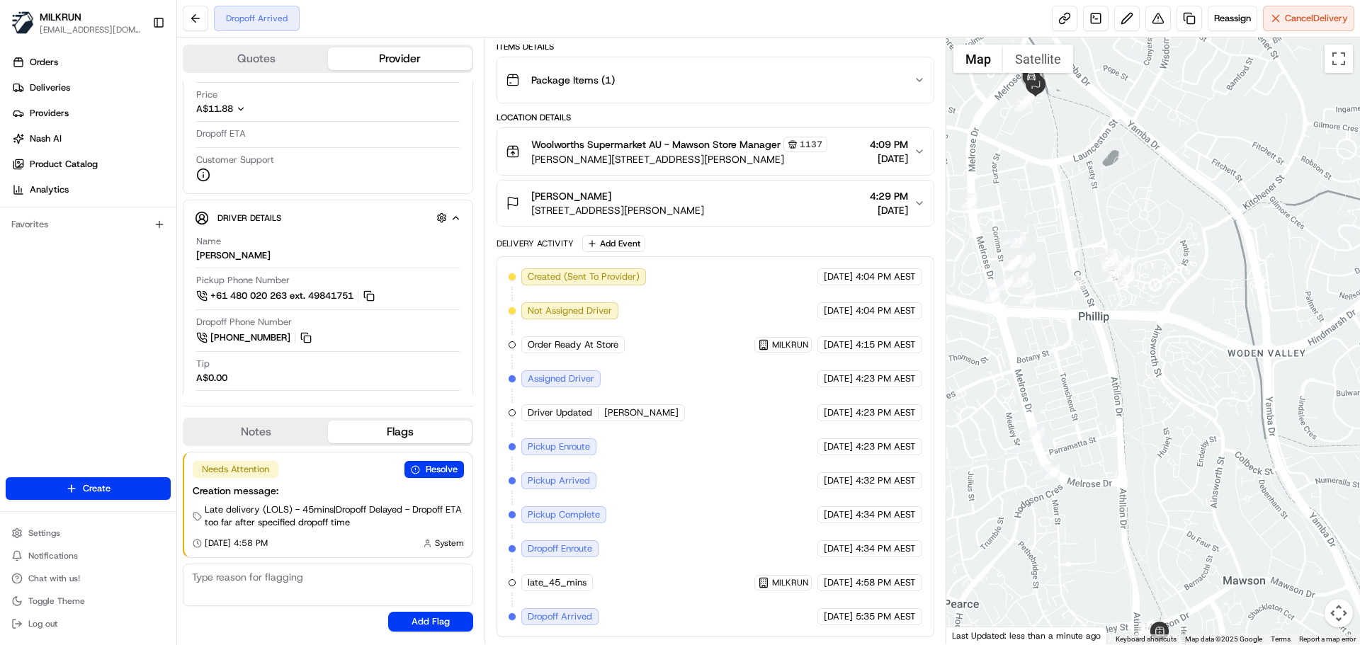
drag, startPoint x: 1229, startPoint y: 289, endPoint x: 1257, endPoint y: 281, distance: 29.6
click at [1257, 281] on div at bounding box center [1153, 341] width 414 height 607
drag, startPoint x: 1187, startPoint y: 308, endPoint x: 1218, endPoint y: 251, distance: 64.7
click at [1218, 251] on div at bounding box center [1153, 341] width 414 height 607
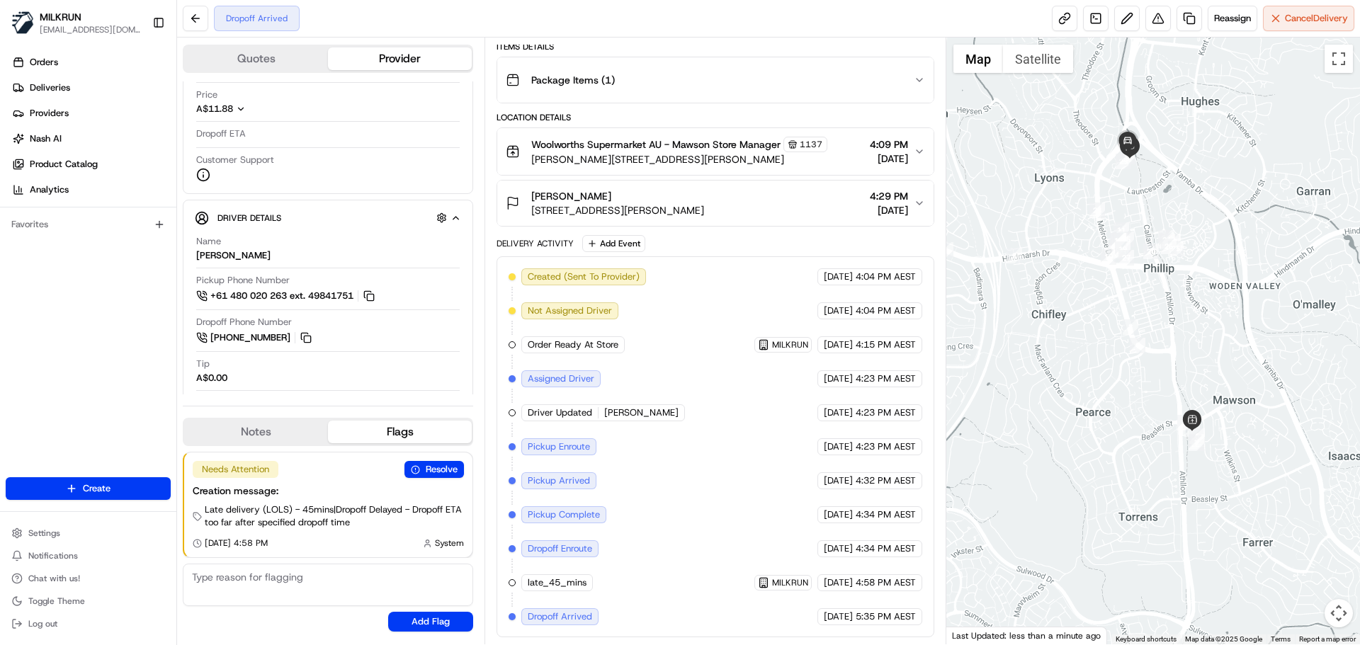
drag, startPoint x: 1240, startPoint y: 231, endPoint x: 1222, endPoint y: 244, distance: 22.2
click at [1223, 244] on div at bounding box center [1153, 341] width 414 height 607
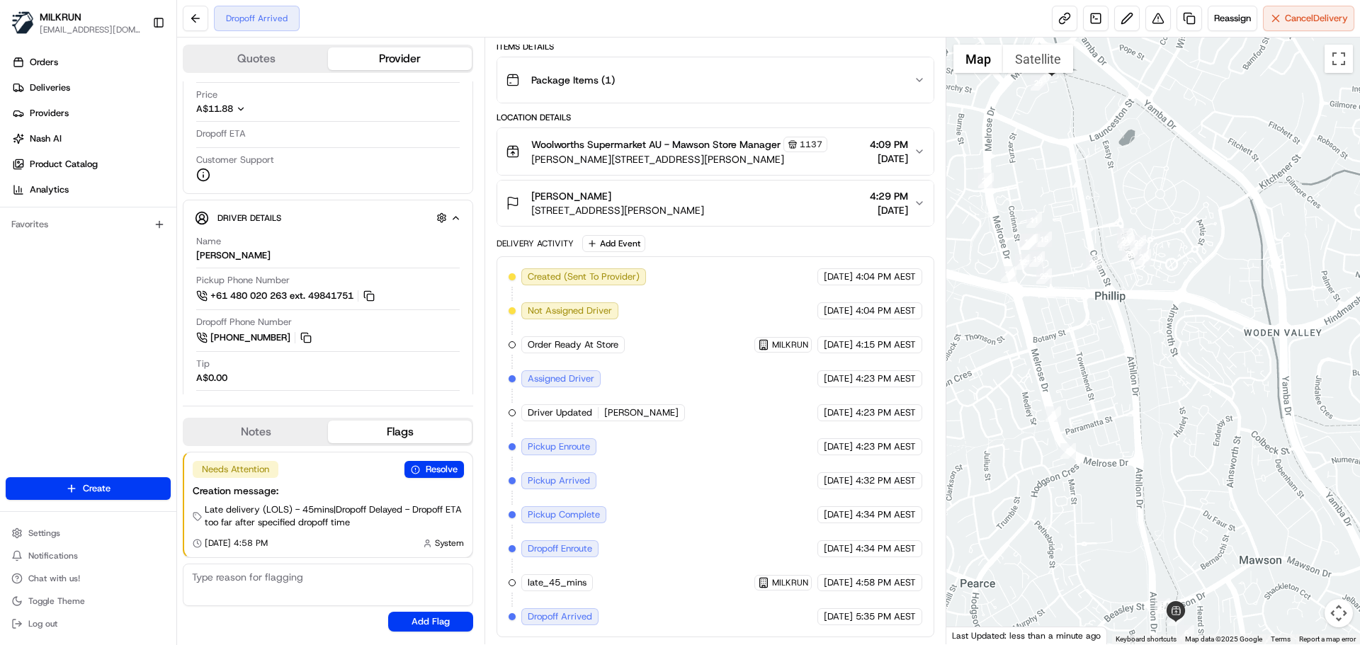
drag, startPoint x: 1232, startPoint y: 219, endPoint x: 1252, endPoint y: 187, distance: 37.9
click at [1252, 187] on div at bounding box center [1153, 341] width 414 height 607
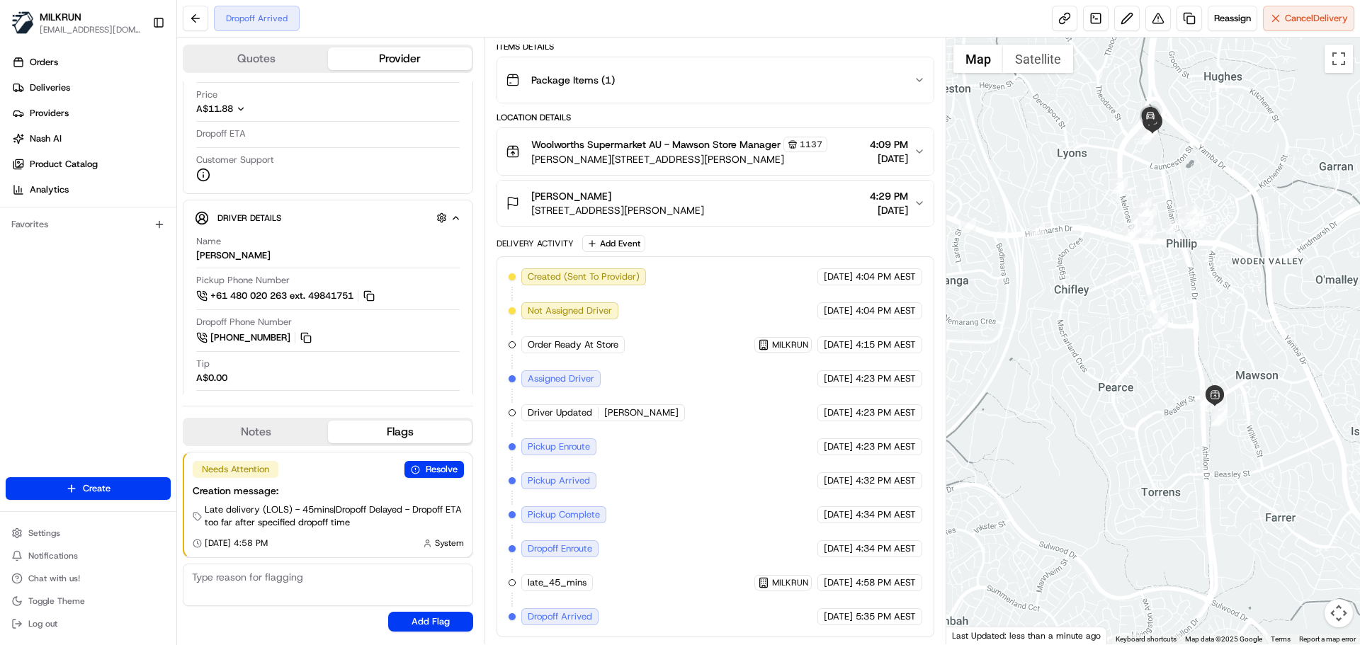
click at [1256, 186] on div at bounding box center [1153, 341] width 414 height 607
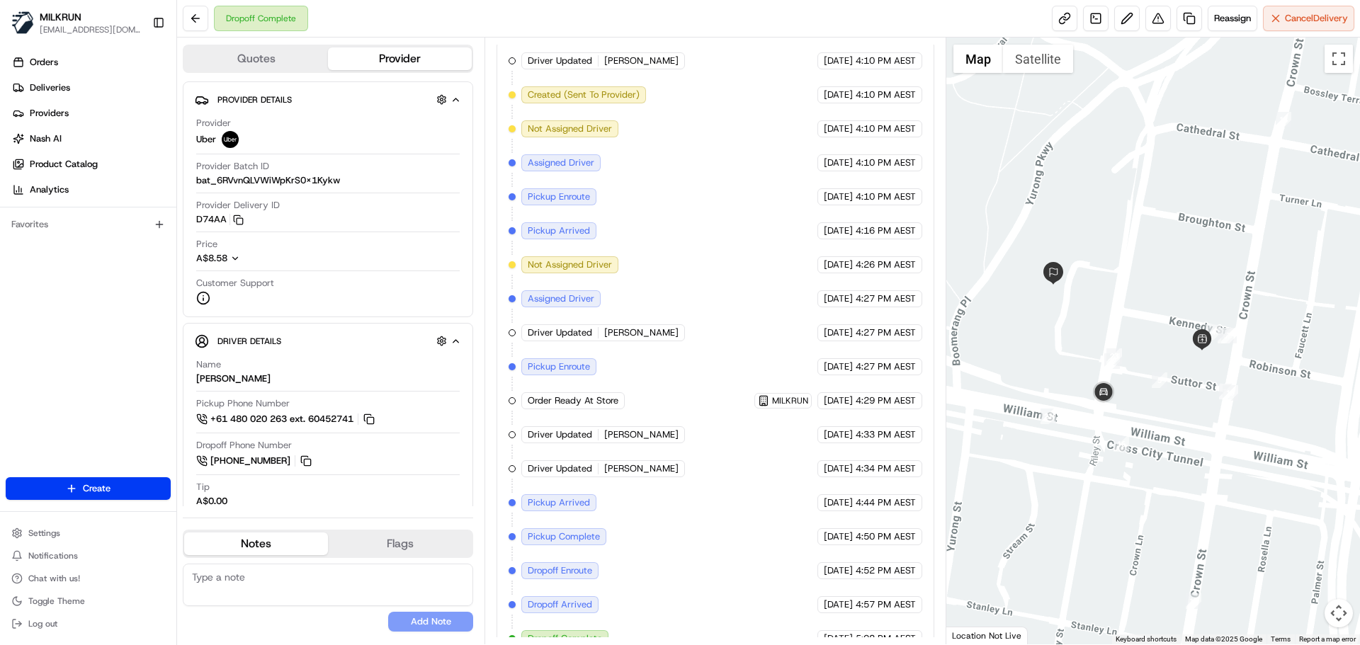
scroll to position [430, 0]
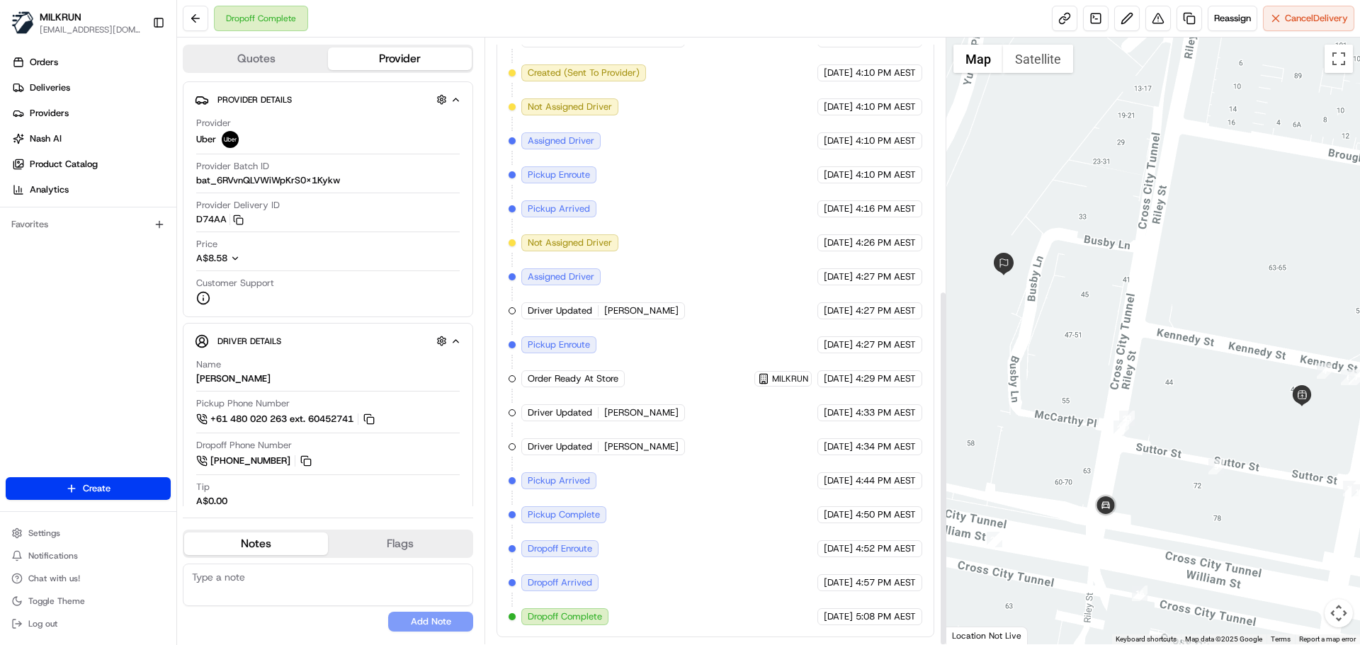
scroll to position [430, 0]
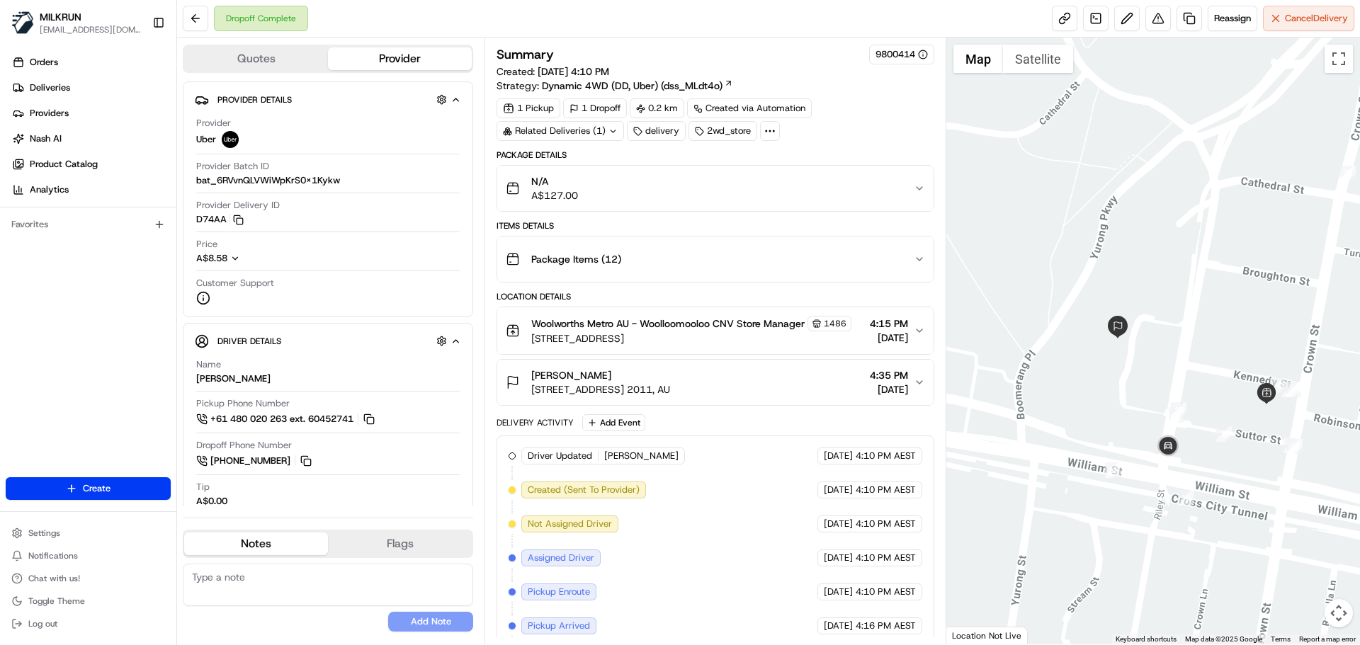
drag, startPoint x: 1234, startPoint y: 555, endPoint x: 1228, endPoint y: 494, distance: 61.3
click at [1228, 494] on div at bounding box center [1153, 341] width 414 height 607
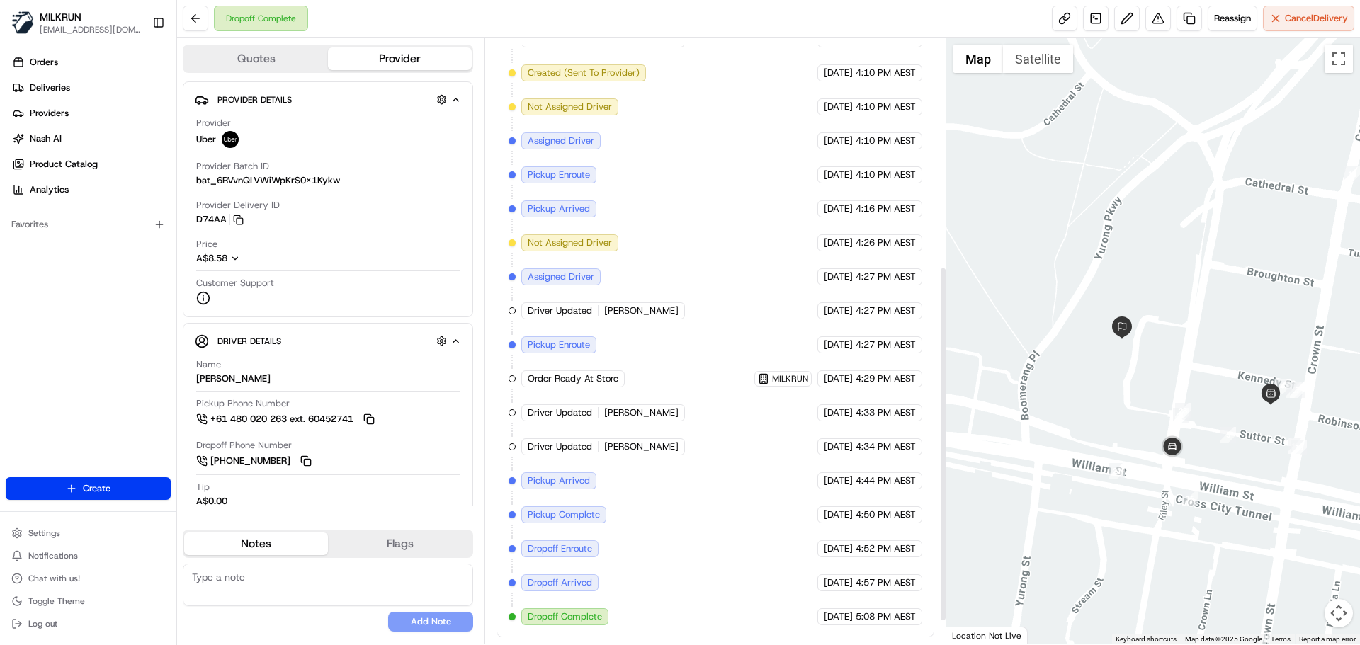
scroll to position [425, 0]
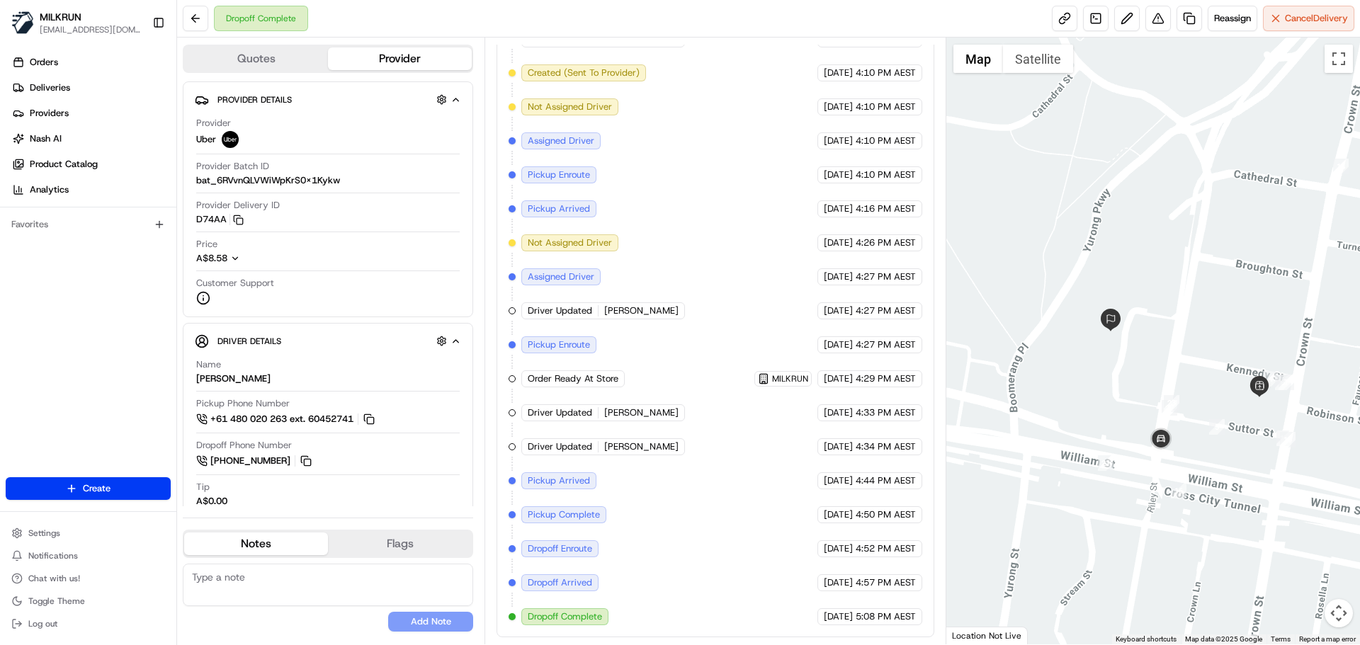
drag, startPoint x: 1147, startPoint y: 436, endPoint x: 1134, endPoint y: 429, distance: 14.6
click at [1134, 429] on div at bounding box center [1153, 341] width 414 height 607
click at [196, 19] on button at bounding box center [196, 19] width 26 height 26
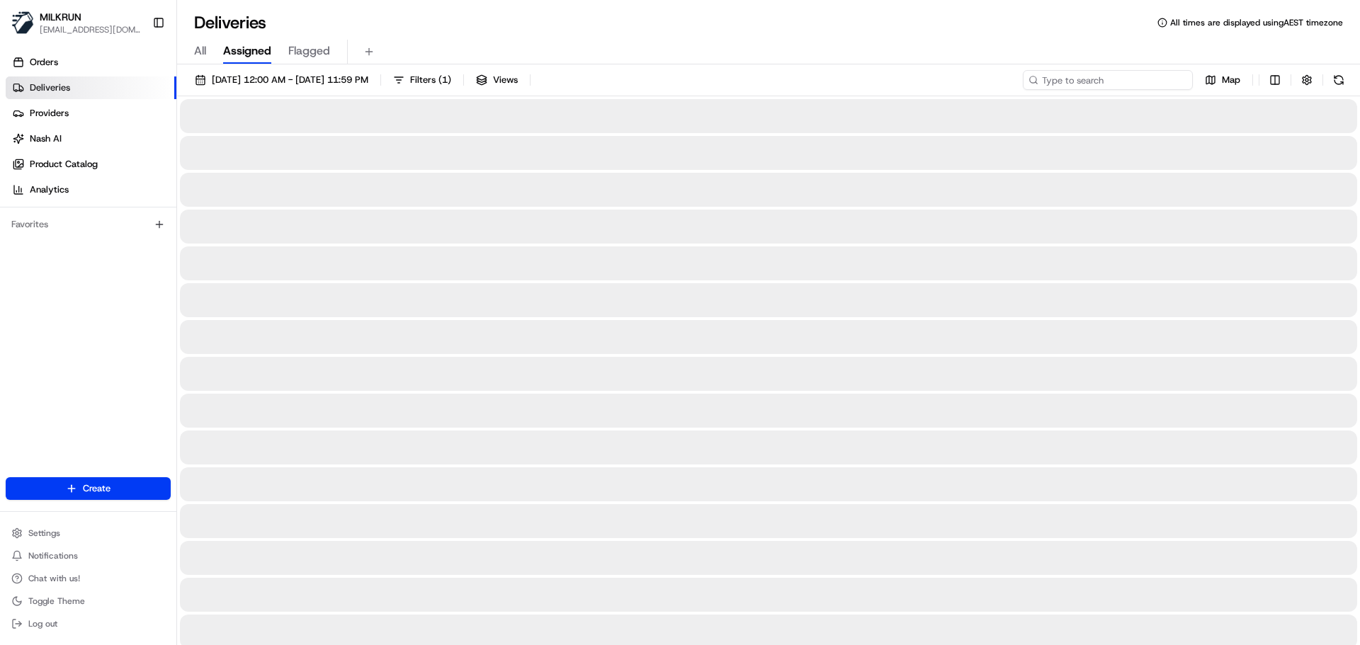
click at [1094, 80] on input at bounding box center [1108, 80] width 170 height 20
paste input "saphire sweet"
drag, startPoint x: 1048, startPoint y: 76, endPoint x: 1056, endPoint y: 130, distance: 54.5
click at [1048, 76] on input "saphire sweet" at bounding box center [1108, 80] width 170 height 20
drag, startPoint x: 1043, startPoint y: 73, endPoint x: 1057, endPoint y: 98, distance: 28.2
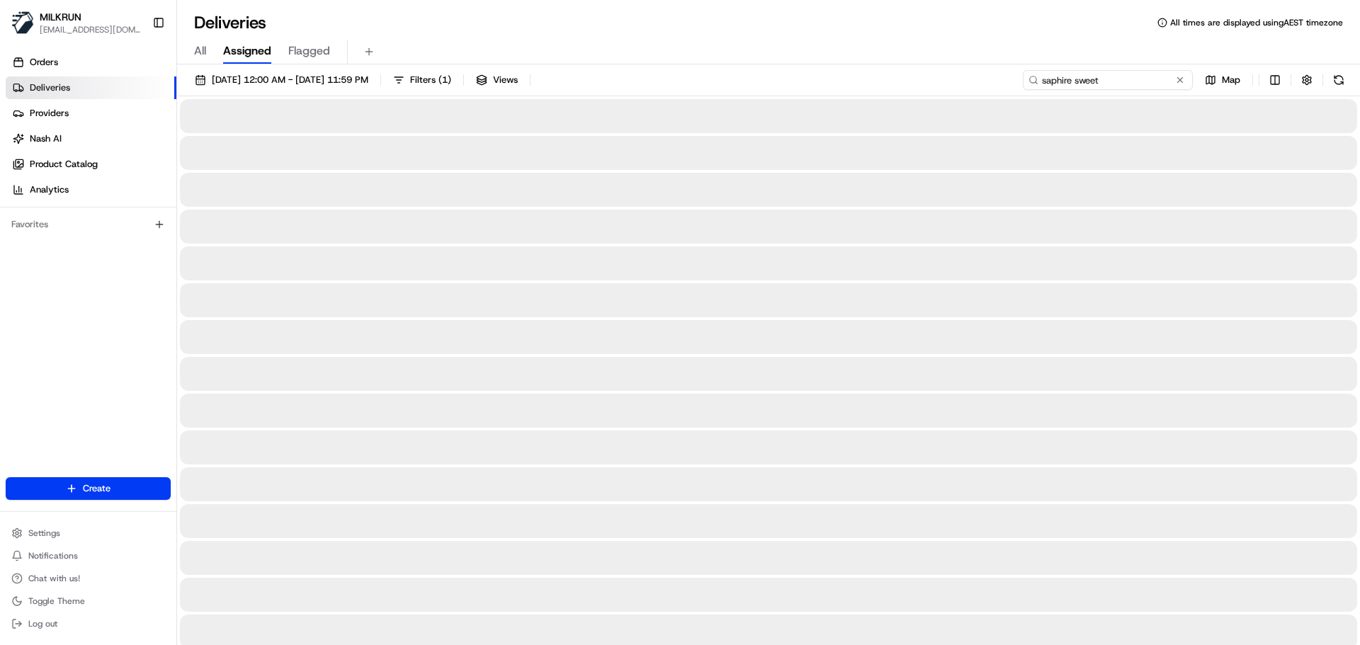
click at [1045, 75] on input "saphire sweet" at bounding box center [1108, 80] width 170 height 20
type input "saphire sweet"
click at [1109, 77] on input "saphire sweet" at bounding box center [1108, 80] width 170 height 20
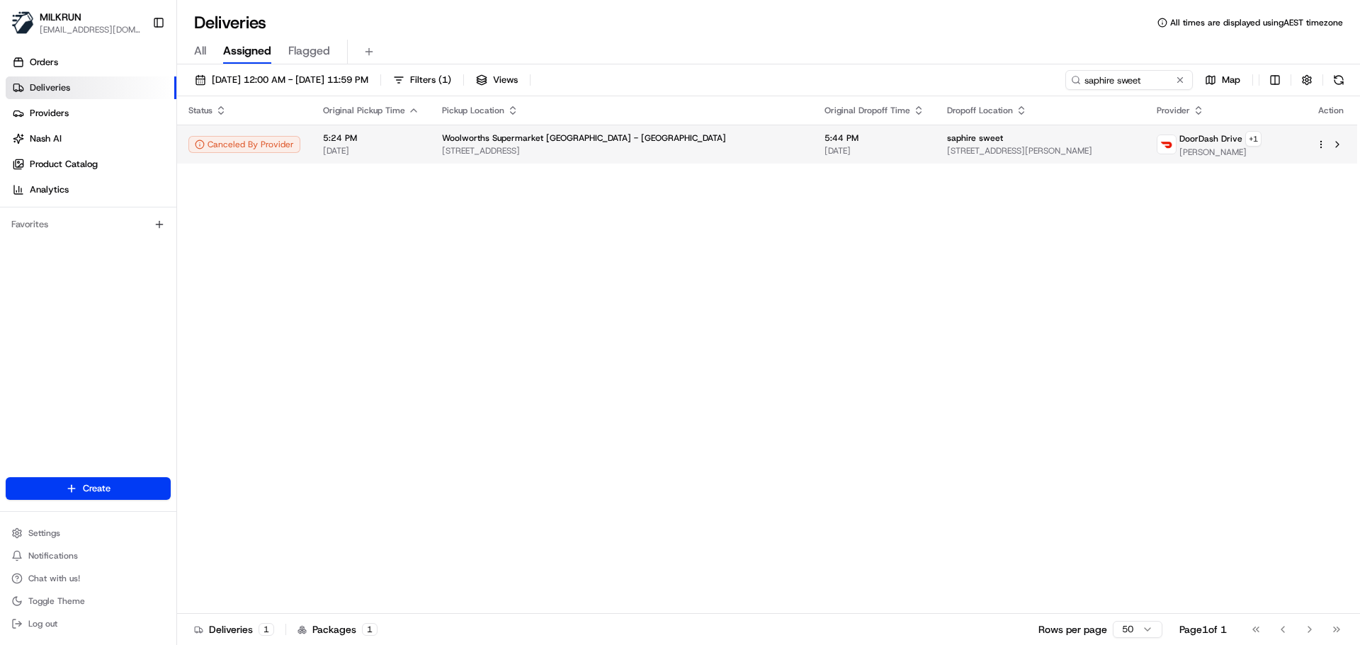
click at [626, 145] on span "652 Great South Rd, Auckland, Auckland 2104, NZ" at bounding box center [622, 150] width 360 height 11
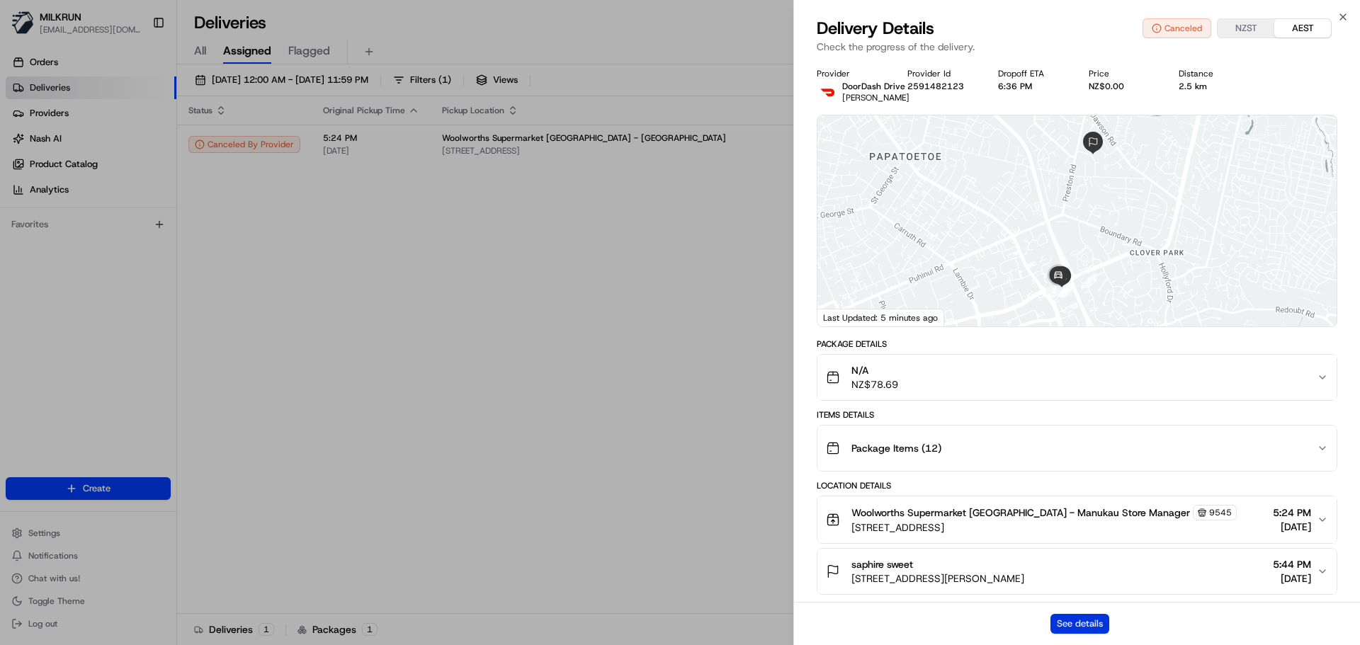
click at [1087, 621] on button "See details" at bounding box center [1080, 624] width 59 height 20
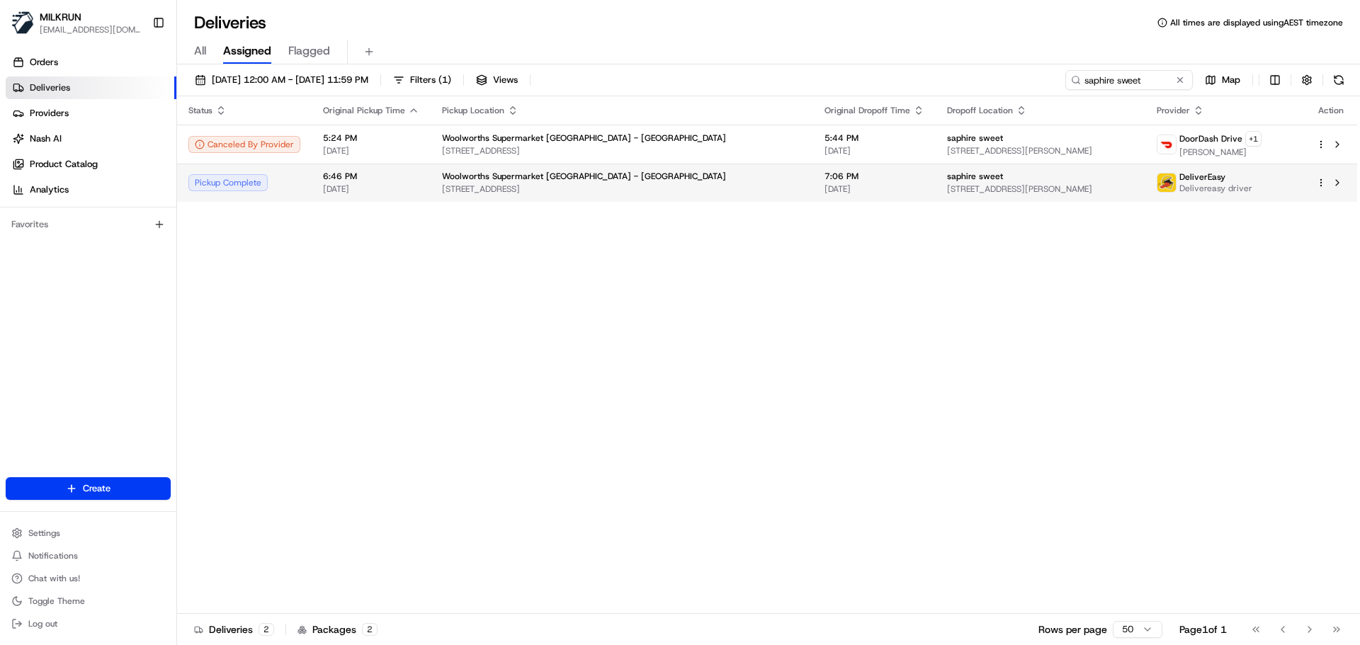
click at [398, 187] on span "[DATE]" at bounding box center [371, 188] width 96 height 11
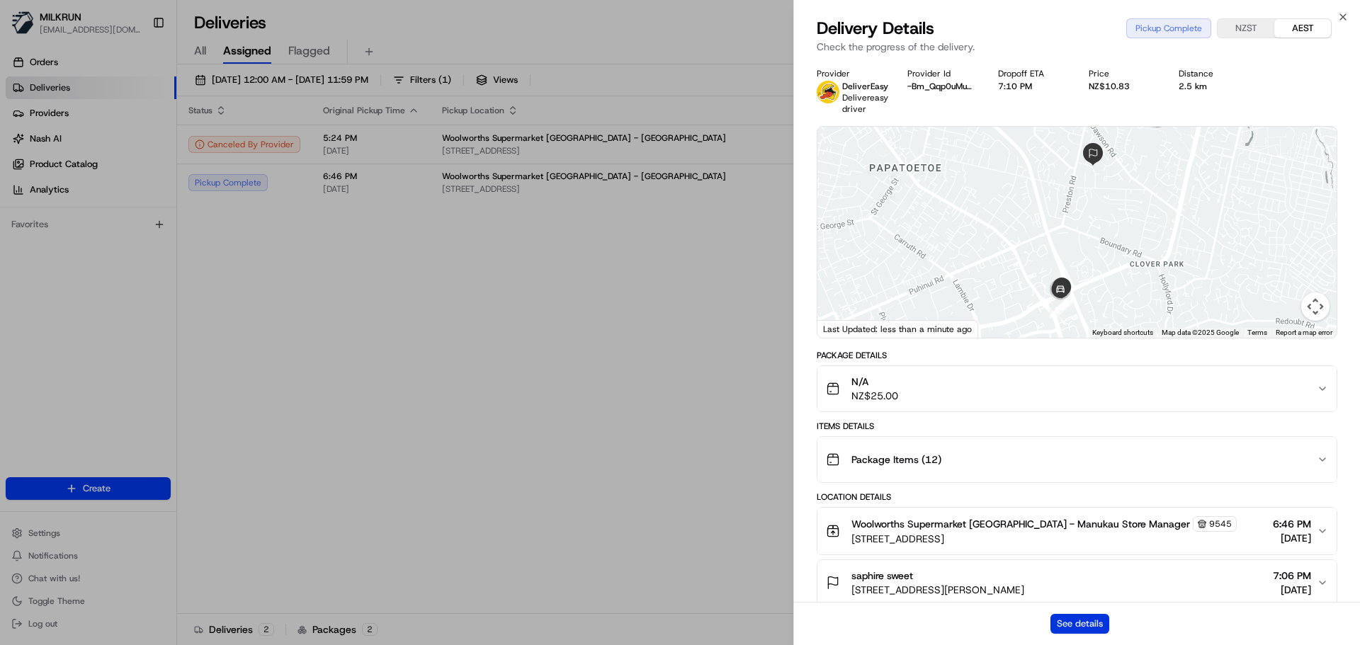
click at [1075, 625] on button "See details" at bounding box center [1080, 624] width 59 height 20
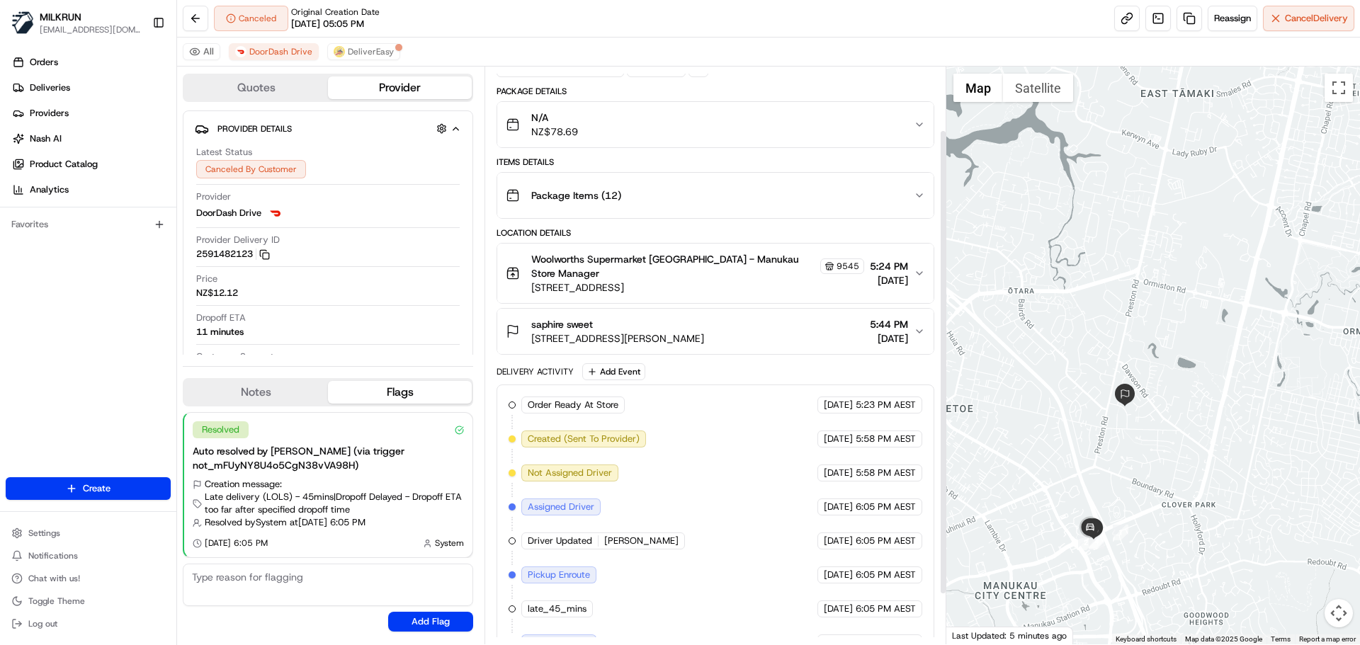
scroll to position [140, 0]
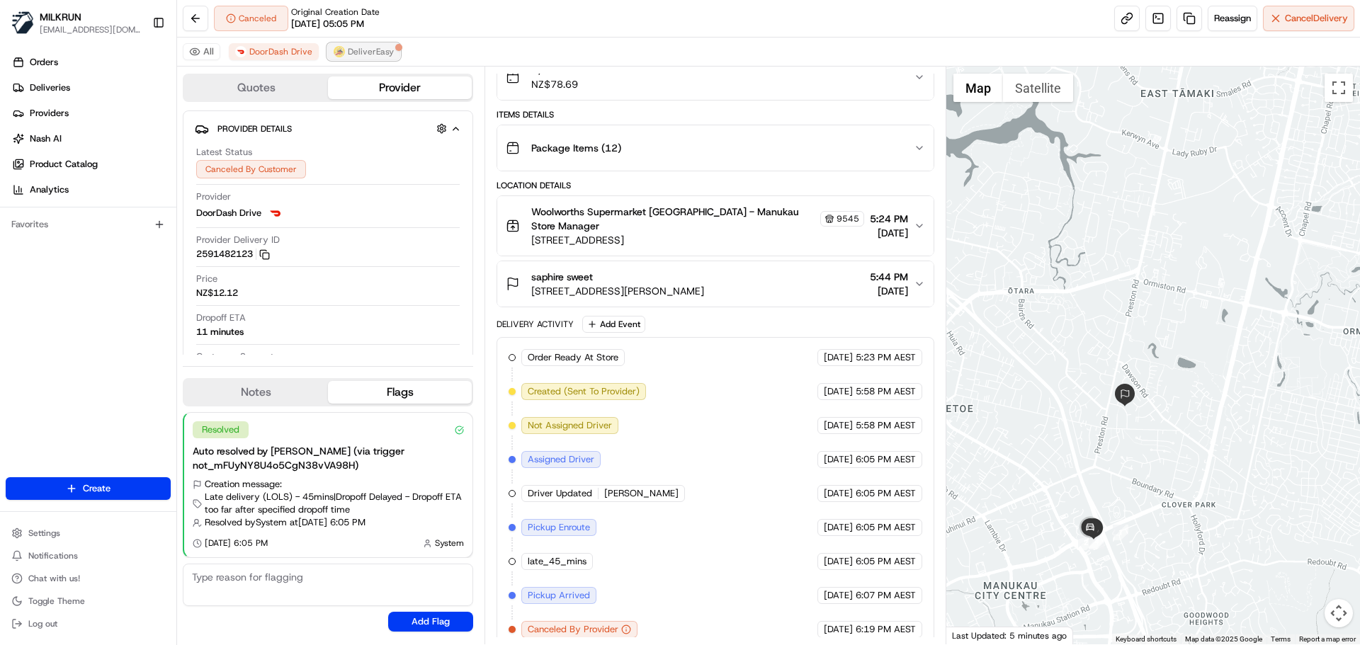
click at [364, 52] on span "DeliverEasy" at bounding box center [371, 51] width 46 height 11
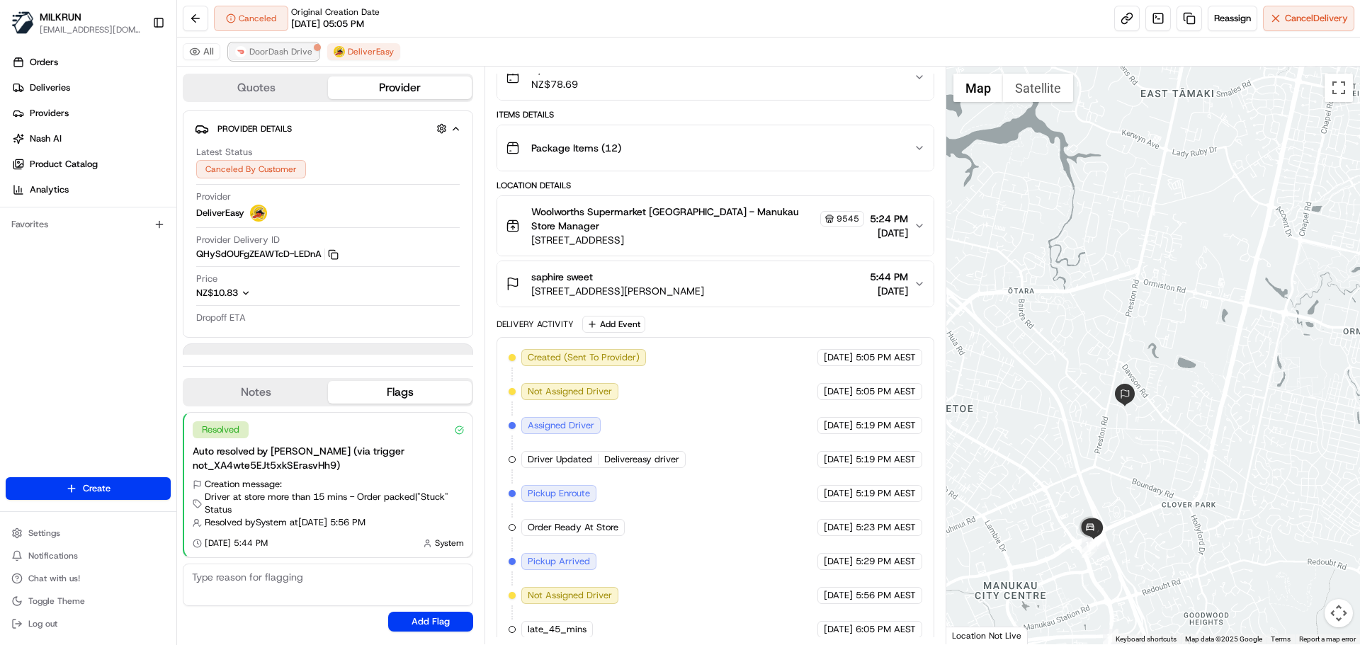
click at [281, 52] on span "DoorDash Drive" at bounding box center [280, 51] width 63 height 11
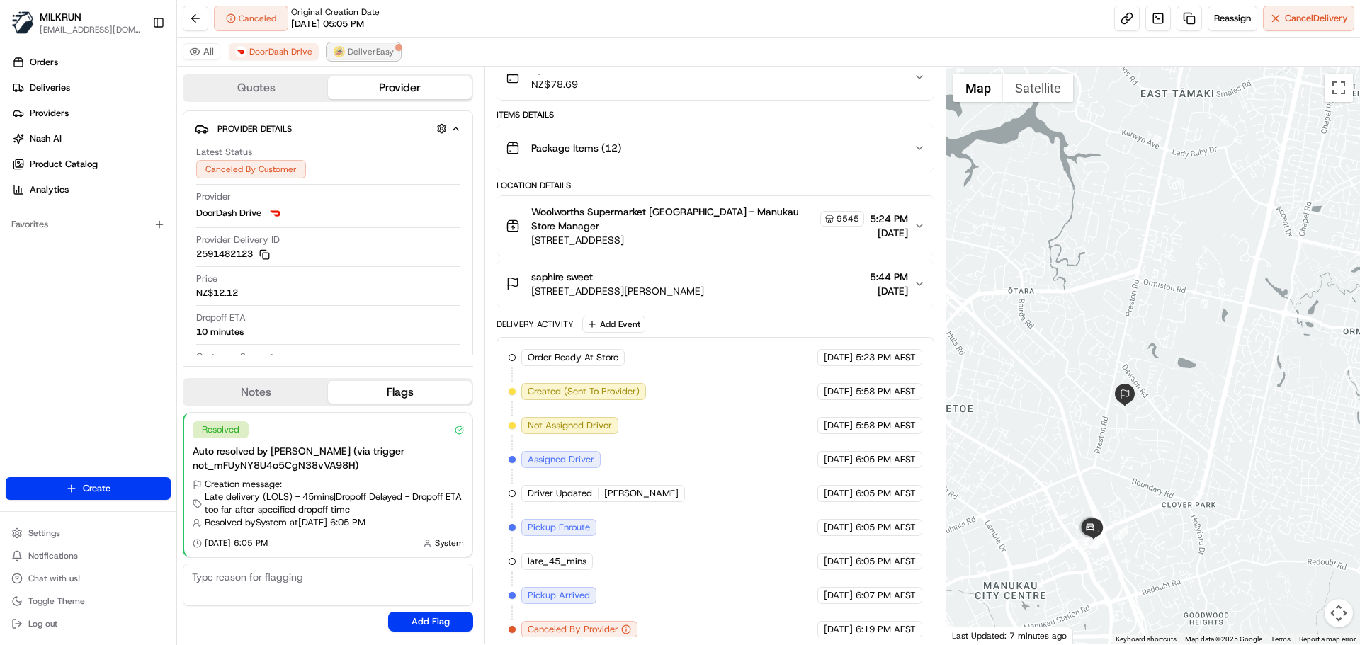
drag, startPoint x: 368, startPoint y: 47, endPoint x: 342, endPoint y: 49, distance: 25.5
click at [368, 48] on span "DeliverEasy" at bounding box center [371, 51] width 46 height 11
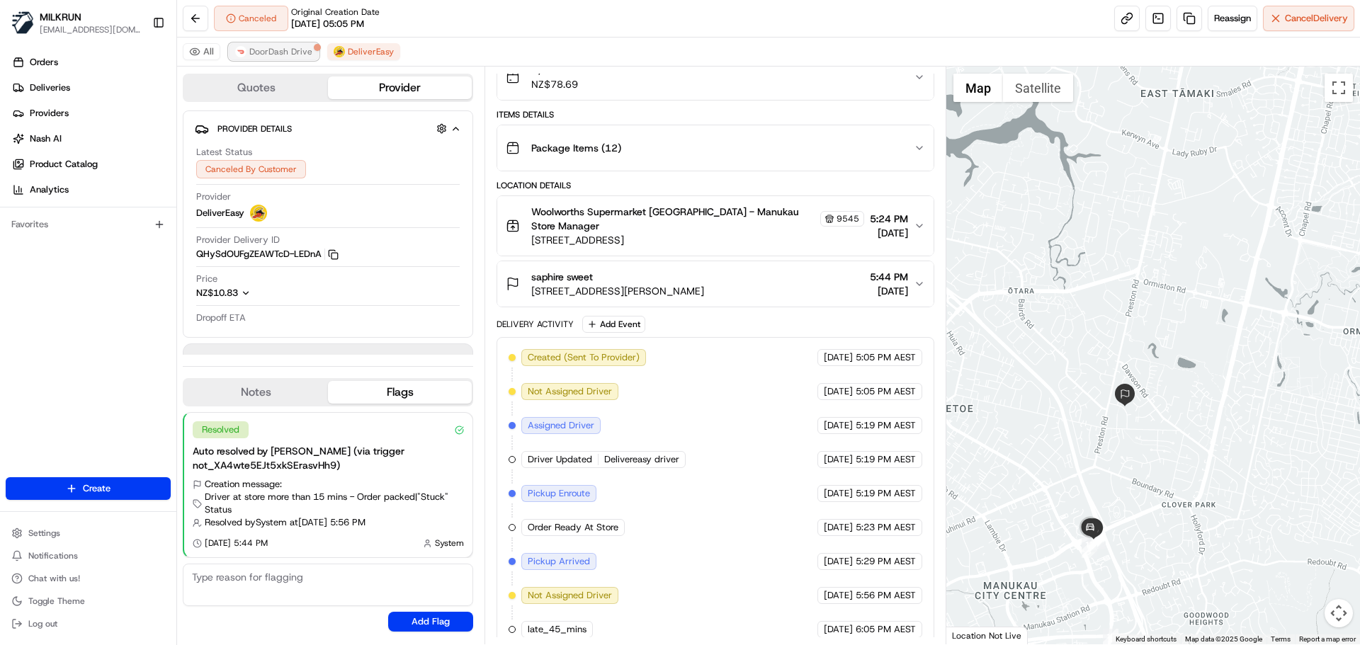
click at [280, 52] on span "DoorDash Drive" at bounding box center [280, 51] width 63 height 11
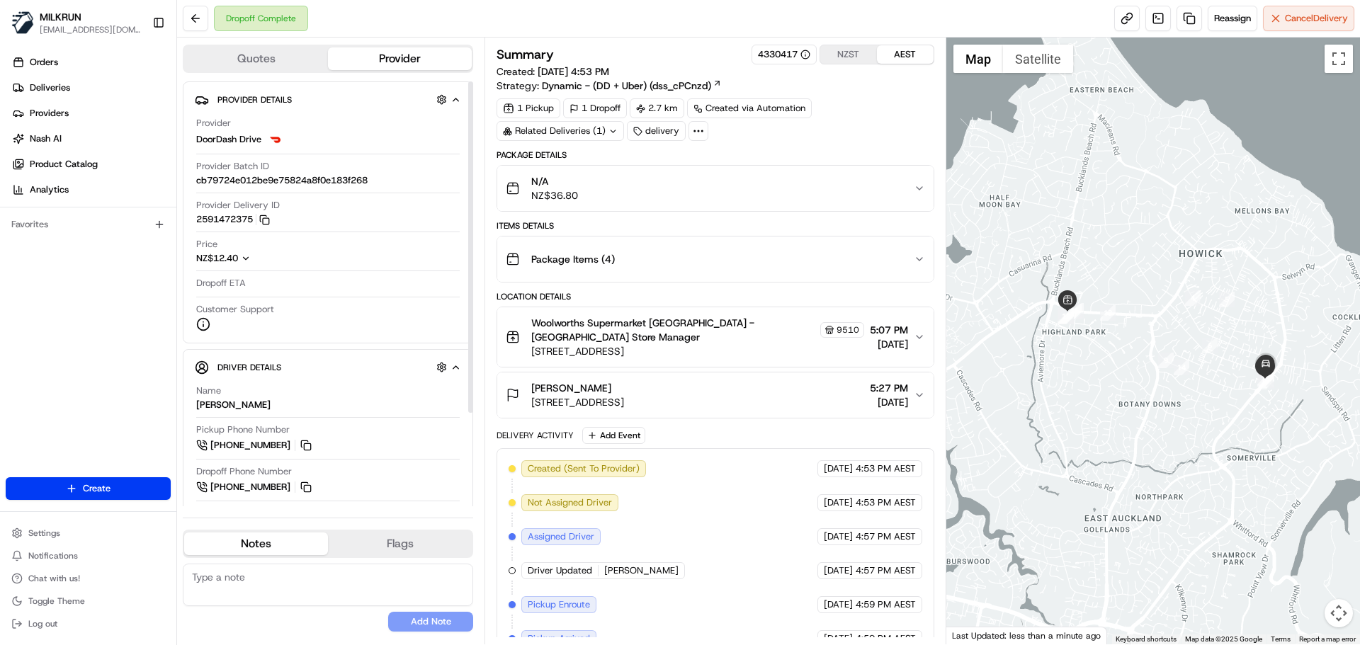
scroll to position [124, 0]
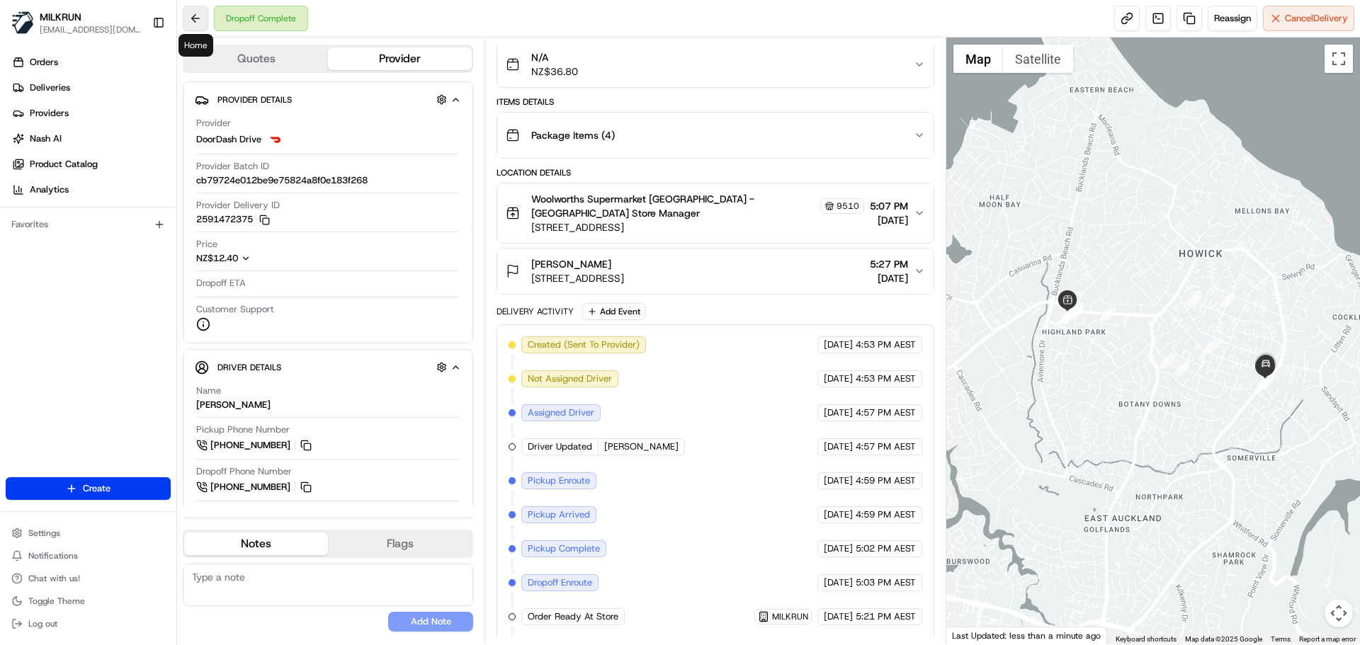
click at [201, 12] on button at bounding box center [196, 19] width 26 height 26
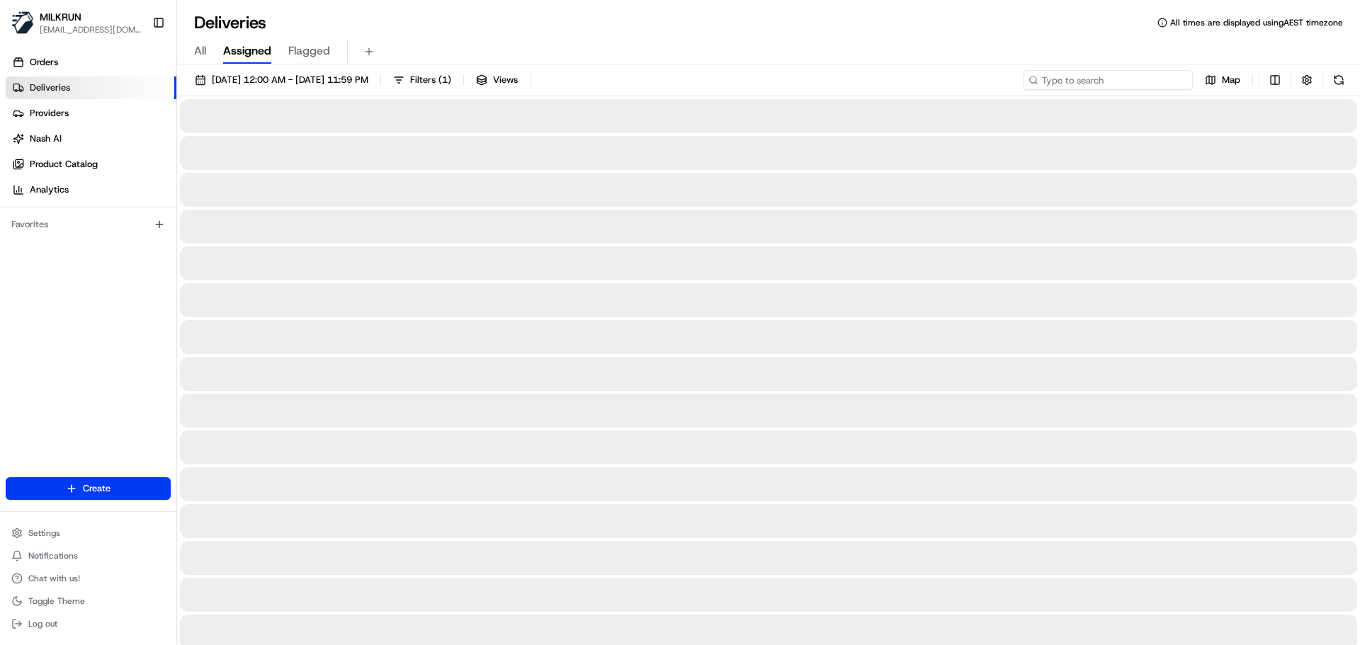
click at [1098, 79] on input at bounding box center [1108, 80] width 170 height 20
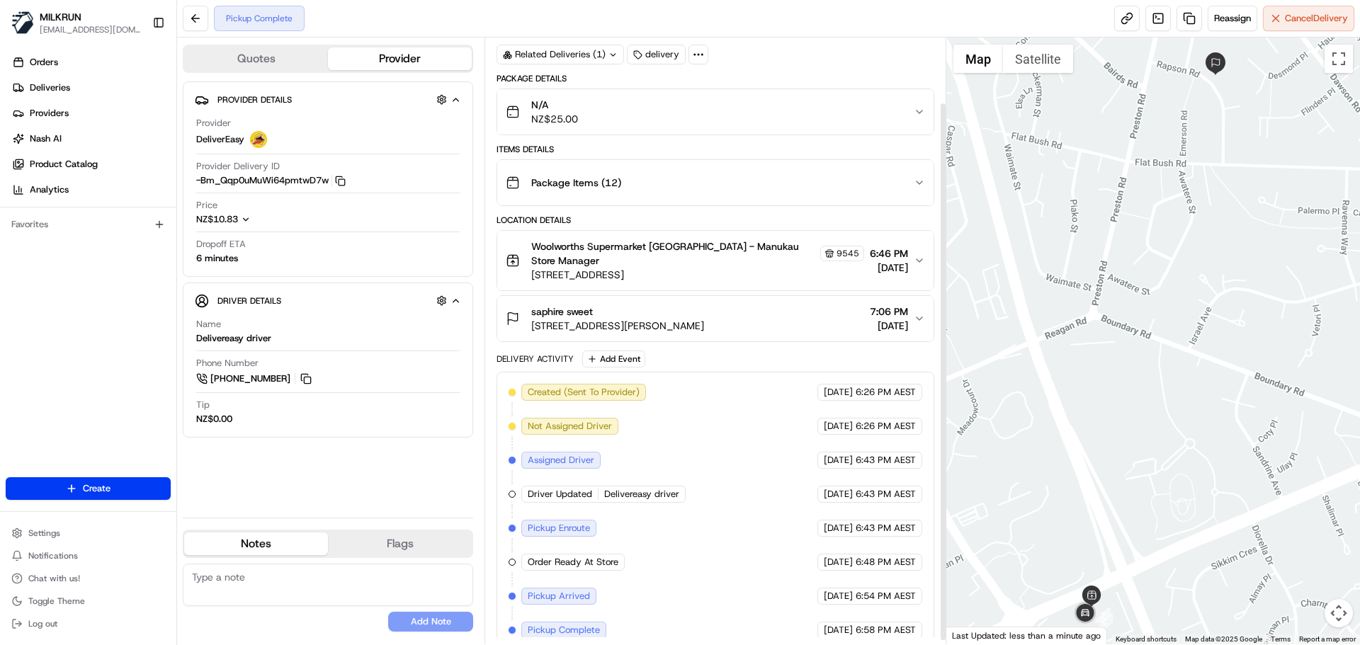
scroll to position [77, 0]
click at [1119, 11] on link at bounding box center [1127, 19] width 26 height 26
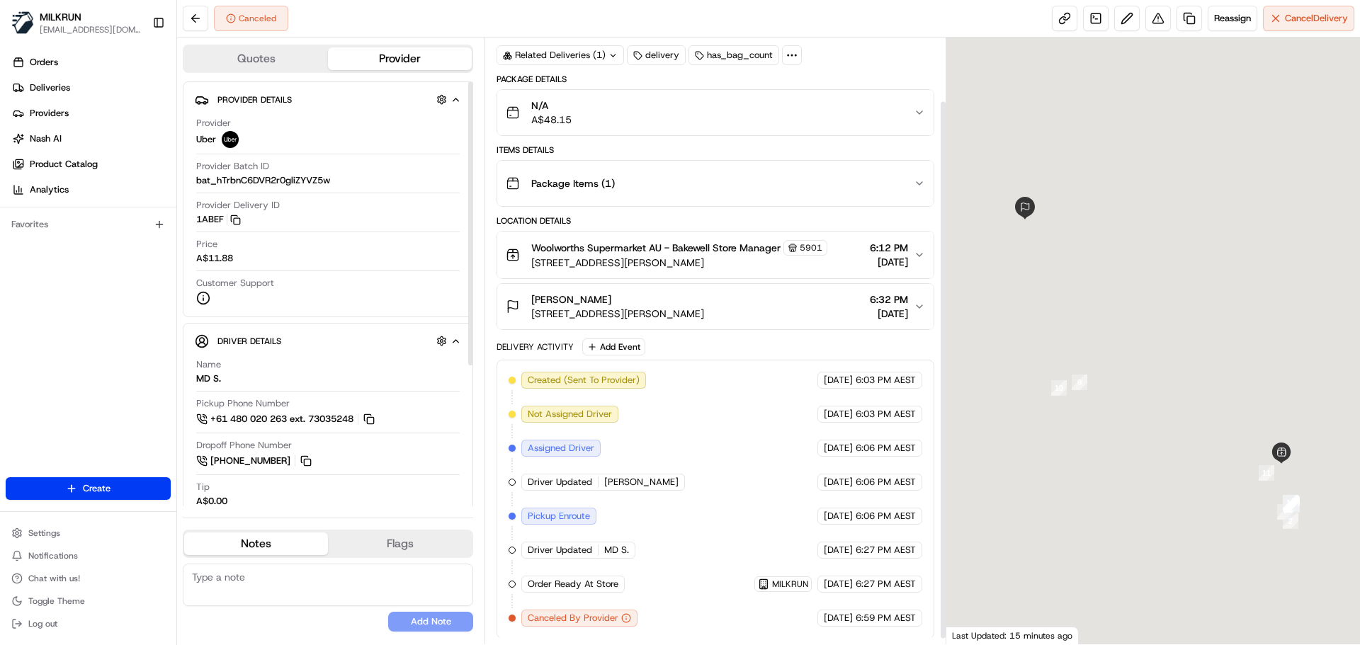
scroll to position [77, 0]
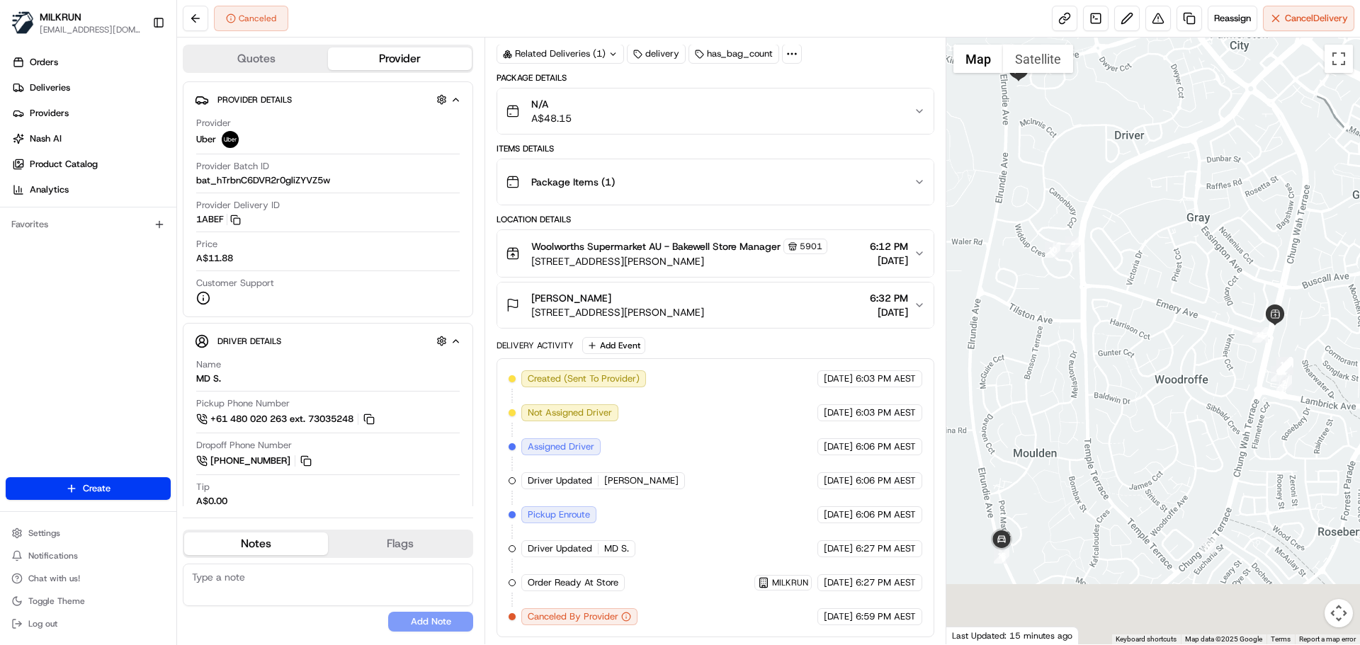
drag, startPoint x: 1189, startPoint y: 444, endPoint x: 1182, endPoint y: 324, distance: 120.7
click at [1183, 305] on div at bounding box center [1153, 341] width 414 height 607
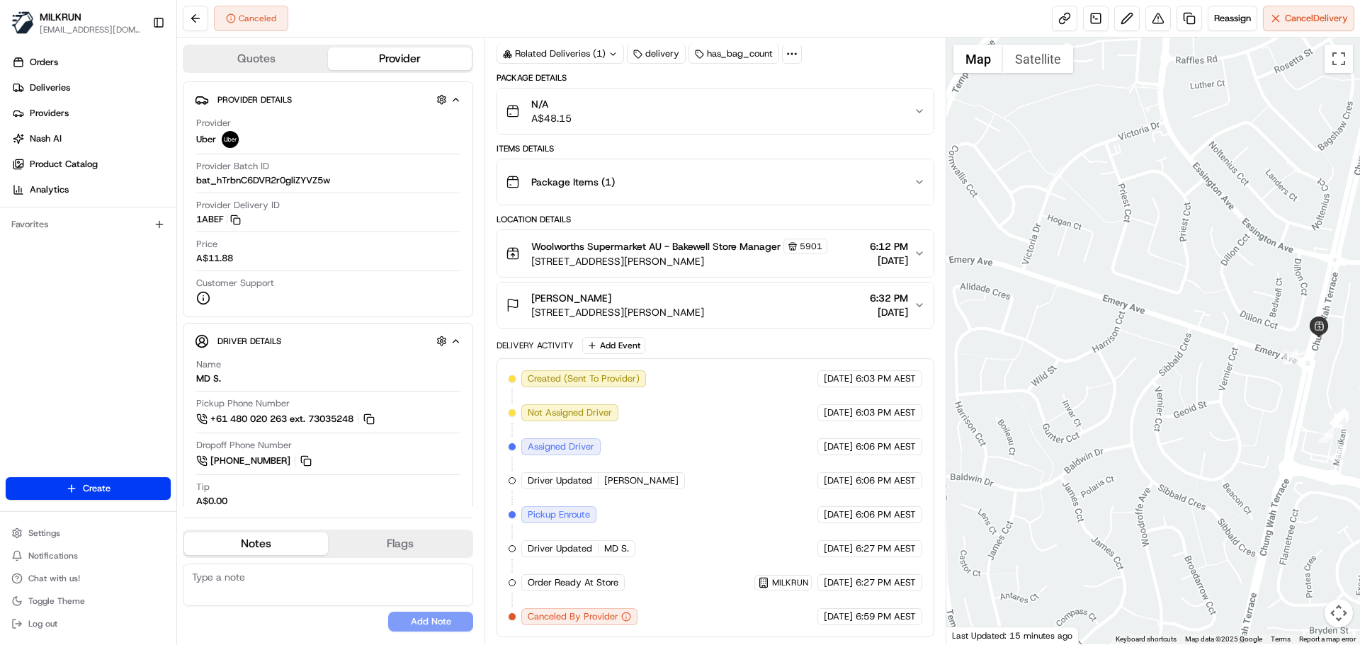
drag, startPoint x: 1207, startPoint y: 301, endPoint x: 1096, endPoint y: 321, distance: 113.0
click at [1096, 321] on div at bounding box center [1153, 341] width 414 height 607
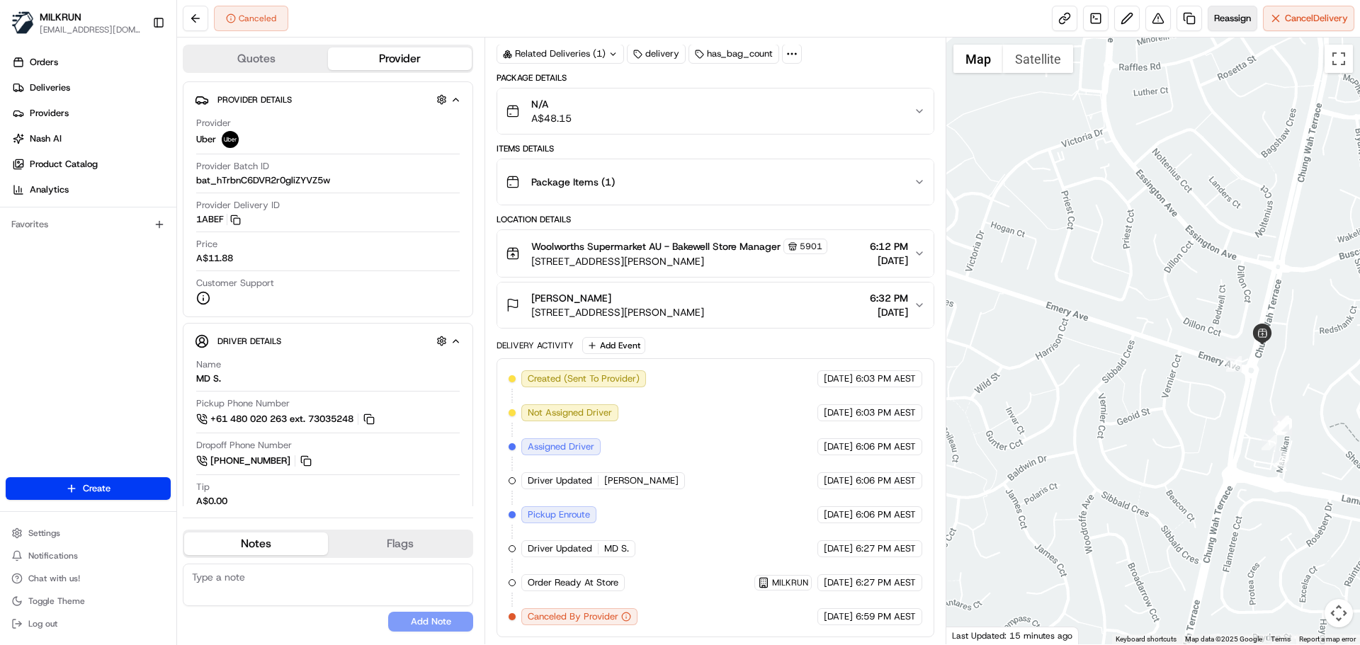
click at [1223, 13] on span "Reassign" at bounding box center [1232, 18] width 37 height 13
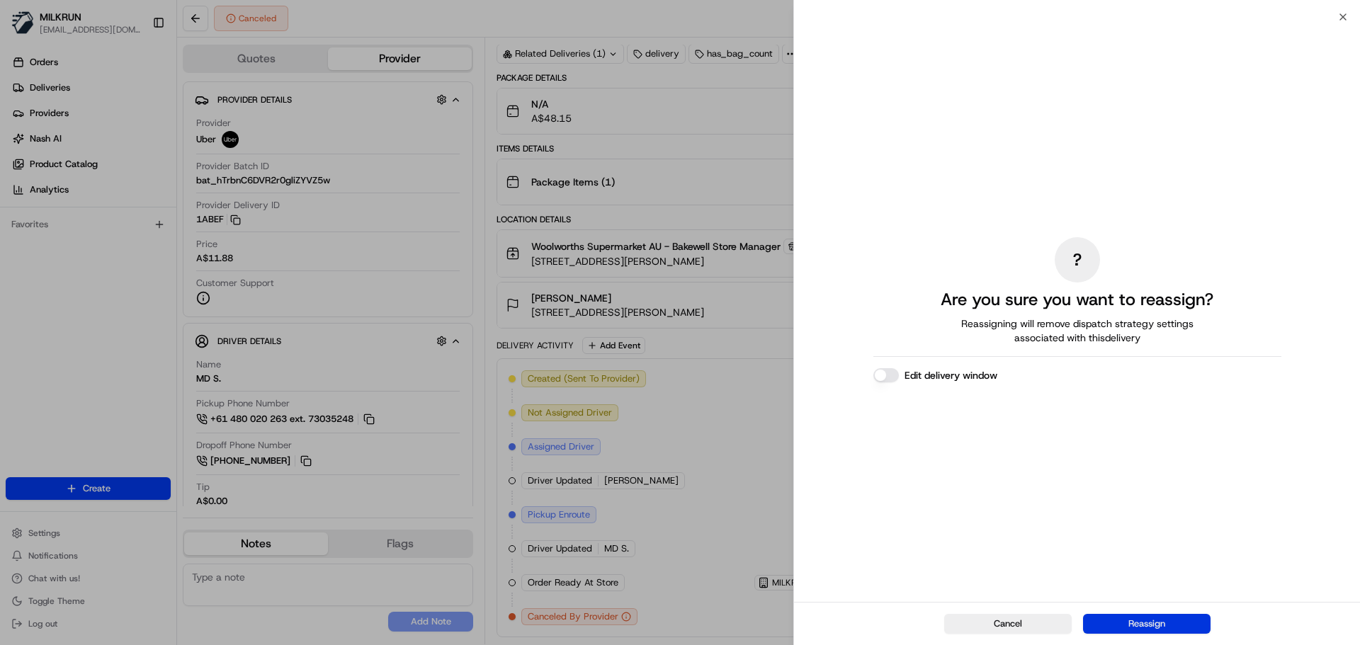
click at [1135, 620] on button "Reassign" at bounding box center [1147, 624] width 128 height 20
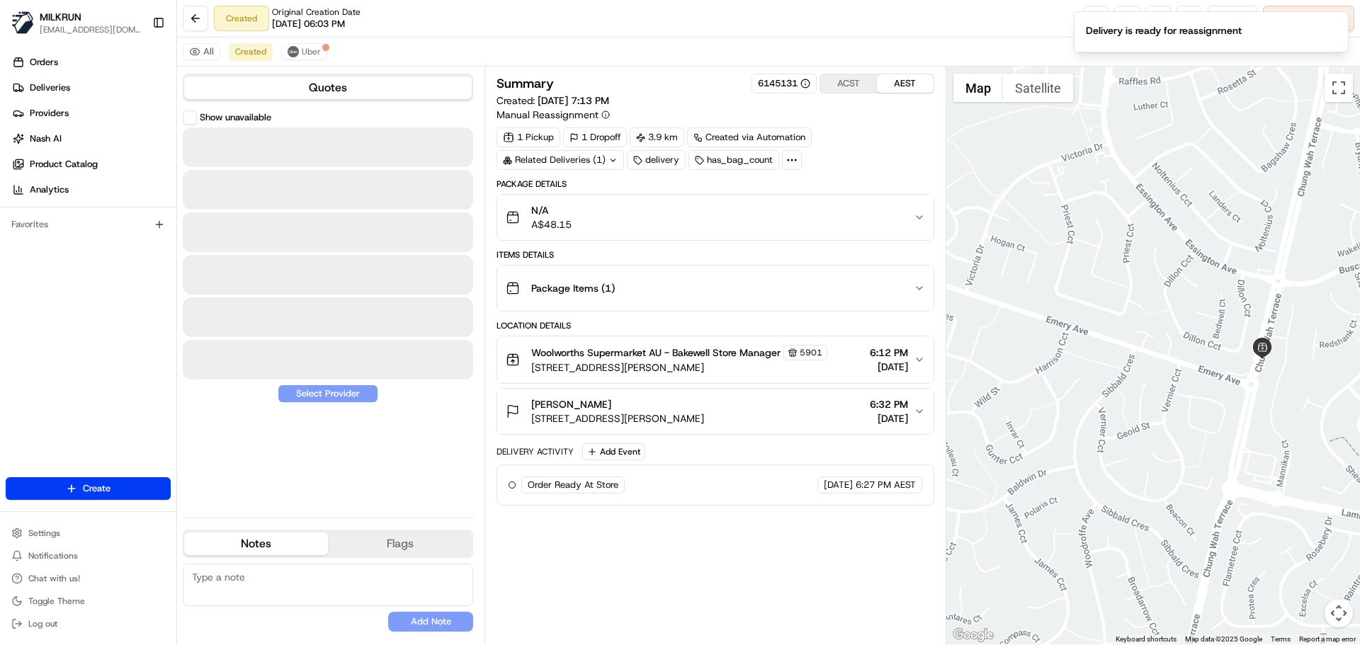
scroll to position [0, 0]
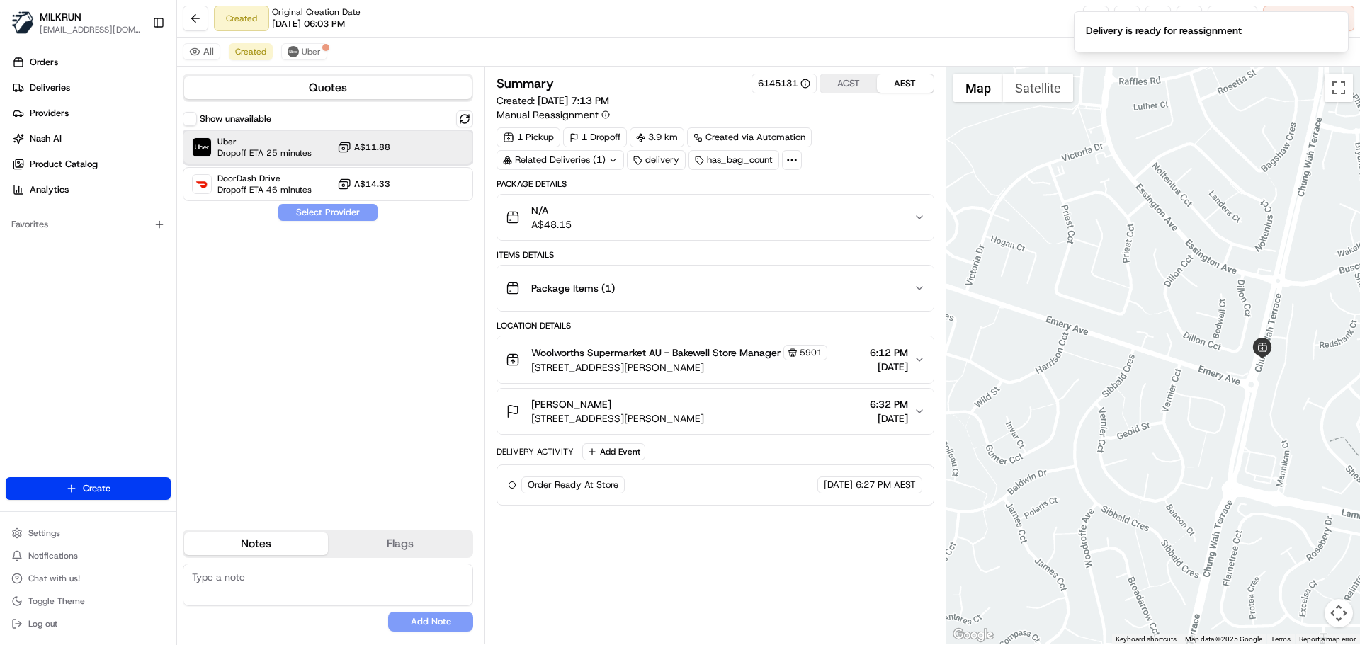
click at [302, 139] on span "Uber" at bounding box center [264, 141] width 94 height 11
click at [327, 213] on button "Assign Provider" at bounding box center [328, 212] width 101 height 17
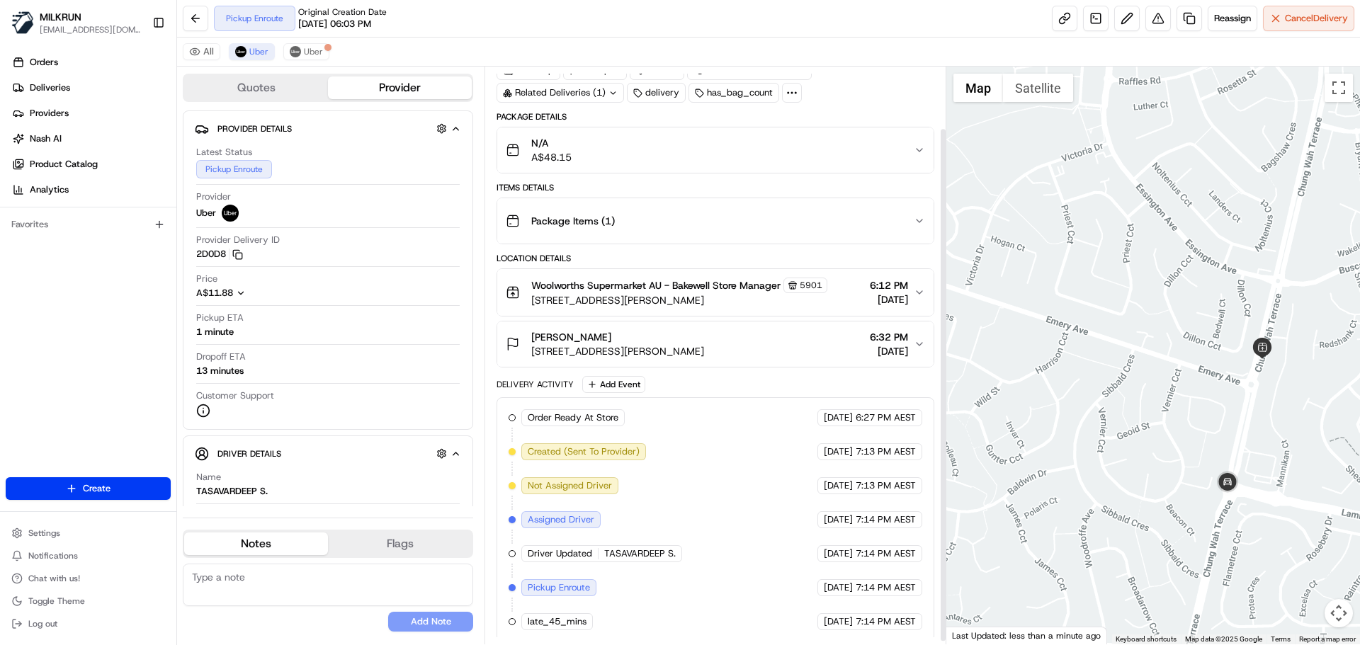
scroll to position [72, 0]
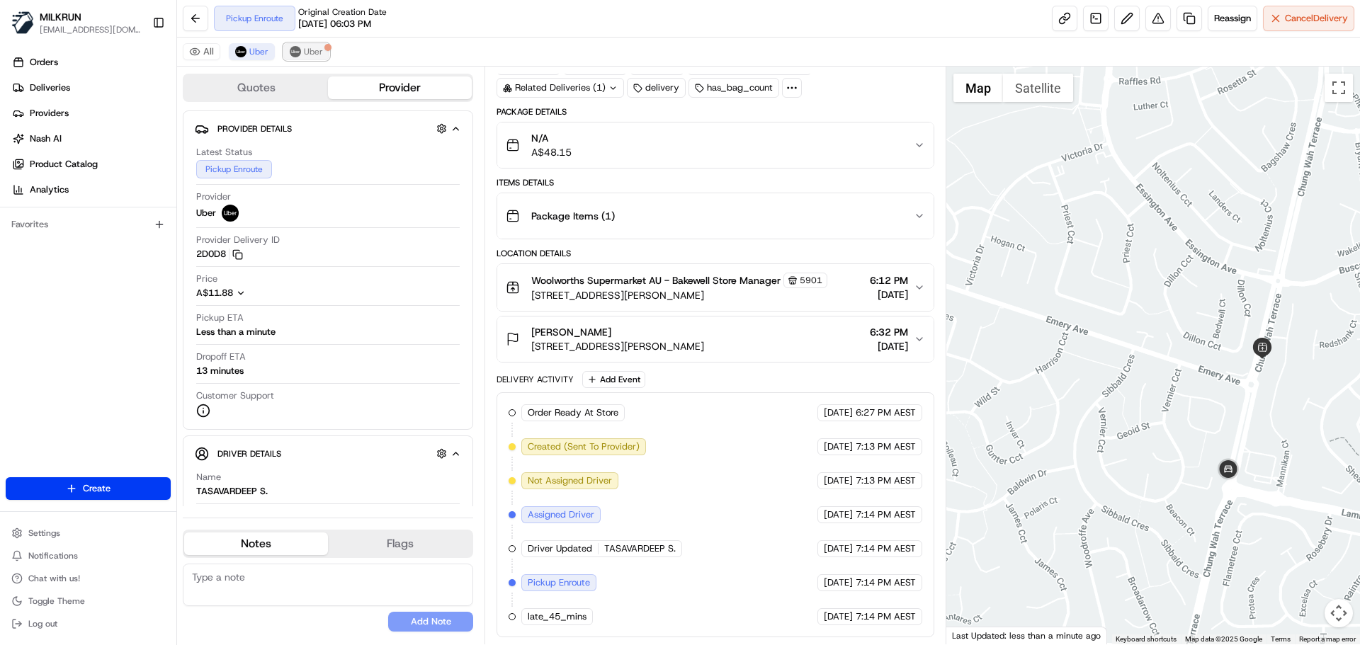
click at [312, 51] on span "Uber" at bounding box center [313, 51] width 19 height 11
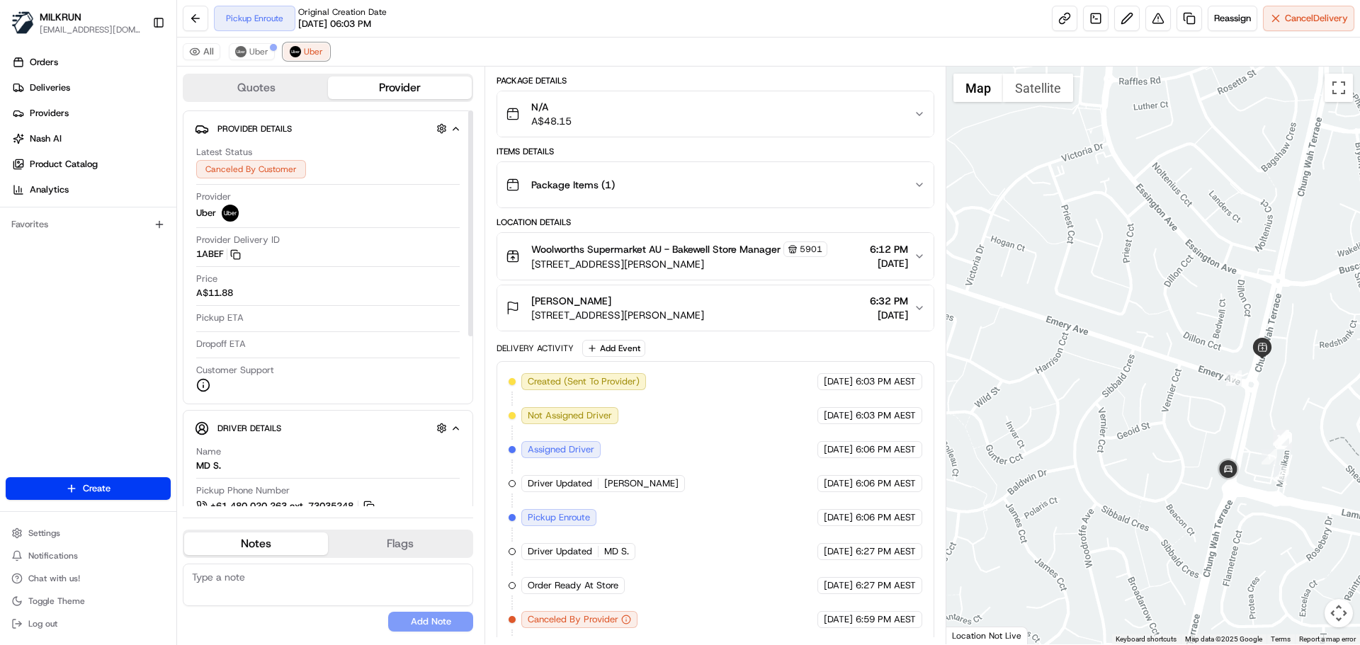
scroll to position [140, 0]
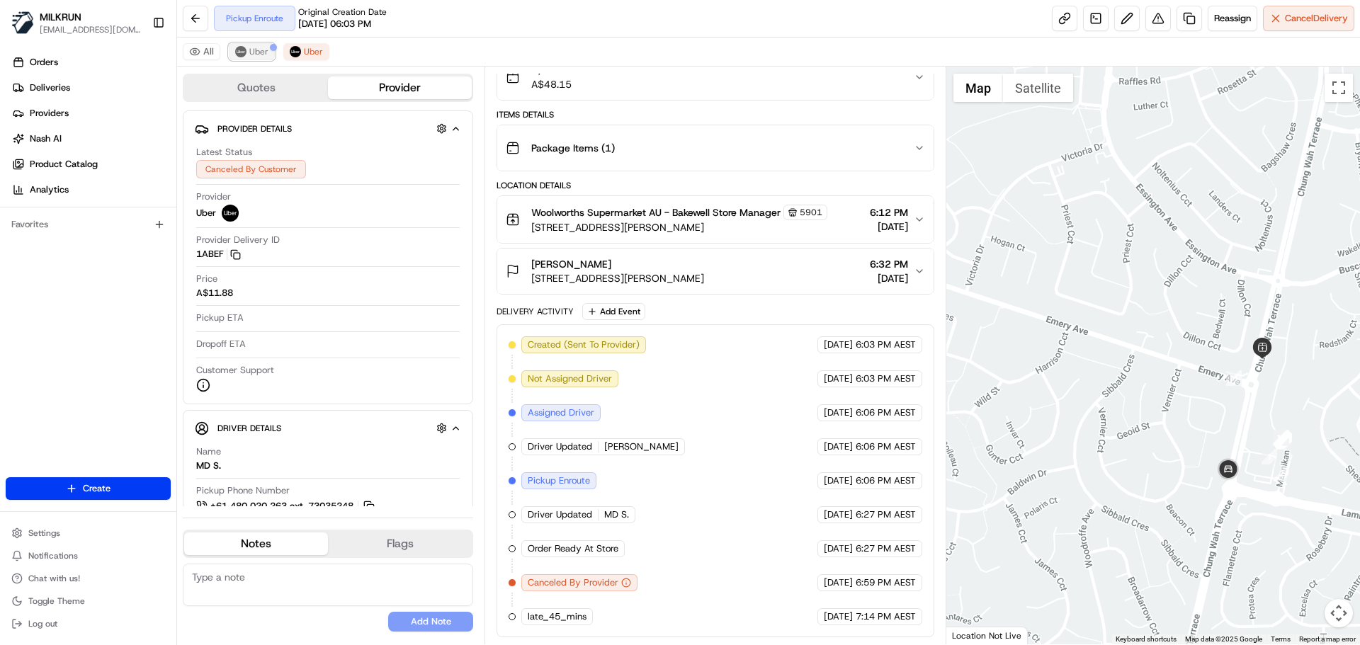
click at [251, 58] on button "Uber" at bounding box center [252, 51] width 46 height 17
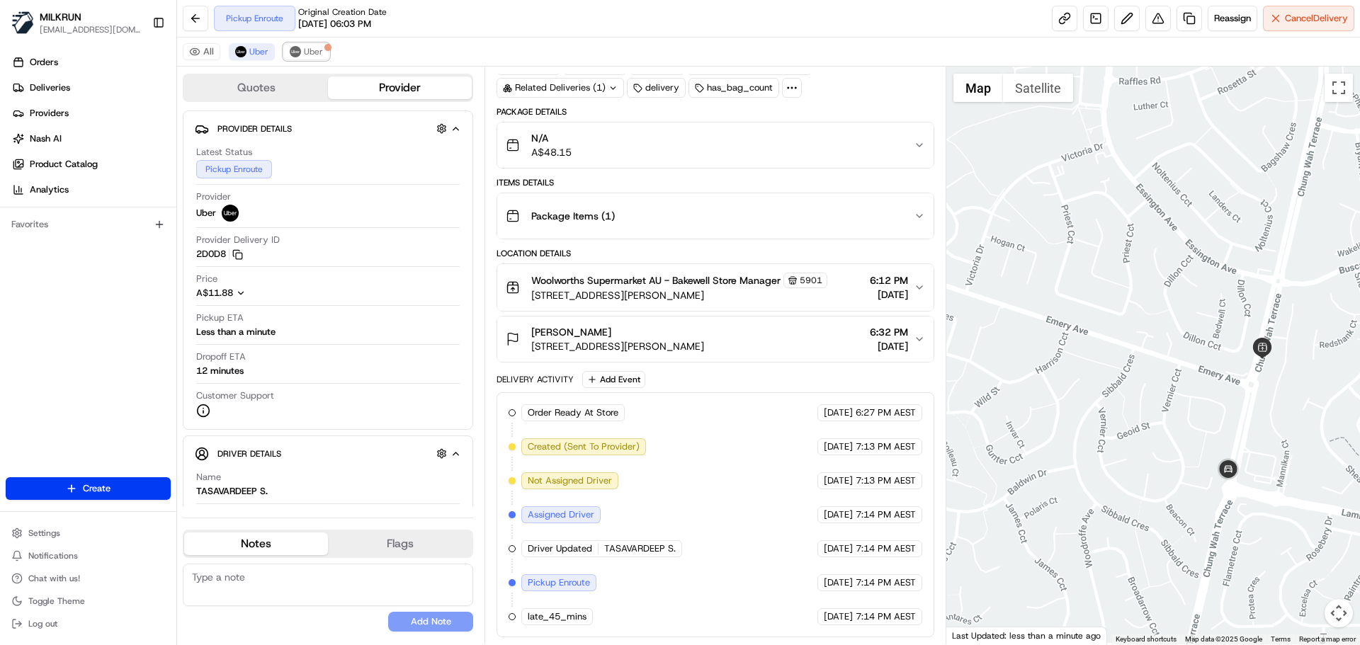
drag, startPoint x: 317, startPoint y: 56, endPoint x: 550, endPoint y: 289, distance: 329.6
click at [317, 59] on button "Uber" at bounding box center [306, 51] width 46 height 17
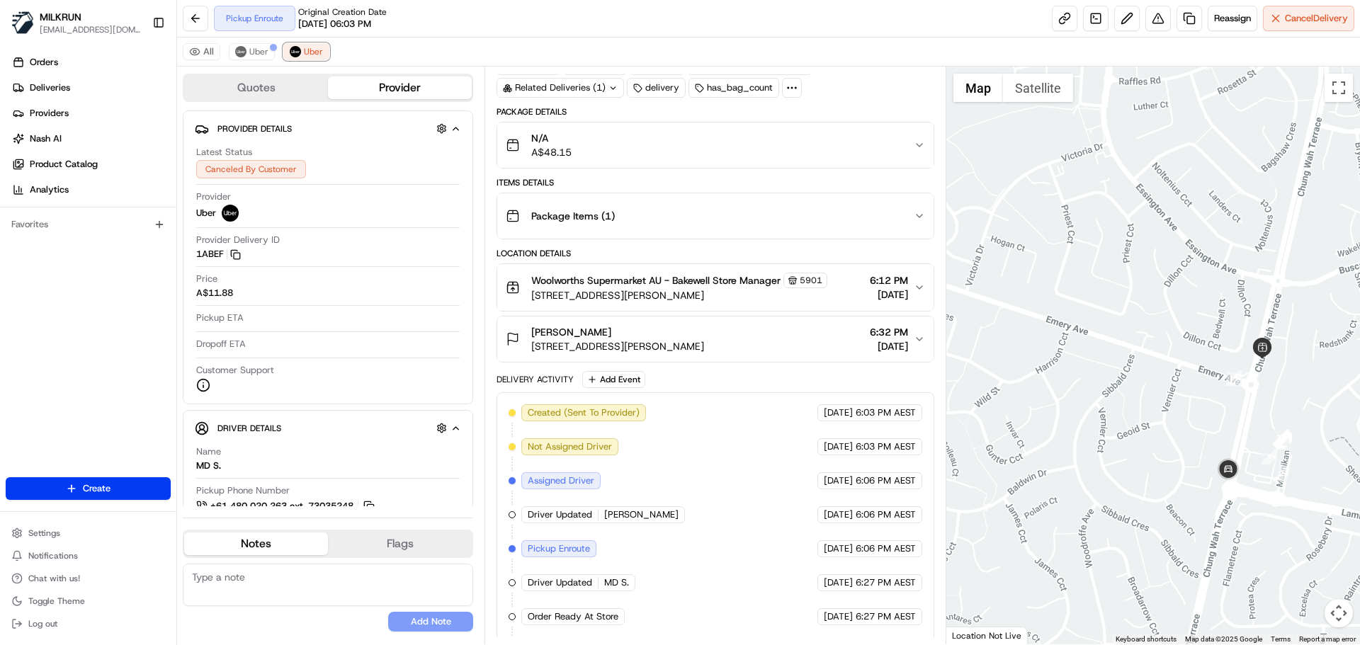
scroll to position [140, 0]
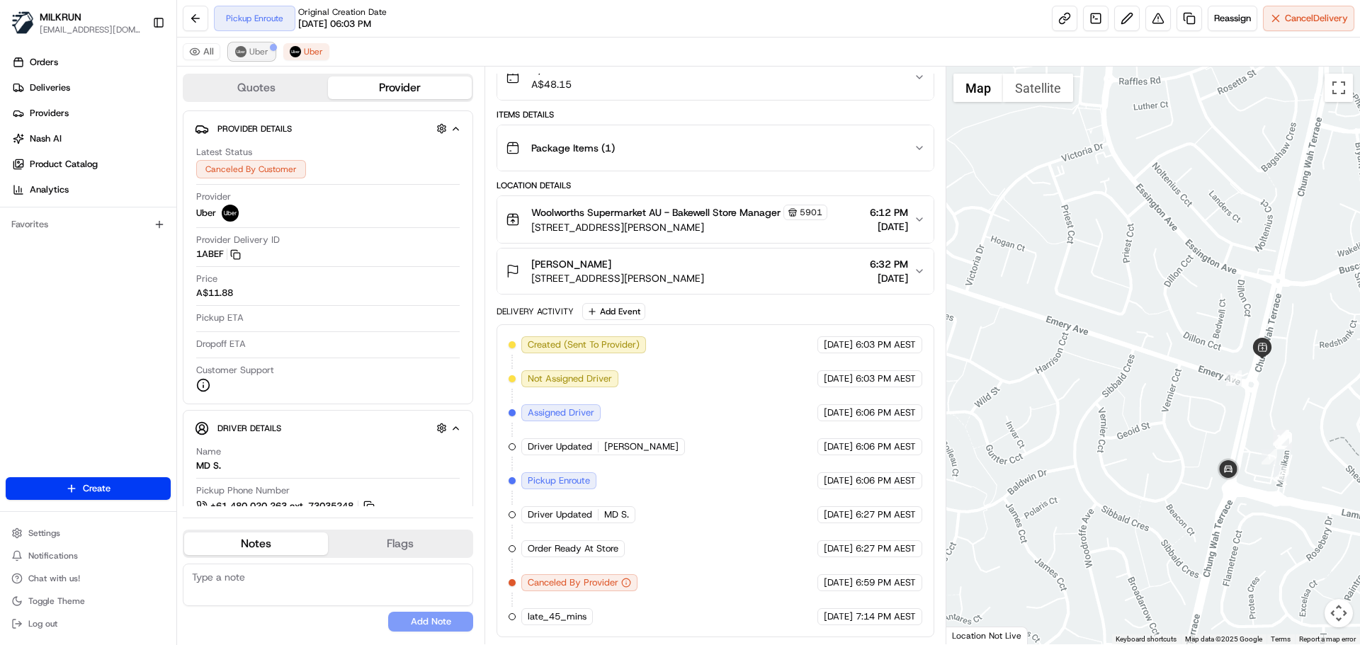
click at [248, 54] on button "Uber" at bounding box center [252, 51] width 46 height 17
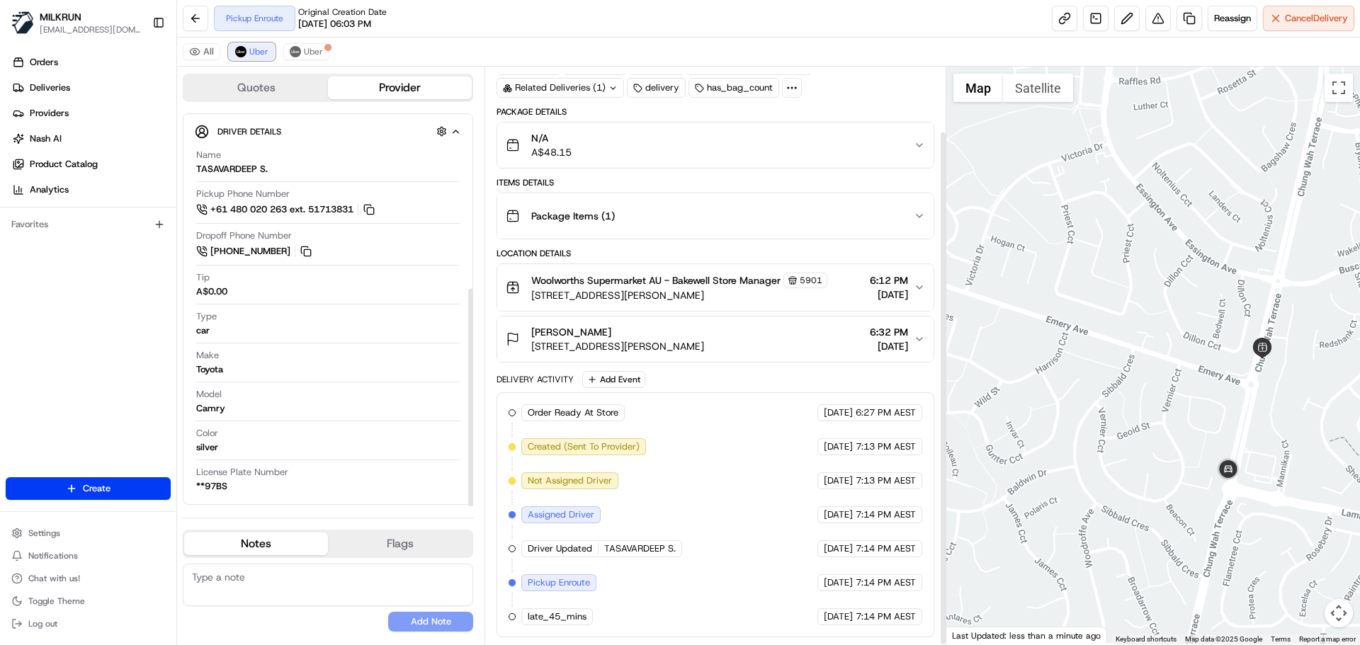
scroll to position [324, 0]
click at [1123, 13] on button at bounding box center [1127, 19] width 26 height 26
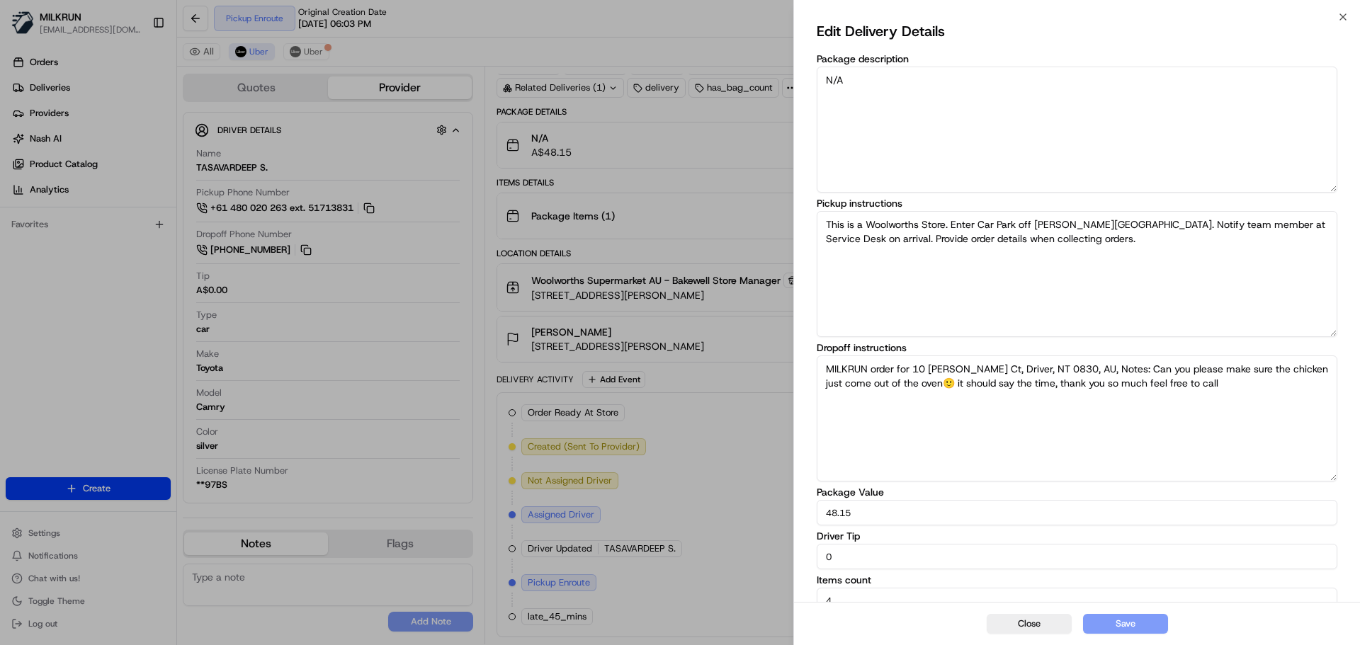
drag, startPoint x: 859, startPoint y: 558, endPoint x: 789, endPoint y: 558, distance: 69.4
click at [789, 558] on body "MILKRUN aoman@woolworths.com.au Toggle Sidebar Orders Deliveries Providers Nash…" at bounding box center [680, 322] width 1360 height 645
type input "10"
click at [1115, 623] on button "Save" at bounding box center [1125, 624] width 85 height 20
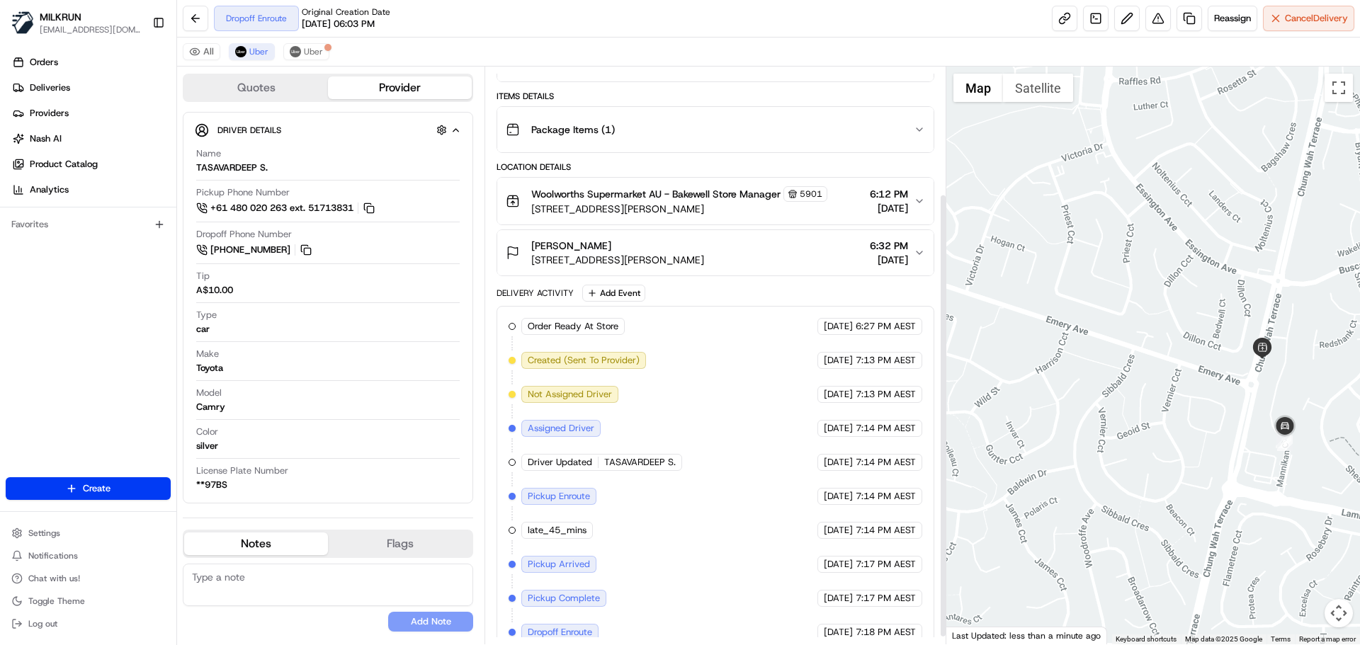
scroll to position [174, 0]
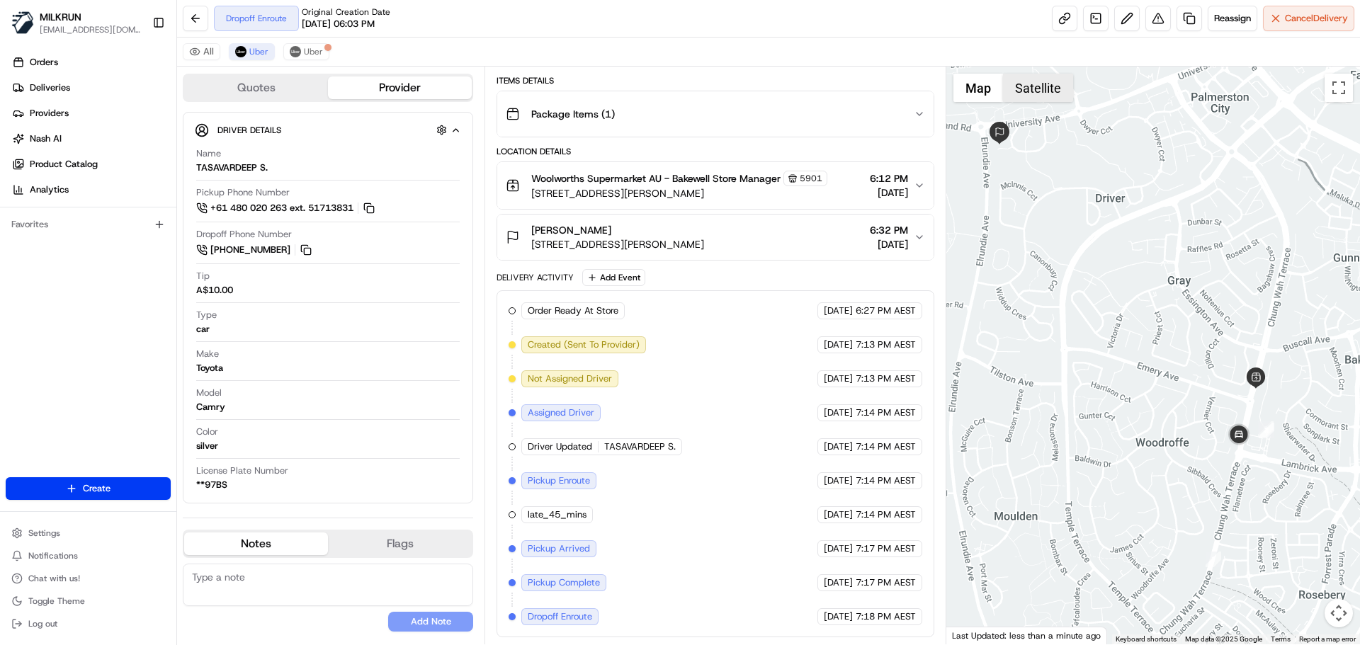
click at [1047, 91] on button "Satellite" at bounding box center [1038, 88] width 70 height 28
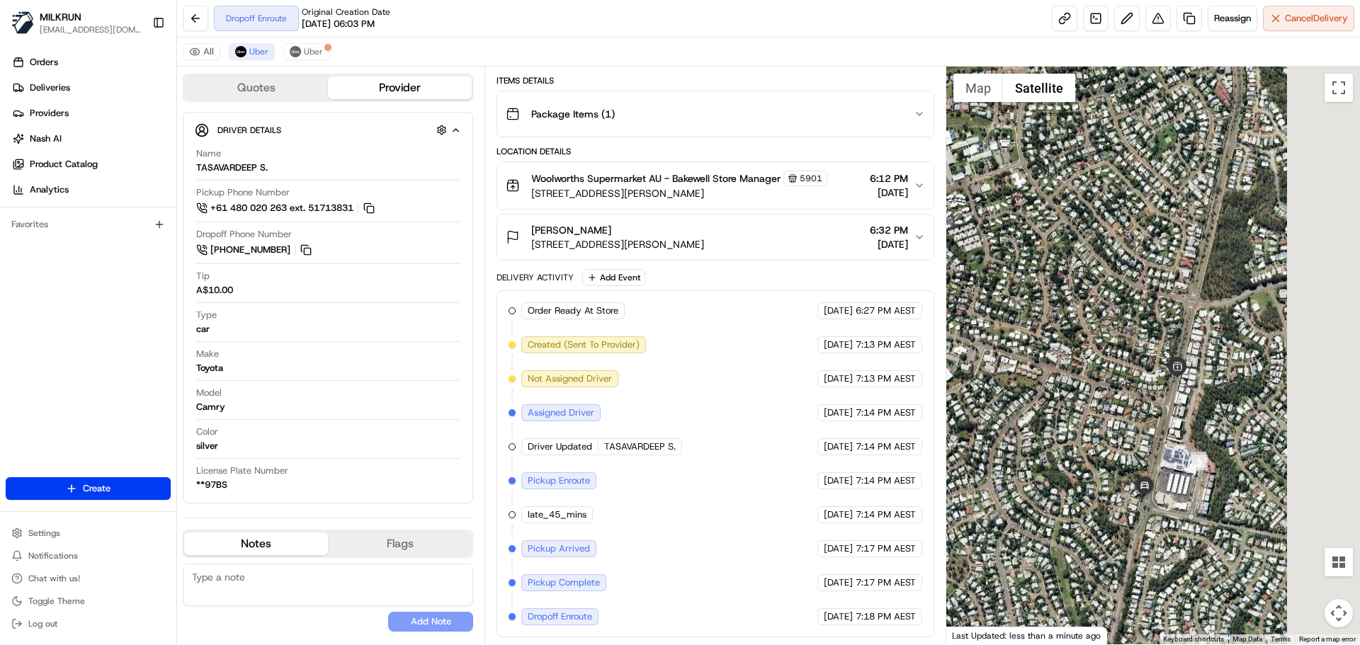
drag, startPoint x: 1141, startPoint y: 366, endPoint x: 1089, endPoint y: 360, distance: 52.7
click at [1089, 360] on div at bounding box center [1153, 356] width 414 height 578
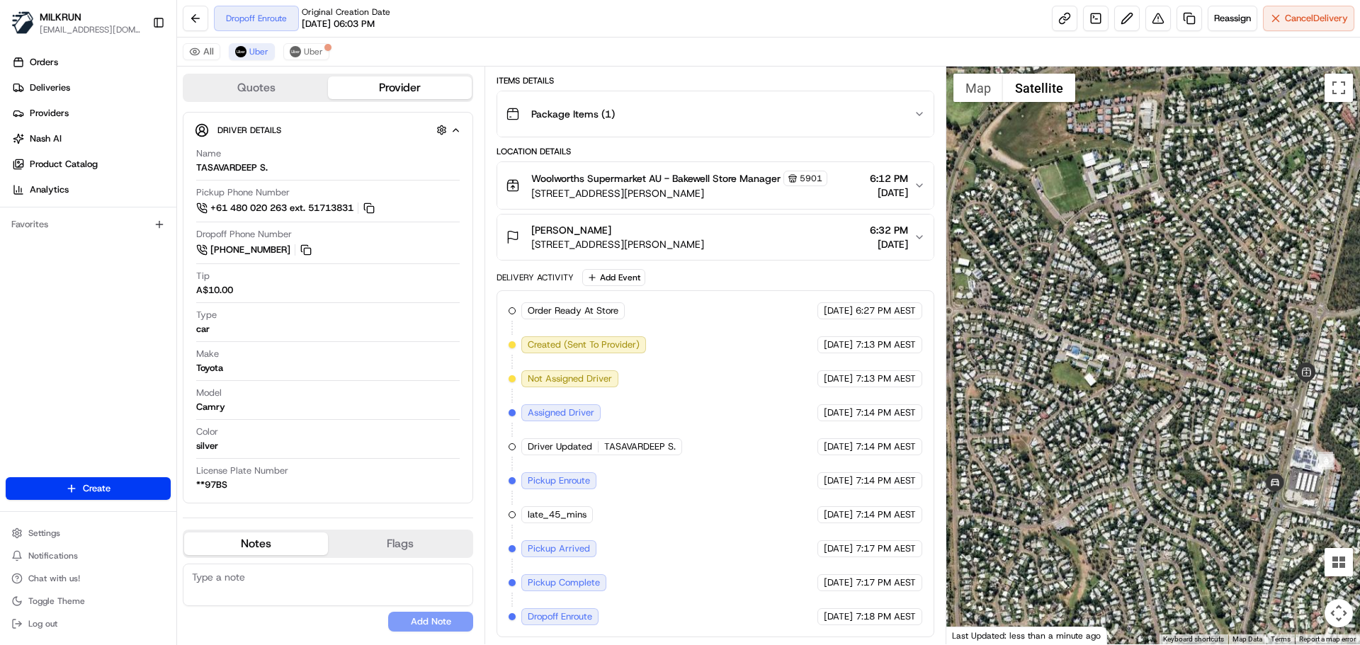
drag, startPoint x: 1177, startPoint y: 431, endPoint x: 1026, endPoint y: 308, distance: 194.9
click at [997, 295] on div at bounding box center [1153, 356] width 414 height 578
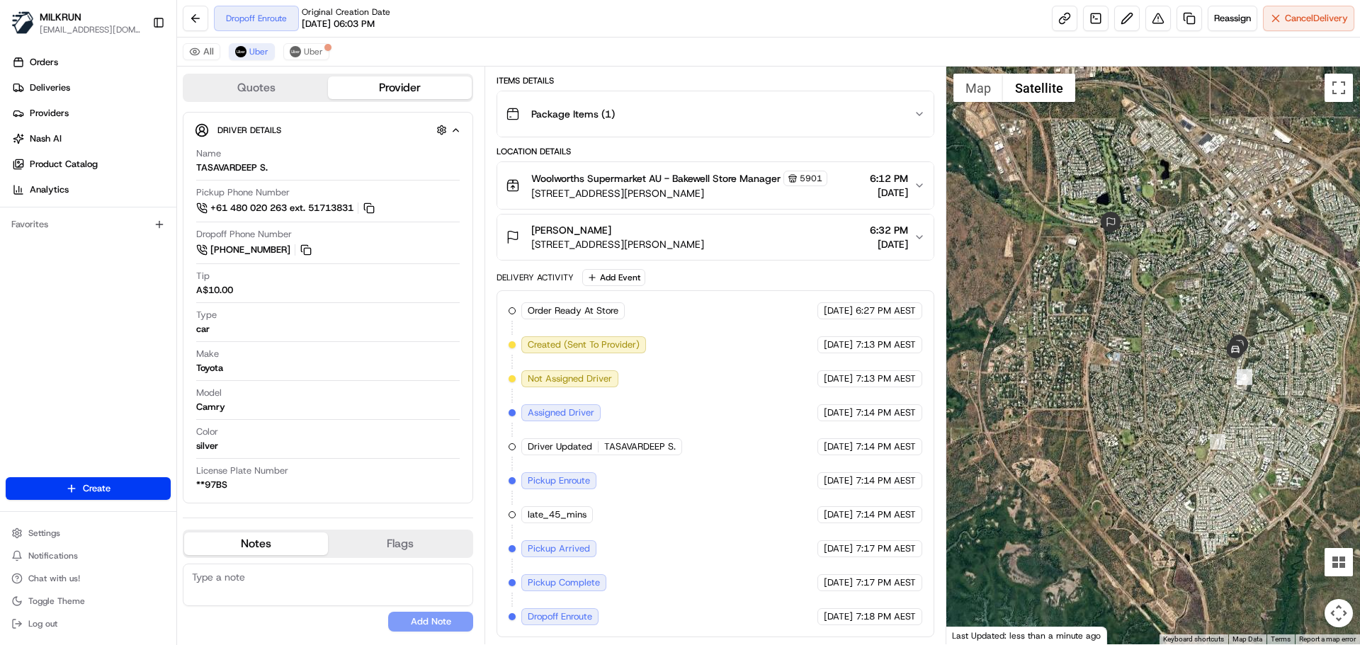
click at [1041, 105] on div at bounding box center [1153, 356] width 414 height 578
click at [1041, 98] on button "Satellite" at bounding box center [1039, 88] width 72 height 28
click at [980, 91] on button "Map" at bounding box center [979, 88] width 50 height 28
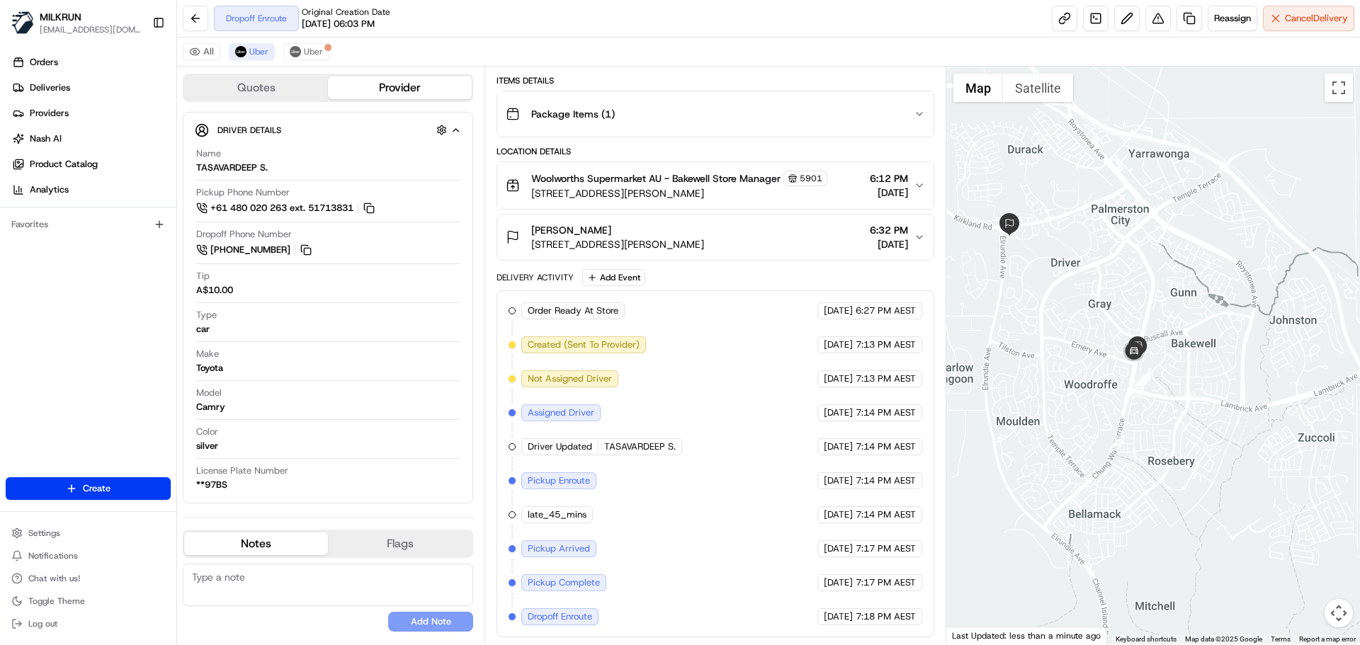
click at [1060, 335] on div at bounding box center [1153, 356] width 414 height 578
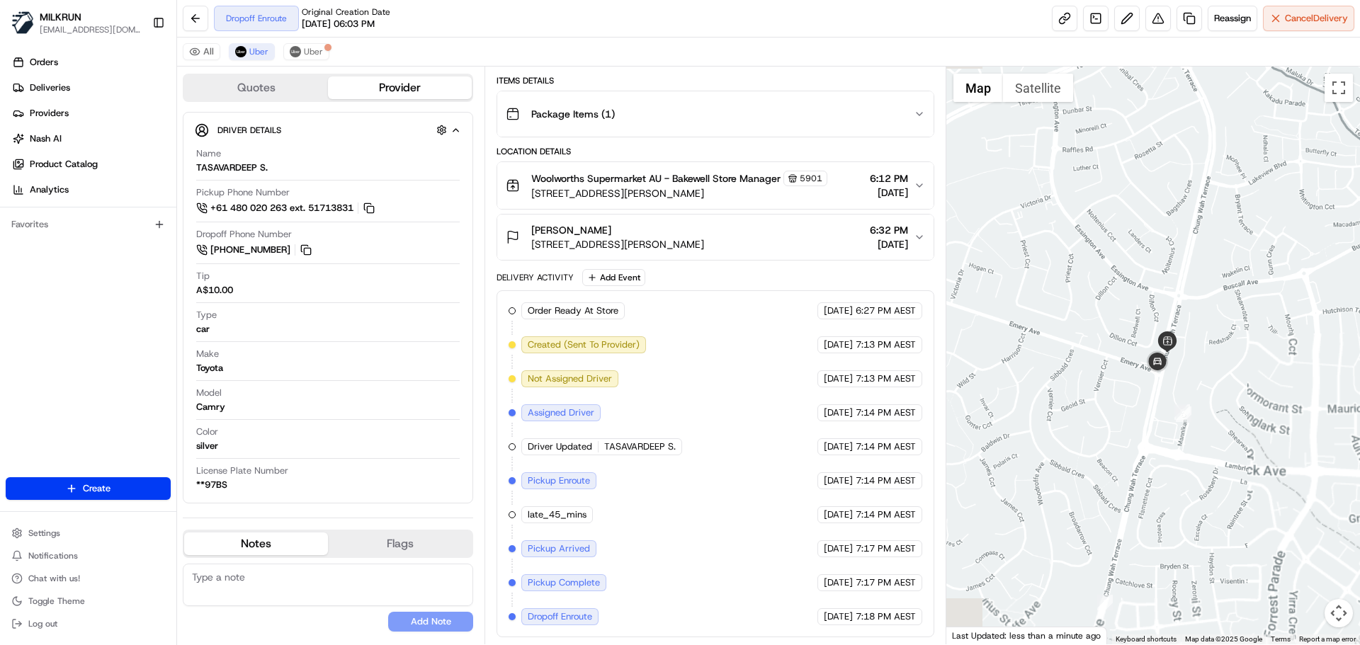
drag, startPoint x: 1170, startPoint y: 208, endPoint x: 1184, endPoint y: 171, distance: 39.5
click at [1184, 171] on div at bounding box center [1153, 356] width 414 height 578
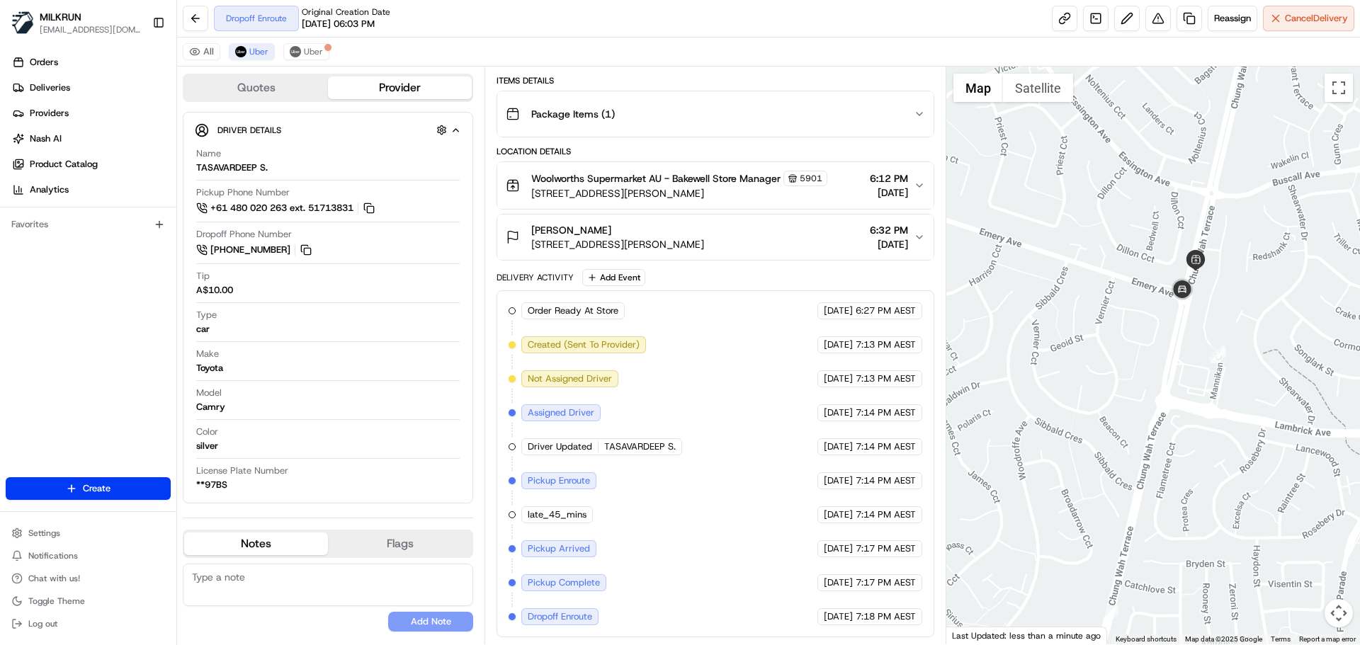
click at [1046, 340] on div at bounding box center [1153, 356] width 414 height 578
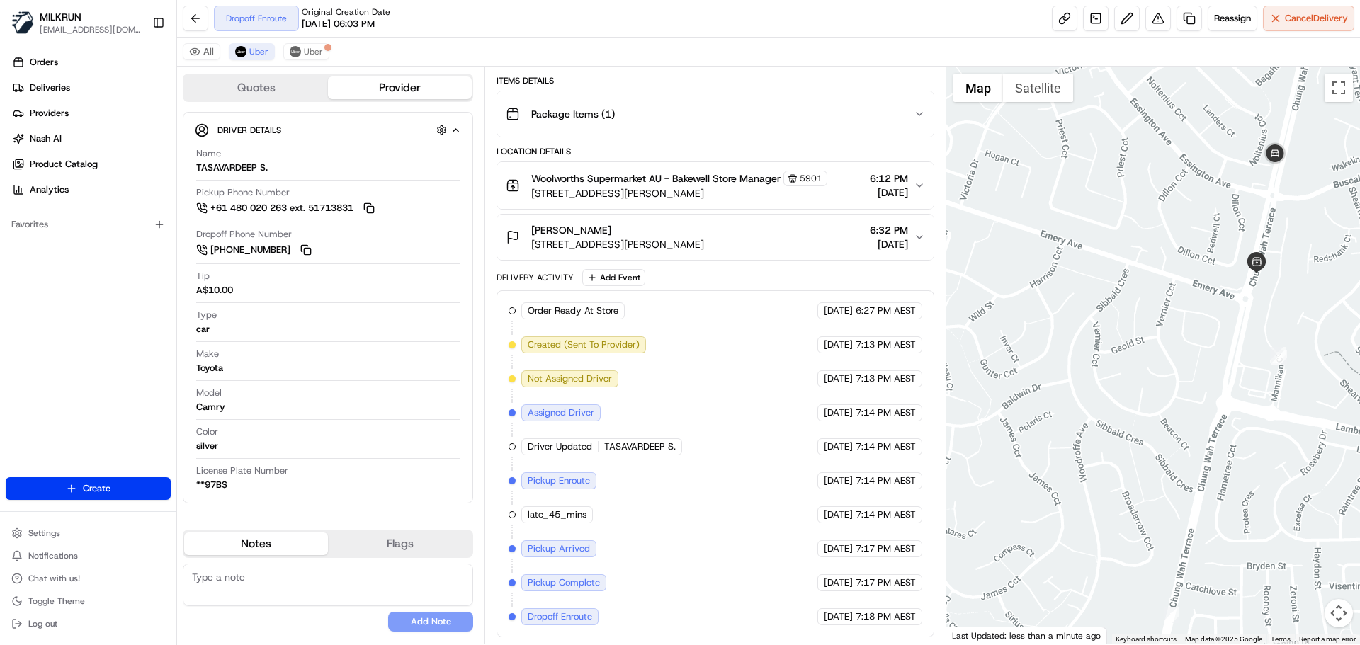
drag, startPoint x: 1221, startPoint y: 380, endPoint x: 1217, endPoint y: 431, distance: 50.5
click at [1218, 431] on div at bounding box center [1153, 356] width 414 height 578
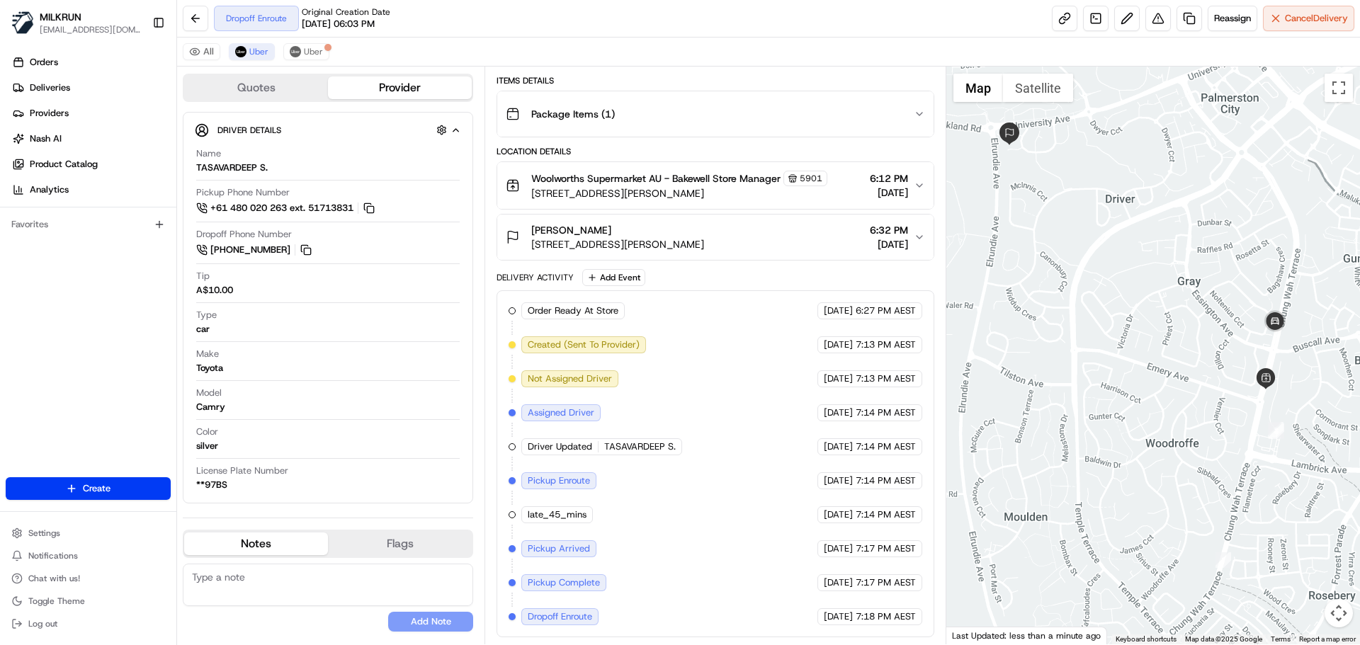
drag, startPoint x: 1198, startPoint y: 419, endPoint x: 1218, endPoint y: 431, distance: 23.8
click at [1218, 431] on div at bounding box center [1153, 356] width 414 height 578
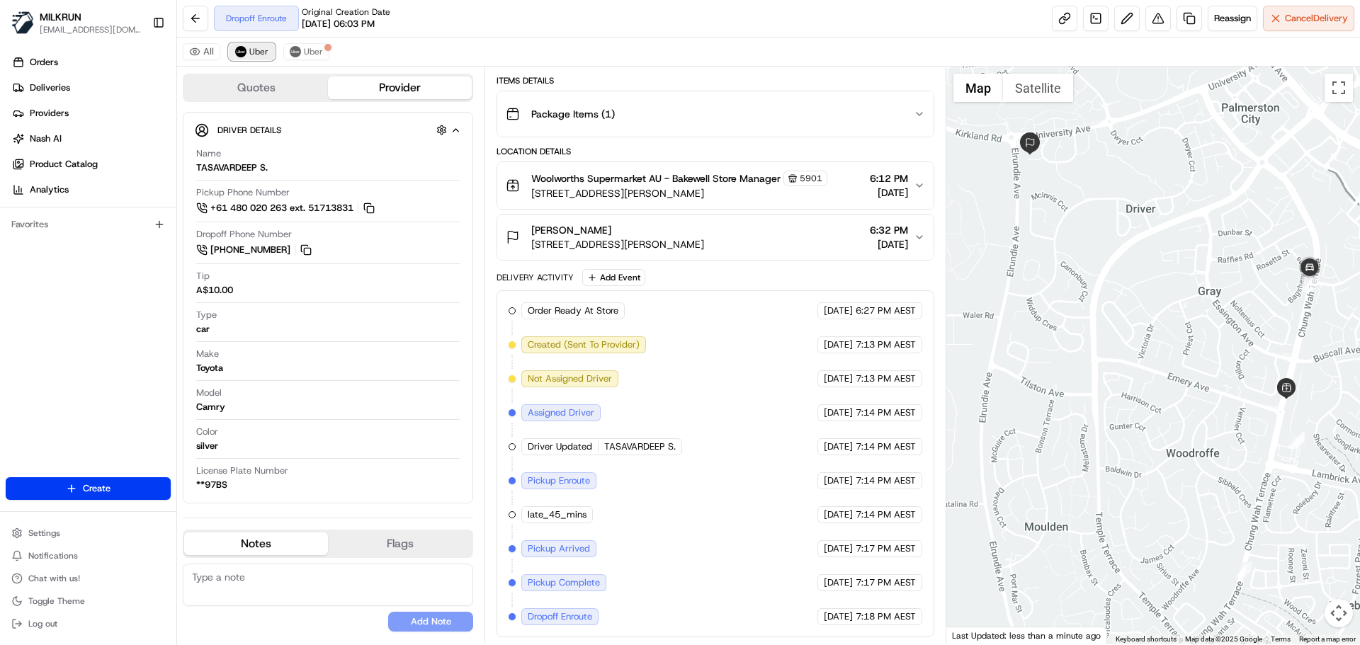
click at [247, 49] on button "Uber" at bounding box center [252, 51] width 46 height 17
click at [309, 48] on span "Uber" at bounding box center [313, 51] width 19 height 11
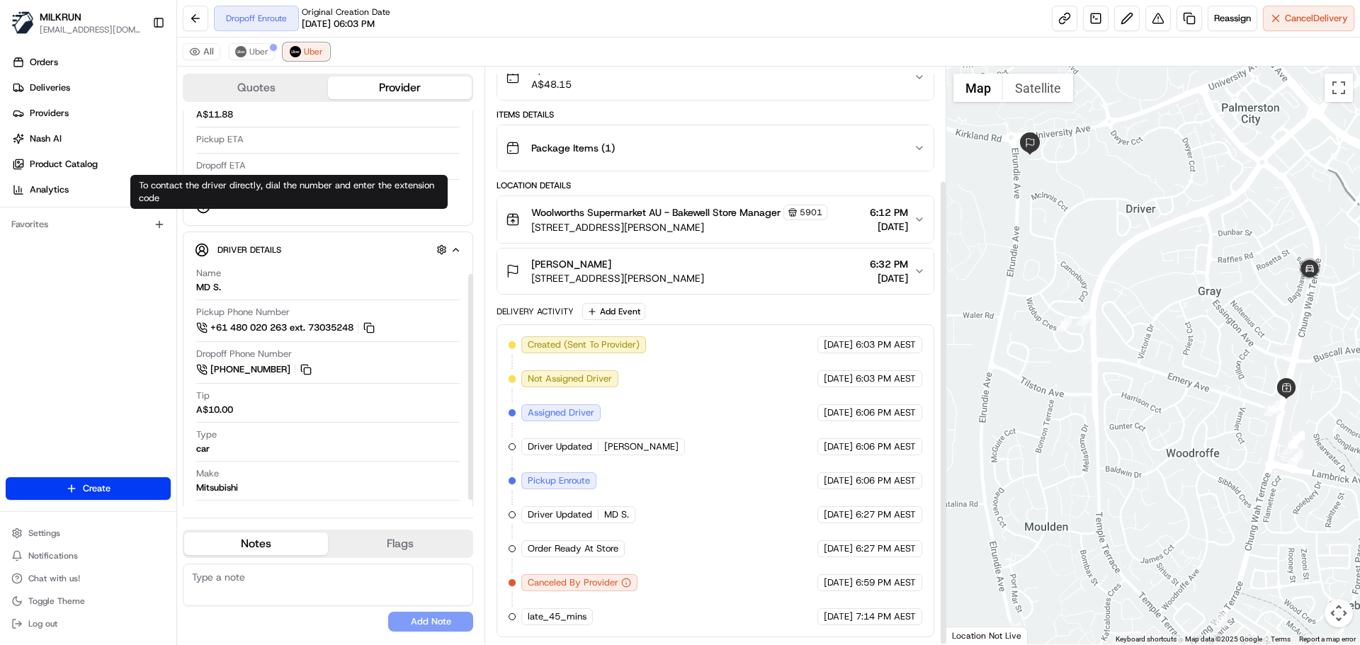
scroll to position [157, 0]
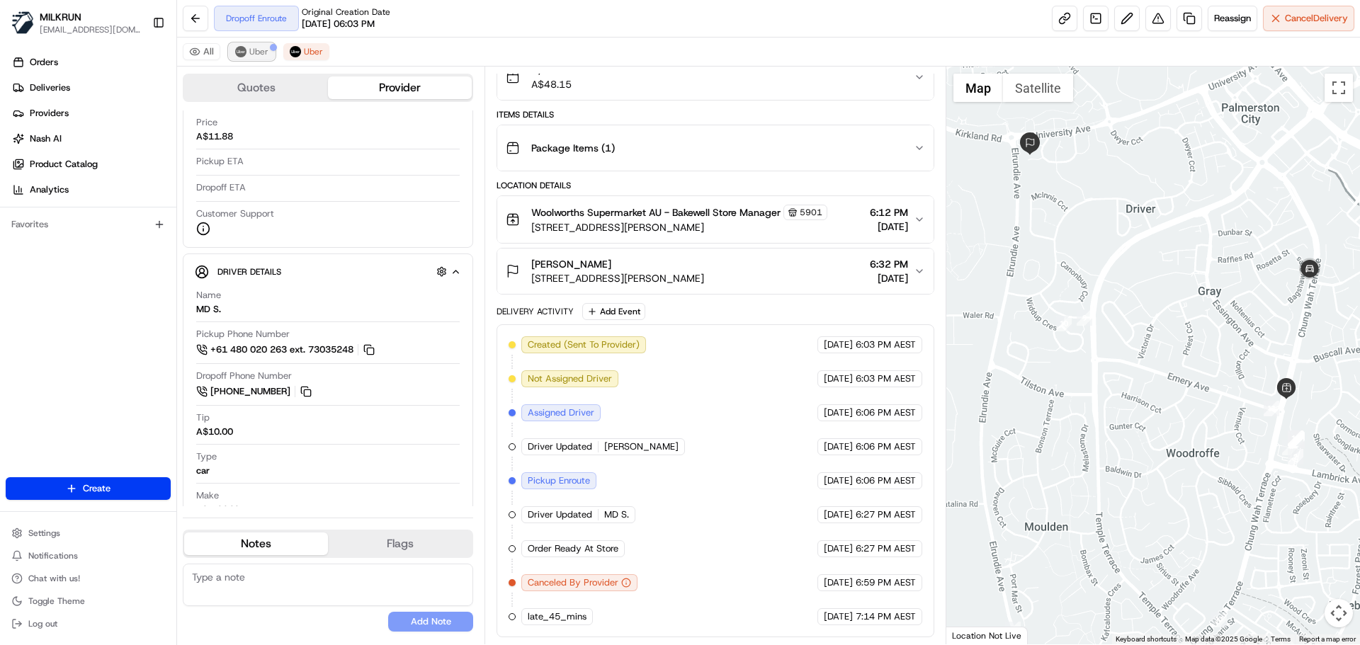
click at [255, 53] on span "Uber" at bounding box center [258, 51] width 19 height 11
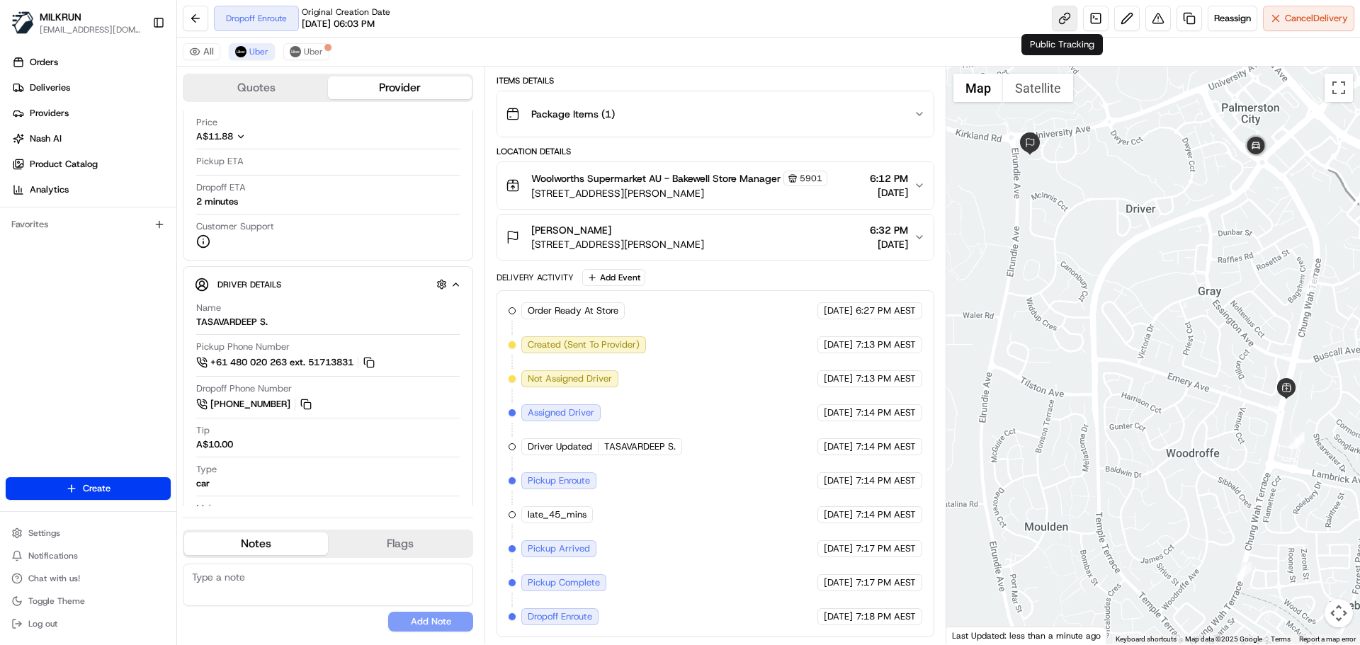
click at [1054, 13] on link at bounding box center [1065, 19] width 26 height 26
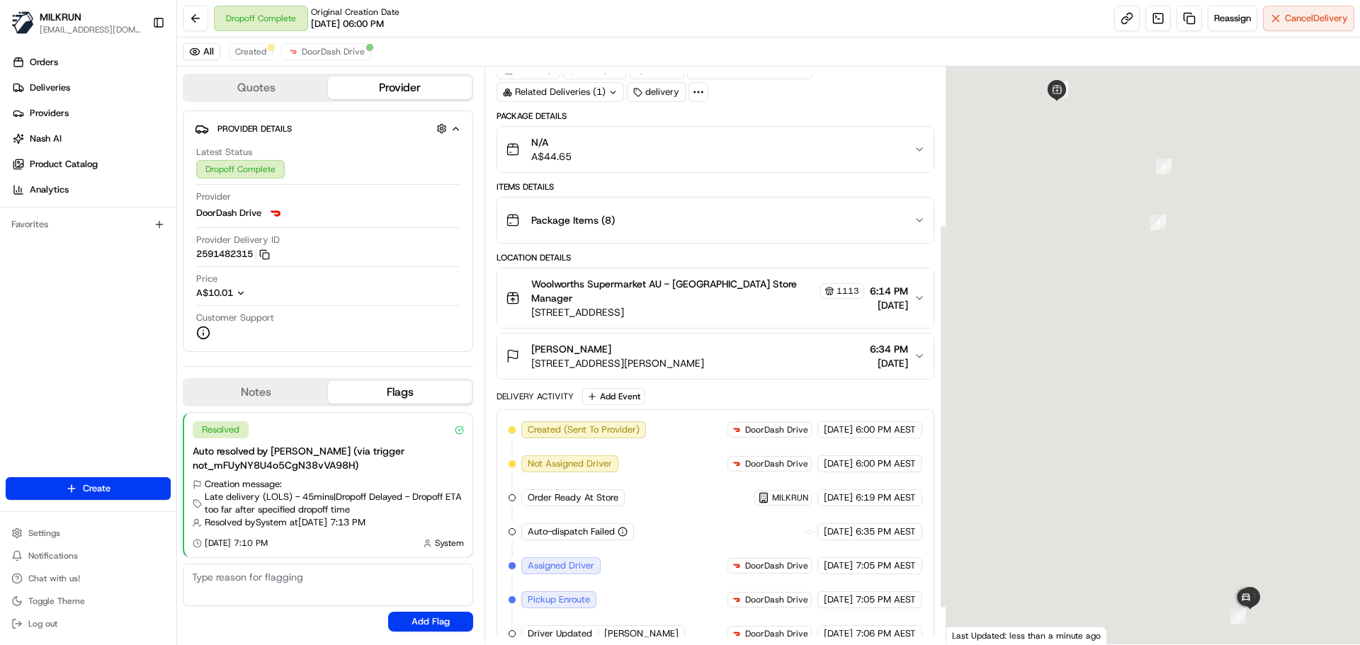
scroll to position [289, 0]
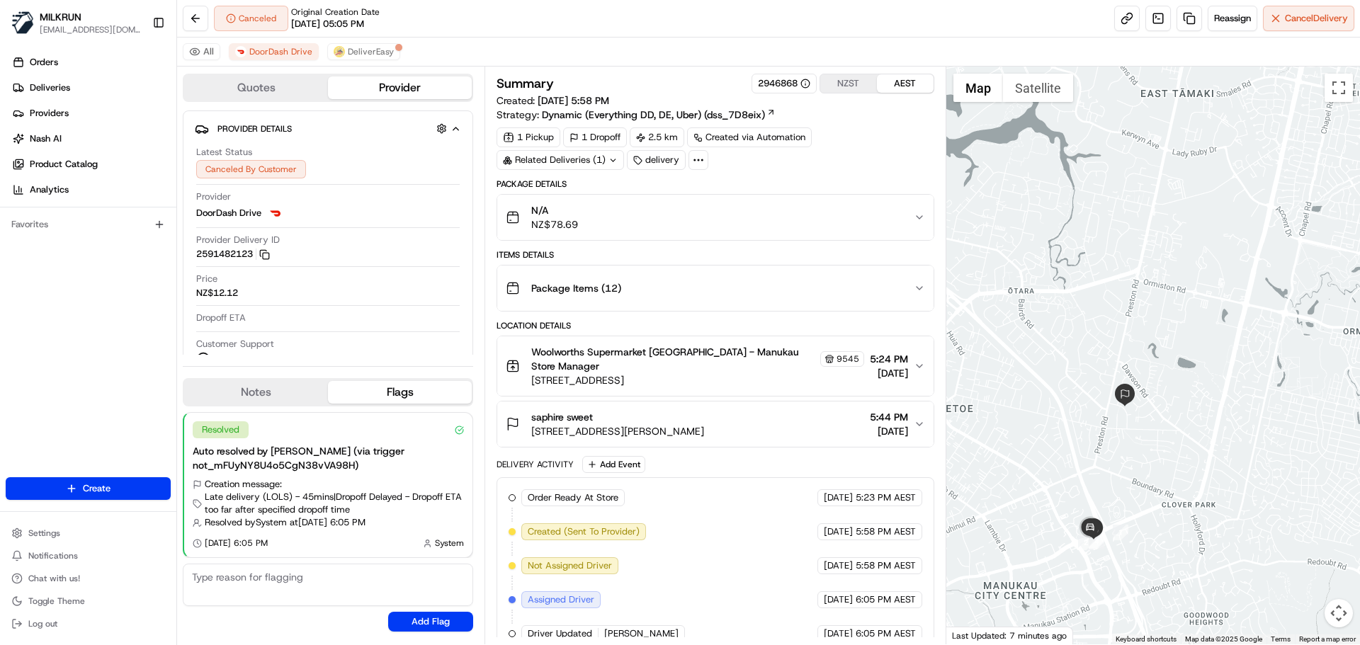
scroll to position [140, 0]
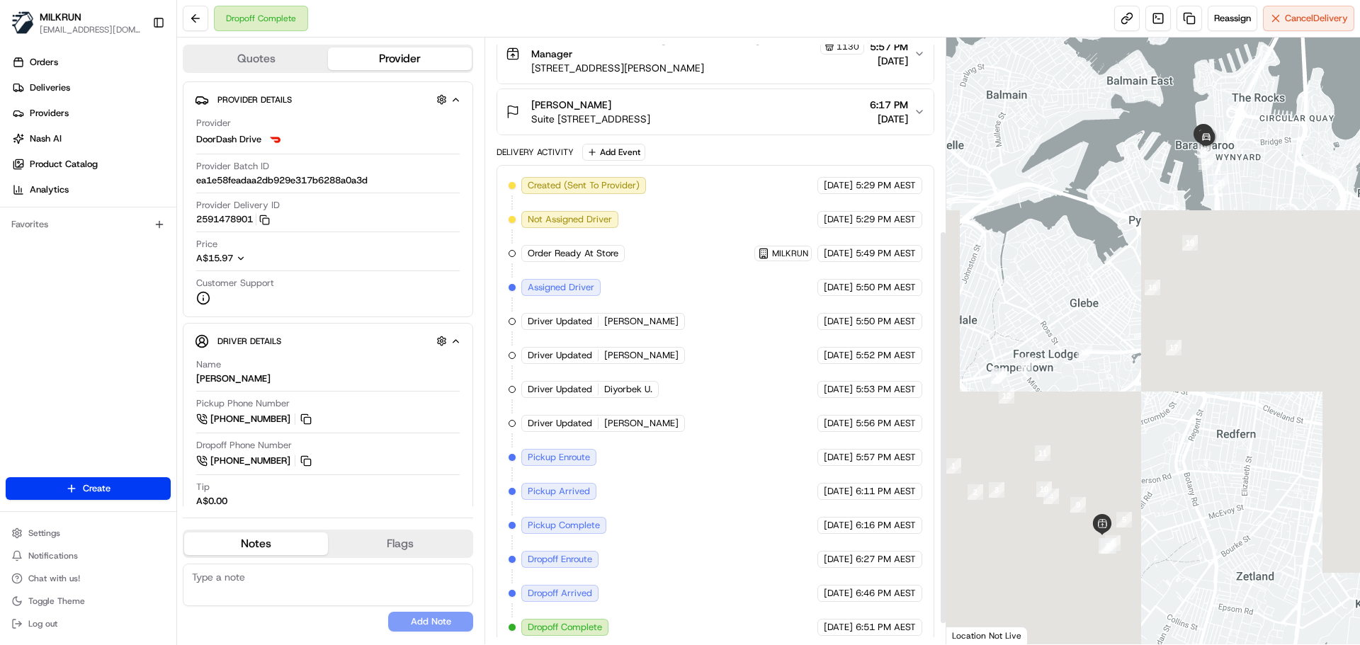
scroll to position [328, 0]
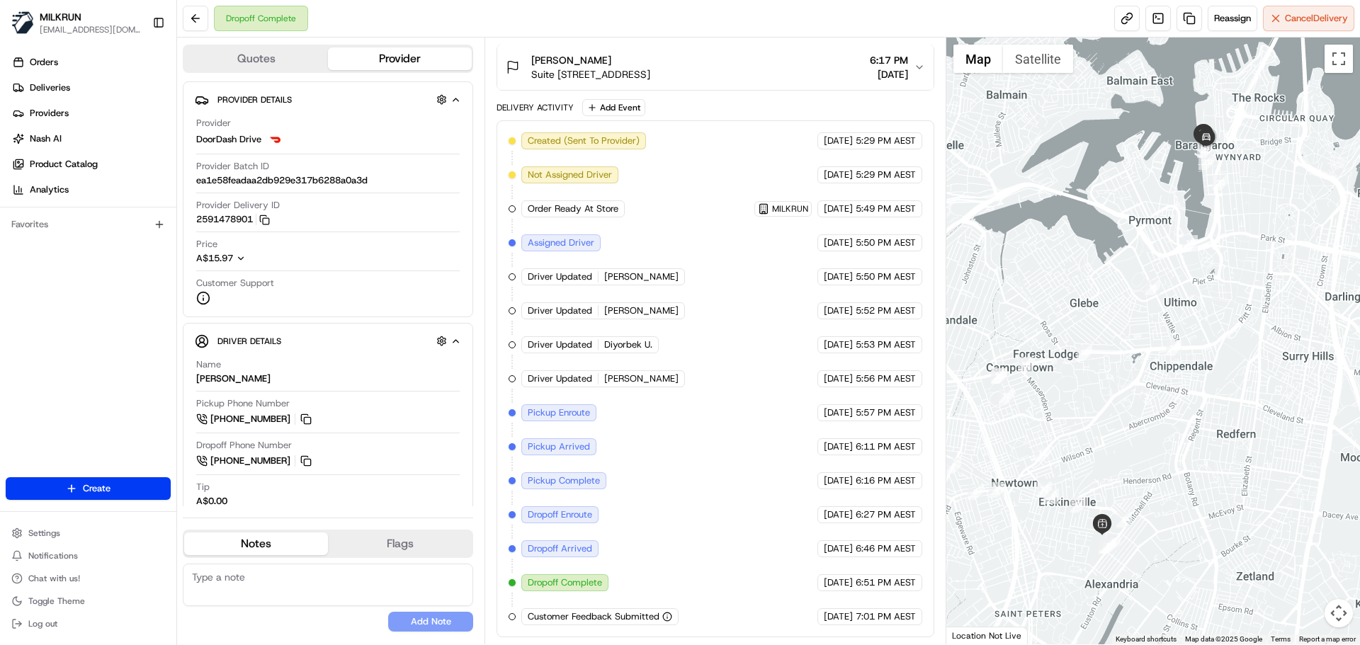
drag, startPoint x: 1180, startPoint y: 232, endPoint x: 1183, endPoint y: 309, distance: 77.3
click at [1189, 305] on div at bounding box center [1153, 341] width 414 height 607
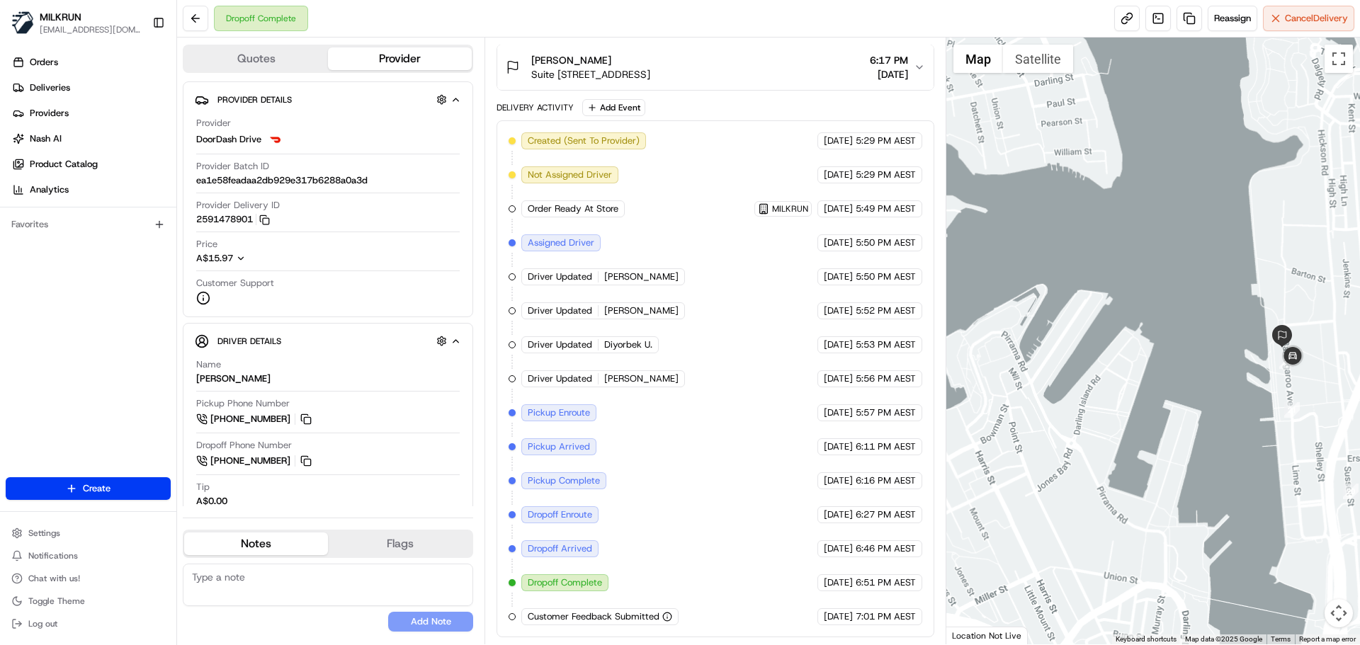
drag, startPoint x: 1182, startPoint y: 269, endPoint x: 1118, endPoint y: 267, distance: 64.5
click at [1092, 220] on div at bounding box center [1153, 341] width 414 height 607
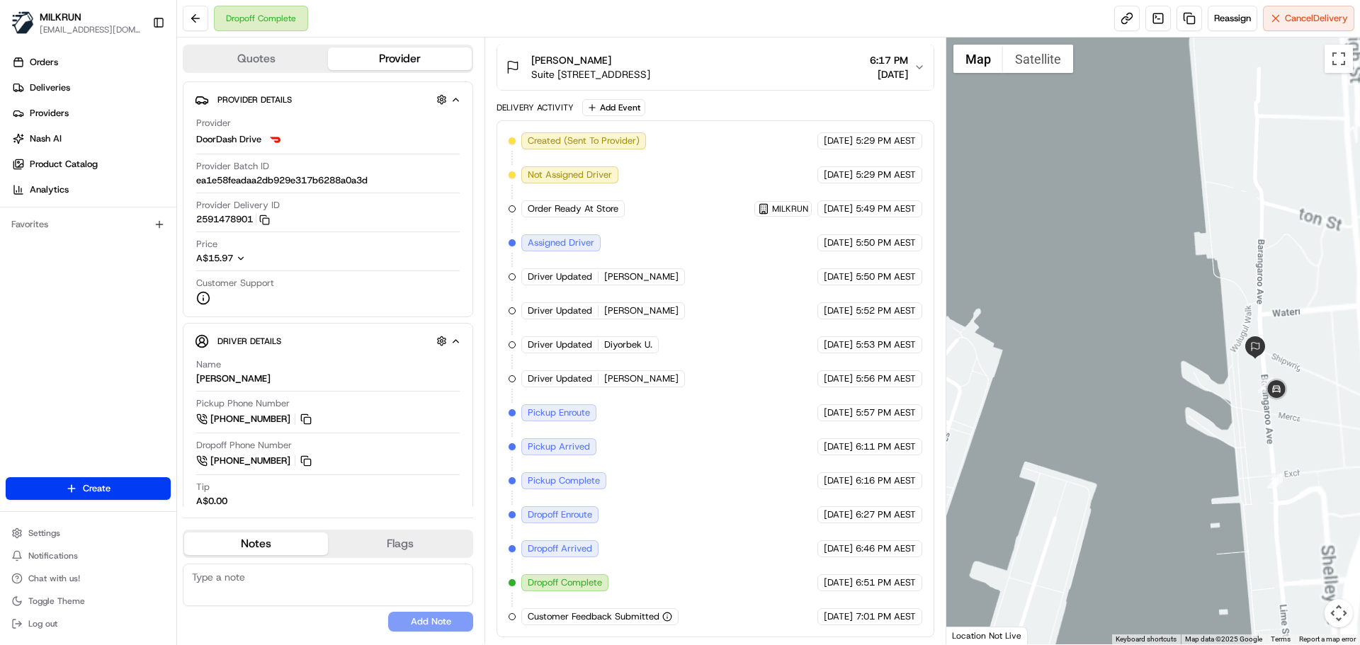
drag, startPoint x: 1221, startPoint y: 279, endPoint x: 1136, endPoint y: 273, distance: 86.0
click at [1136, 273] on div at bounding box center [1153, 341] width 414 height 607
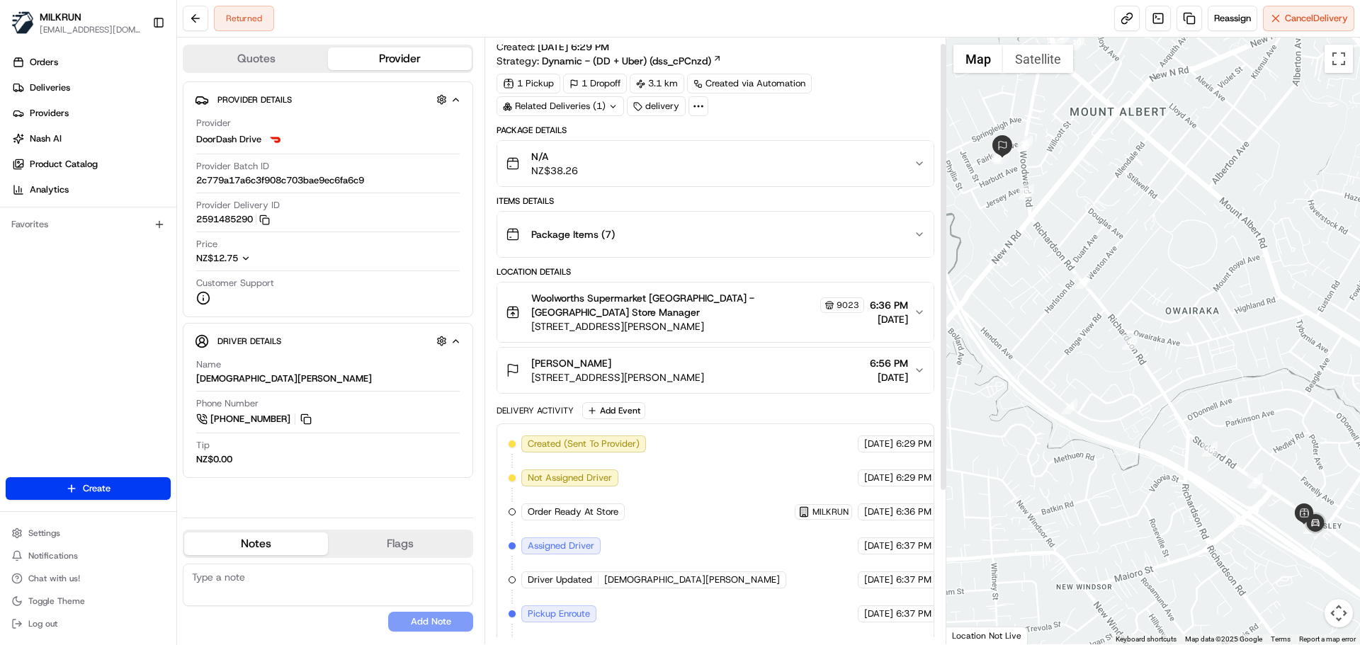
scroll to position [1, 0]
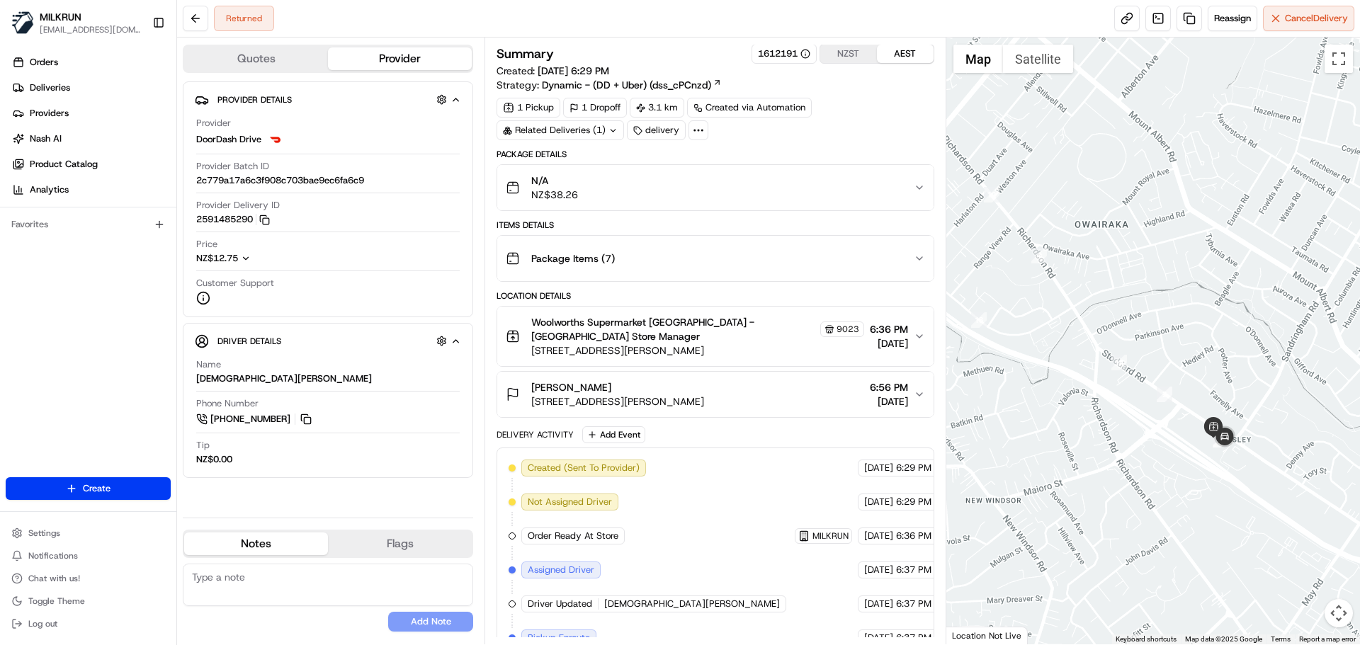
drag, startPoint x: 1127, startPoint y: 375, endPoint x: 1116, endPoint y: 309, distance: 67.4
click at [1119, 302] on div at bounding box center [1153, 341] width 414 height 607
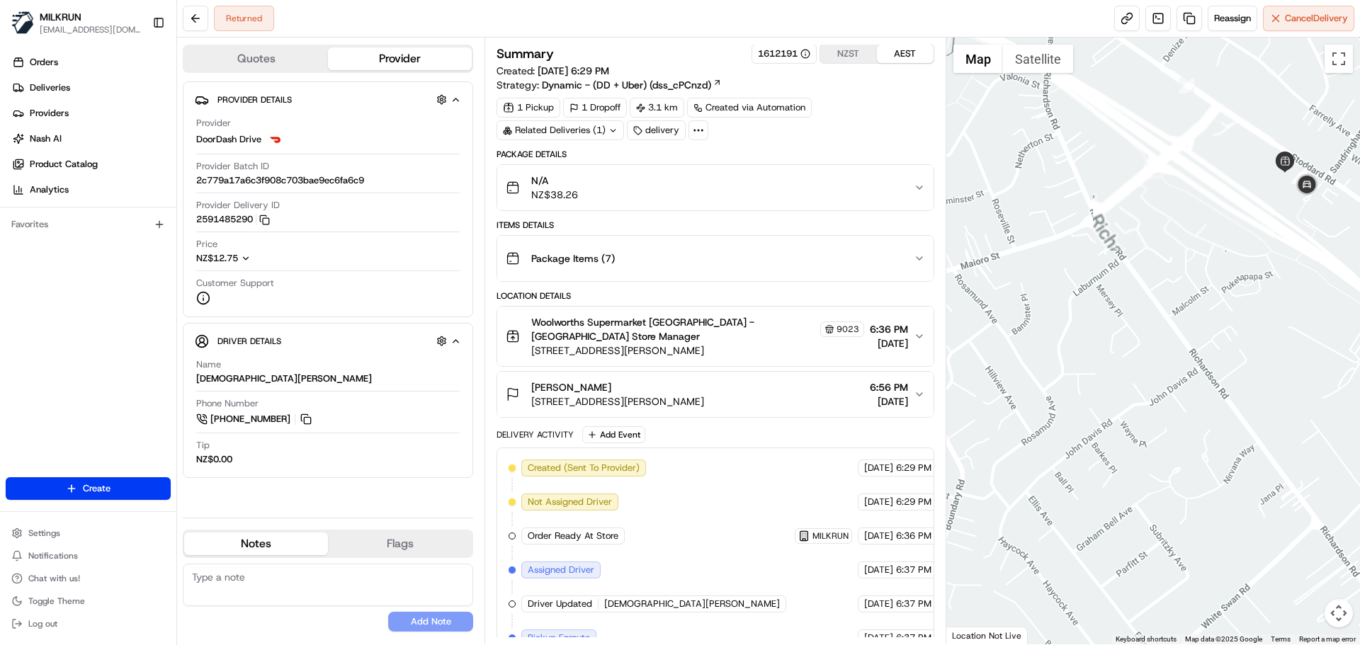
scroll to position [213, 0]
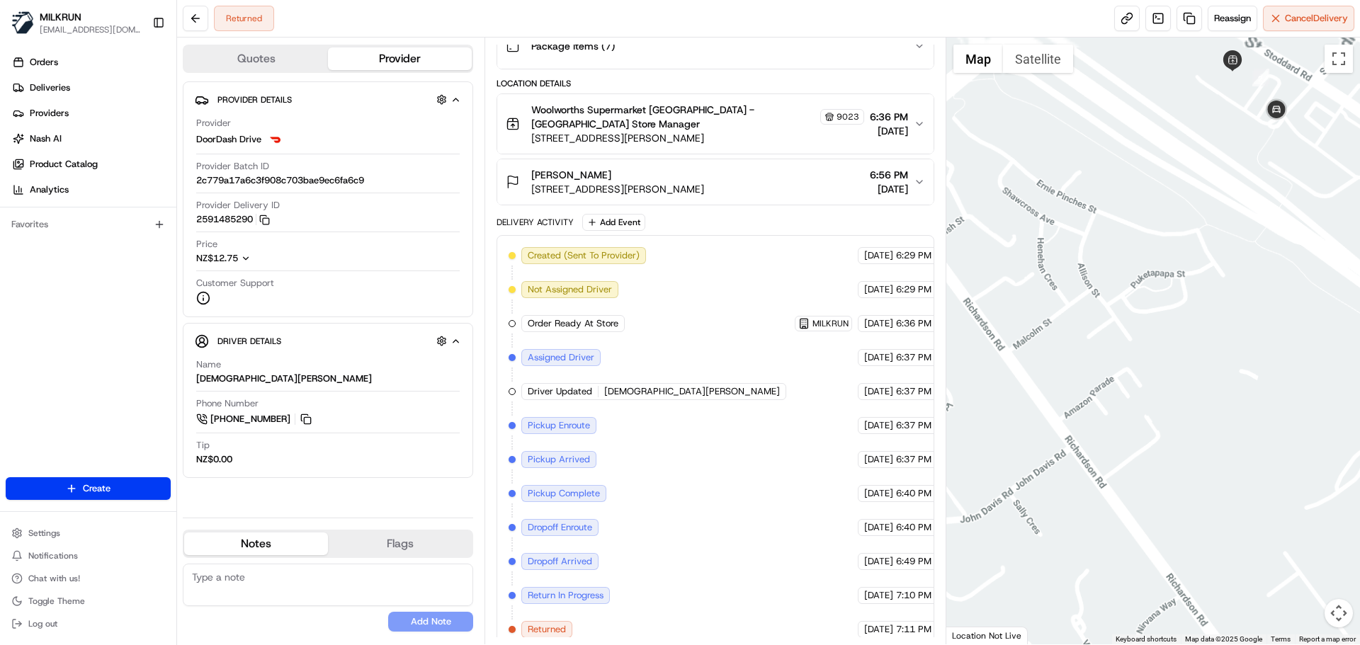
drag, startPoint x: 1235, startPoint y: 293, endPoint x: 1087, endPoint y: 465, distance: 226.6
click at [1047, 499] on div at bounding box center [1153, 341] width 414 height 607
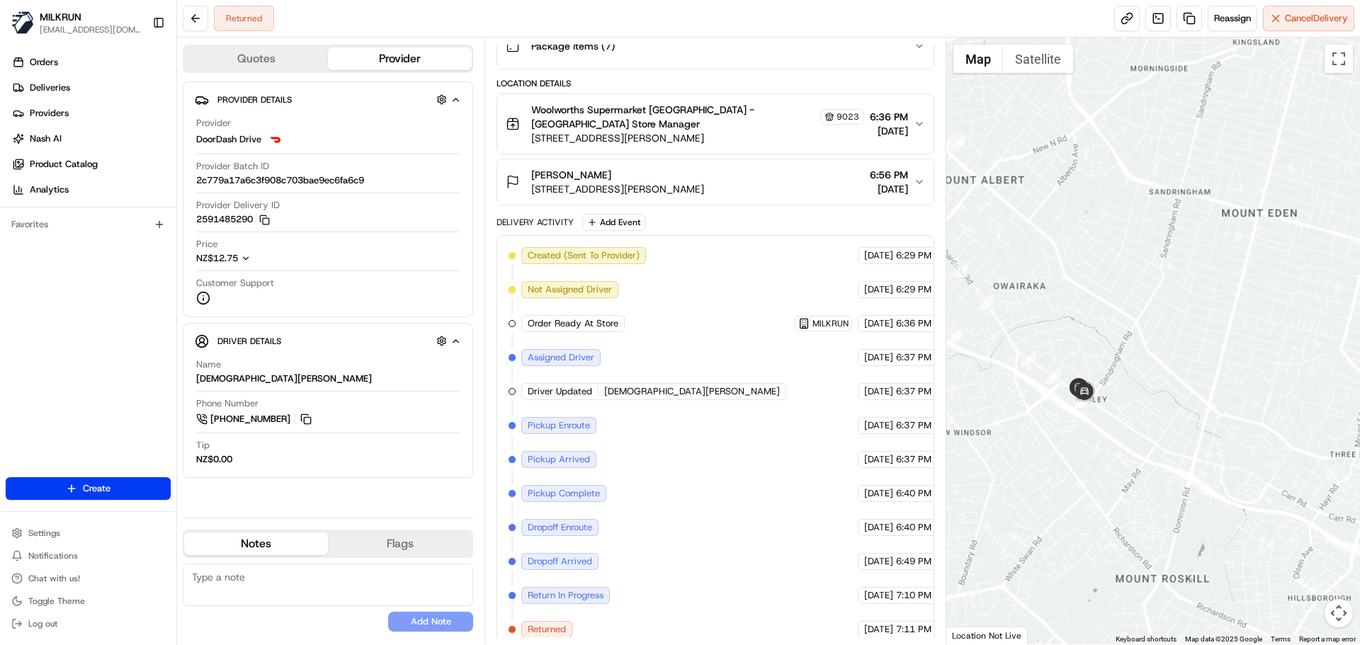
drag, startPoint x: 1060, startPoint y: 442, endPoint x: 1221, endPoint y: 456, distance: 161.4
click at [1283, 500] on div at bounding box center [1153, 341] width 414 height 607
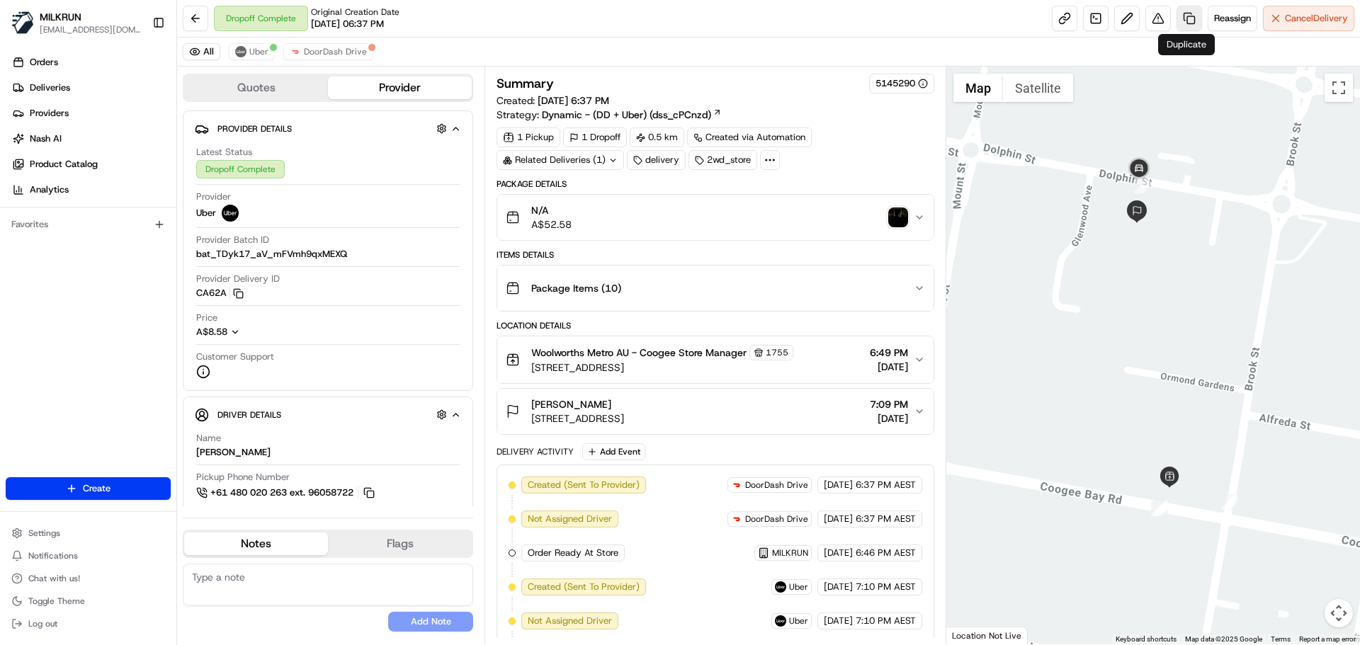
click at [1187, 11] on link at bounding box center [1190, 19] width 26 height 26
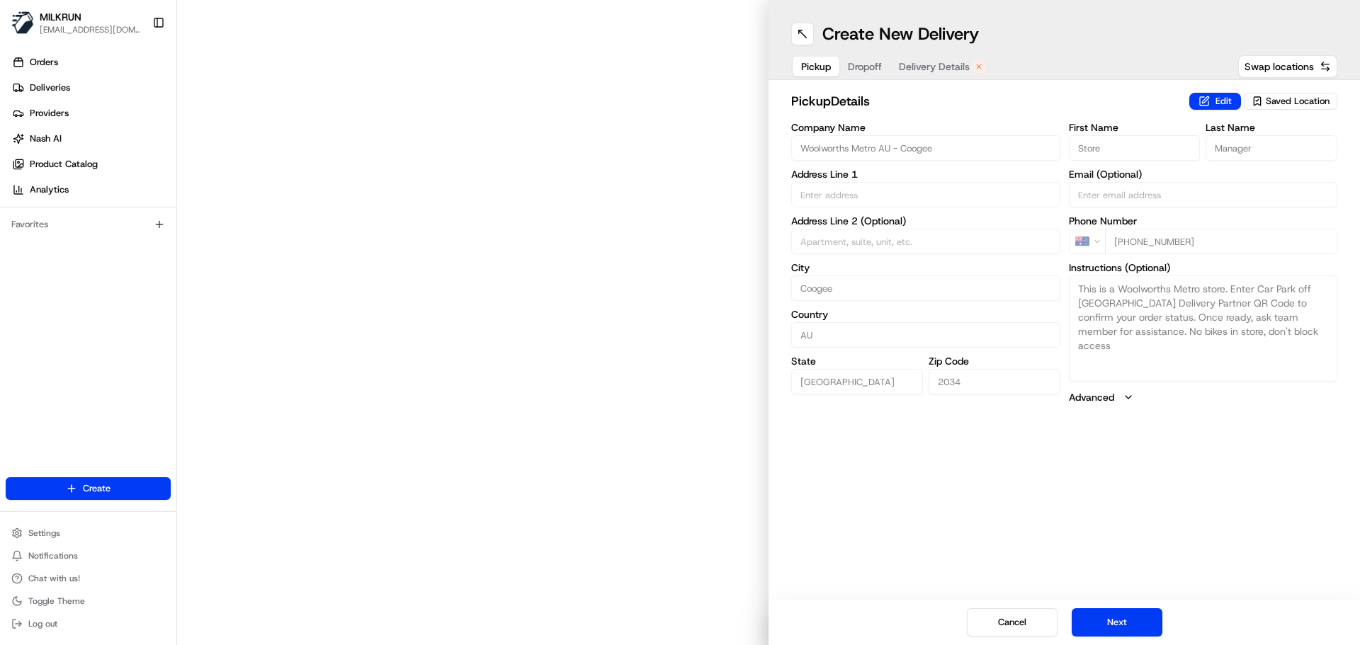
type input "[STREET_ADDRESS]"
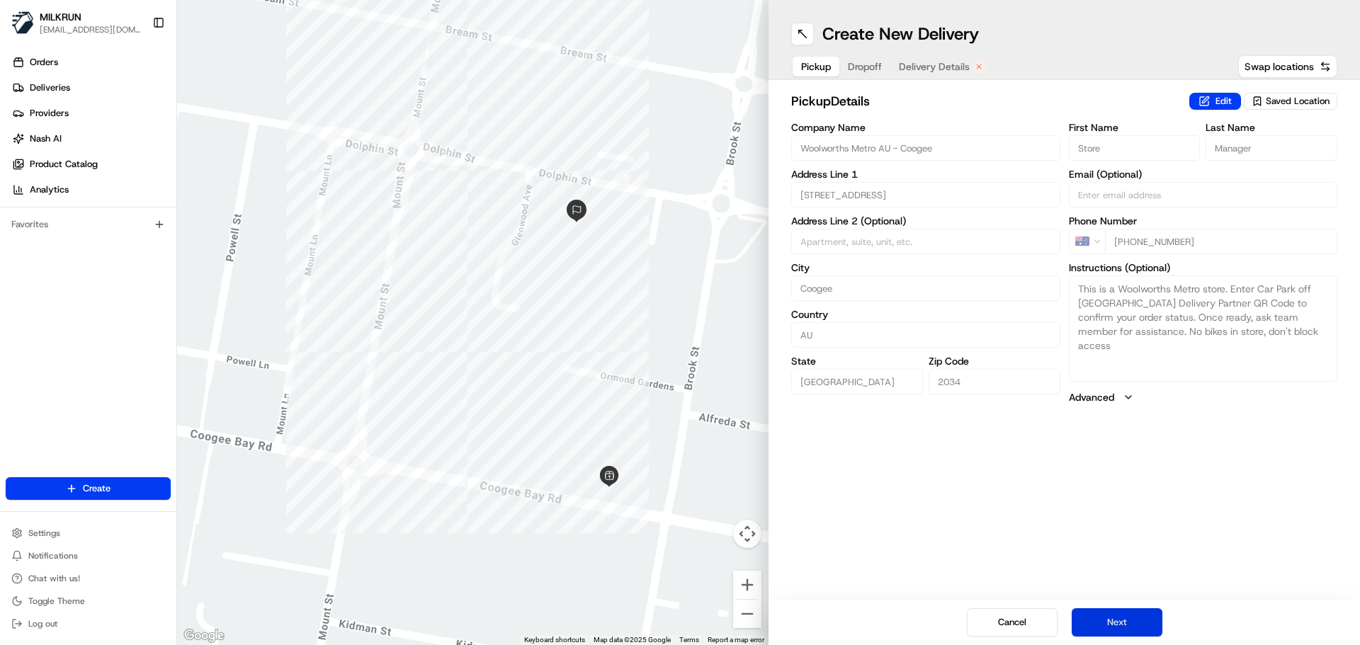
click at [1114, 616] on button "Next" at bounding box center [1117, 623] width 91 height 28
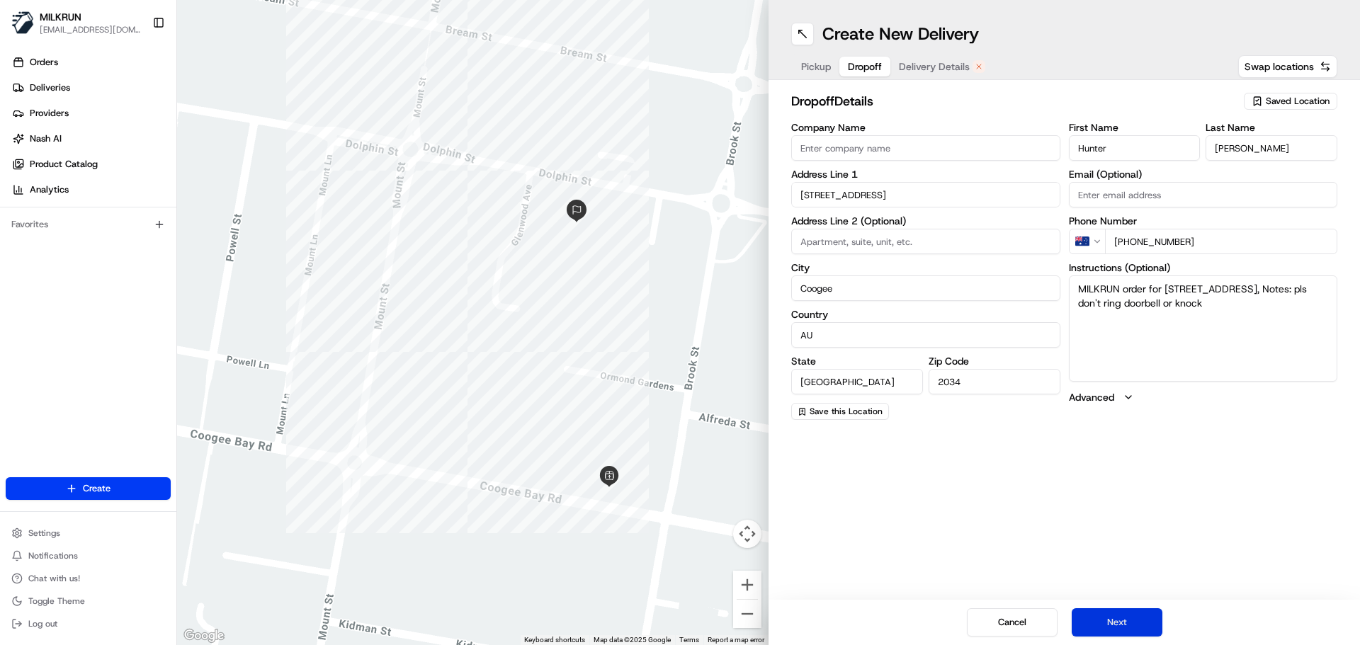
click at [1120, 621] on button "Next" at bounding box center [1117, 623] width 91 height 28
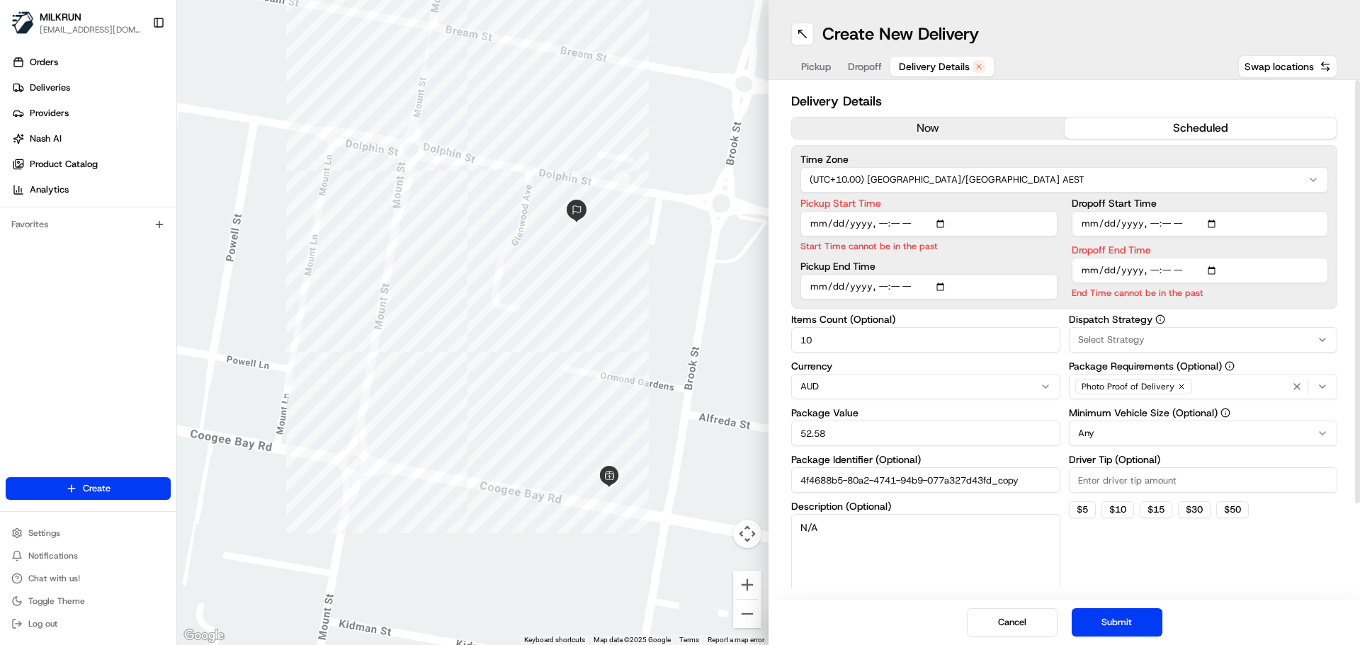
click at [916, 125] on button "now" at bounding box center [928, 128] width 273 height 21
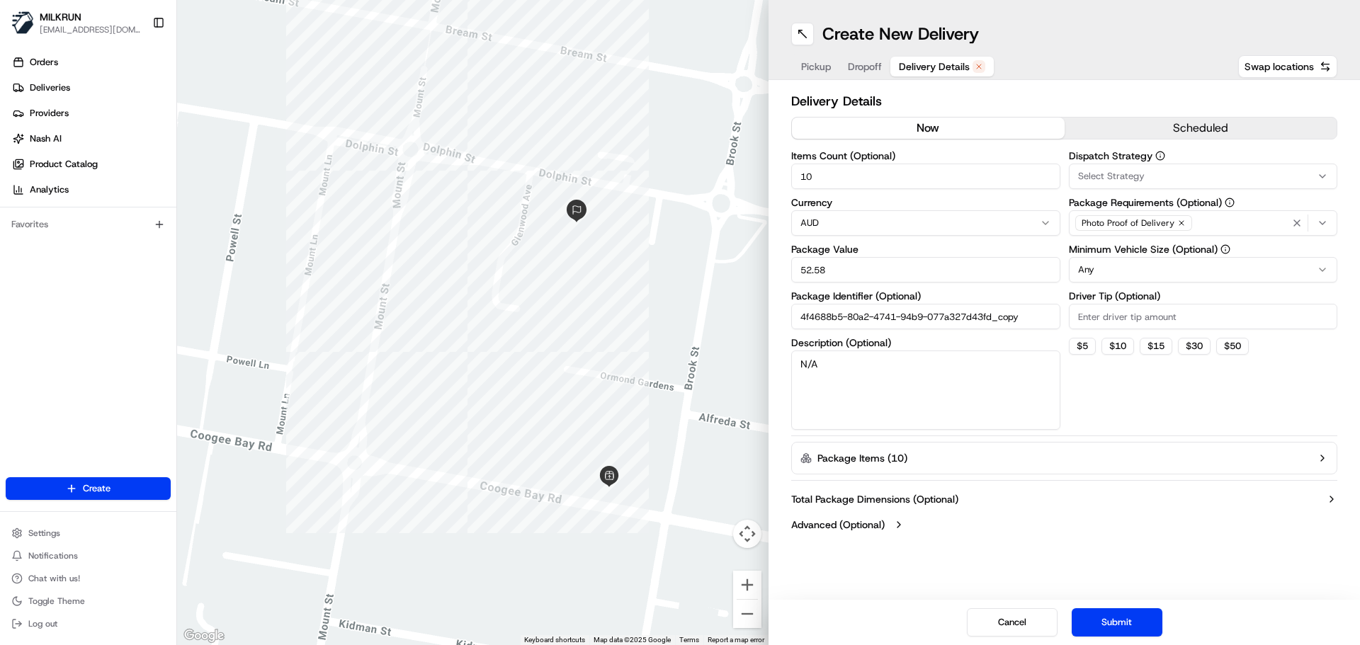
drag, startPoint x: 835, startPoint y: 176, endPoint x: 774, endPoint y: 167, distance: 61.6
click at [774, 167] on div "Delivery Details now scheduled Items Count (Optional) 10 Currency AUD Package V…" at bounding box center [1065, 314] width 592 height 469
type input "5"
drag, startPoint x: 835, startPoint y: 230, endPoint x: 836, endPoint y: 196, distance: 34.0
drag, startPoint x: 836, startPoint y: 196, endPoint x: 1126, endPoint y: 617, distance: 511.3
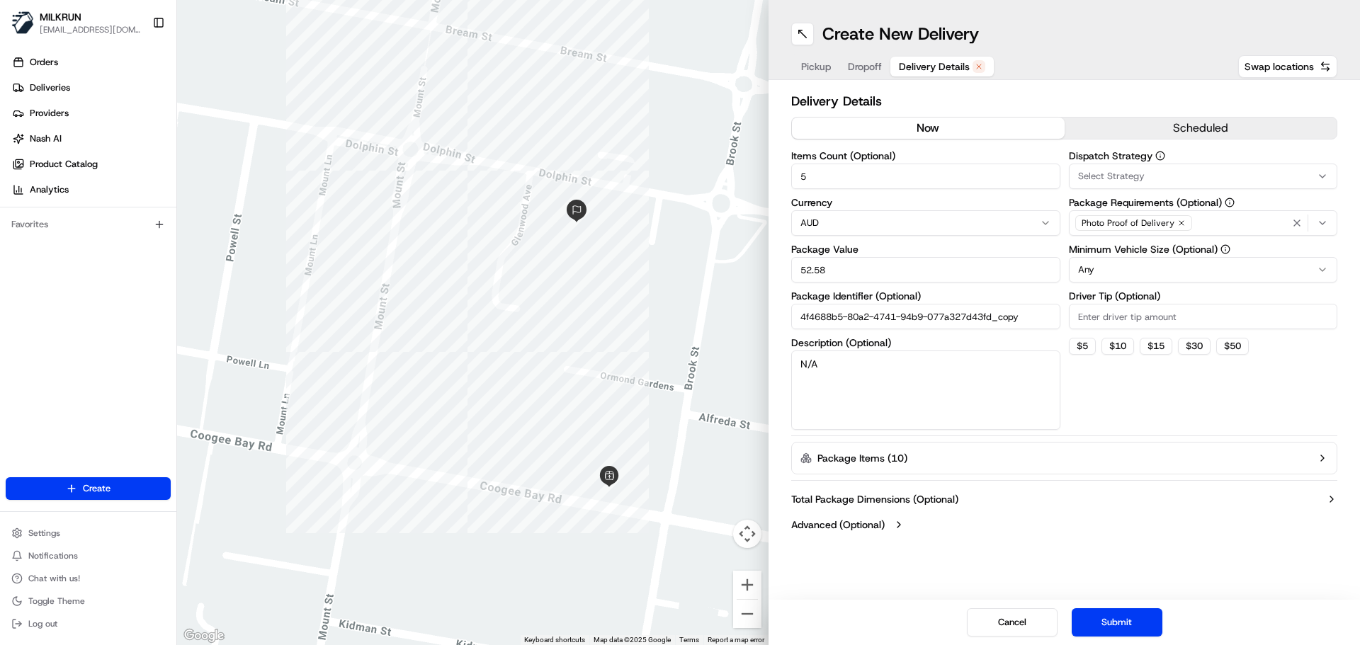
click at [1126, 618] on button "Submit" at bounding box center [1117, 623] width 91 height 28
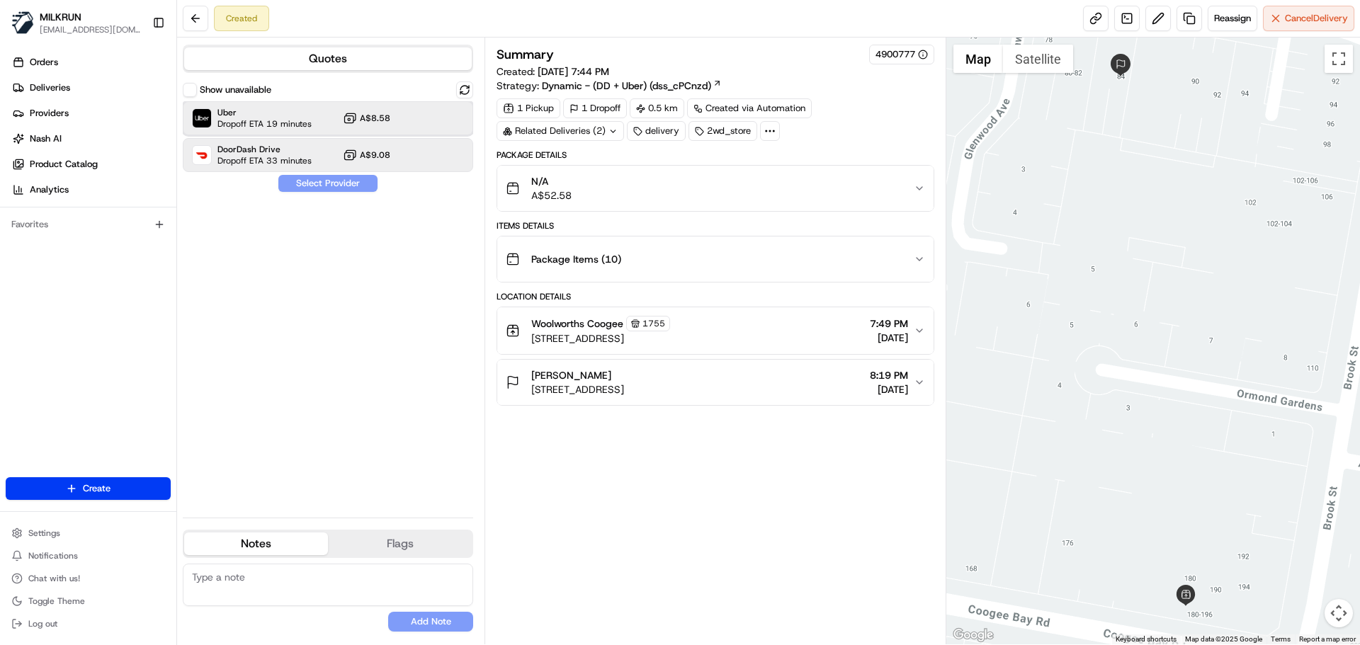
drag, startPoint x: 300, startPoint y: 114, endPoint x: 316, endPoint y: 169, distance: 57.6
click at [300, 115] on span "Uber" at bounding box center [264, 112] width 94 height 11
click at [320, 179] on button "Assign Provider" at bounding box center [328, 183] width 101 height 17
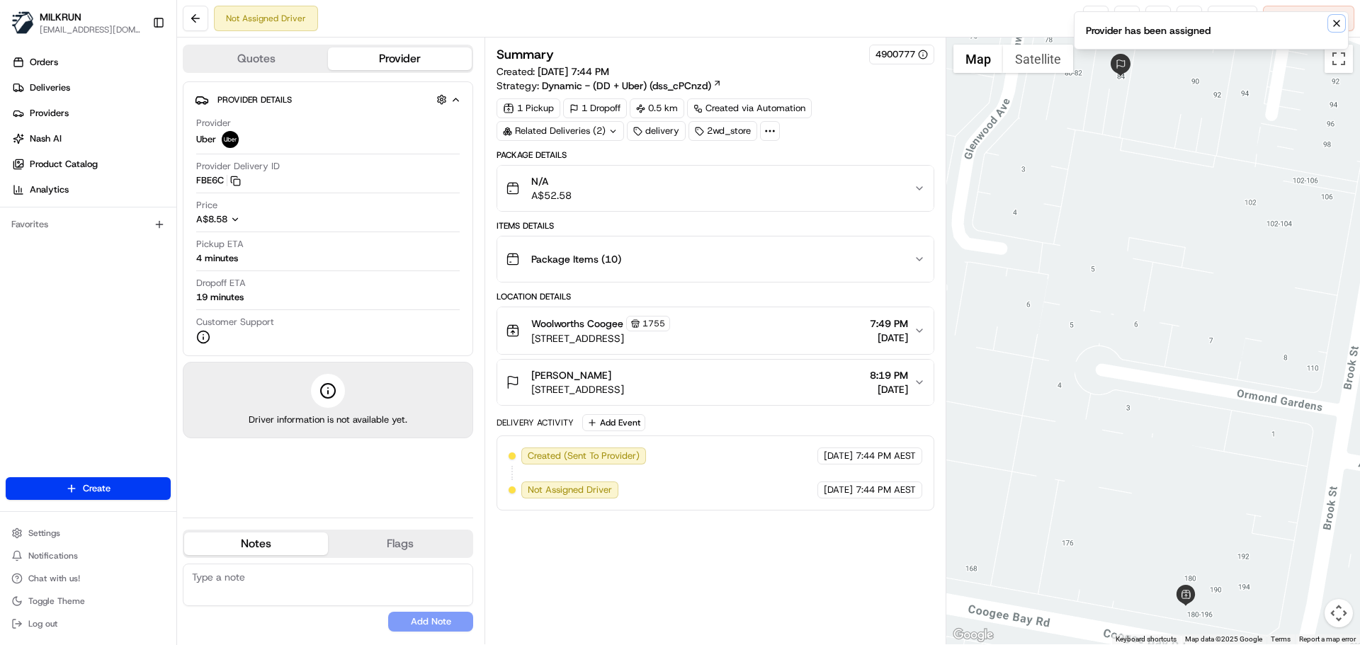
click at [1341, 19] on icon "Notifications (F8)" at bounding box center [1336, 23] width 11 height 11
click at [1097, 17] on link at bounding box center [1096, 19] width 26 height 26
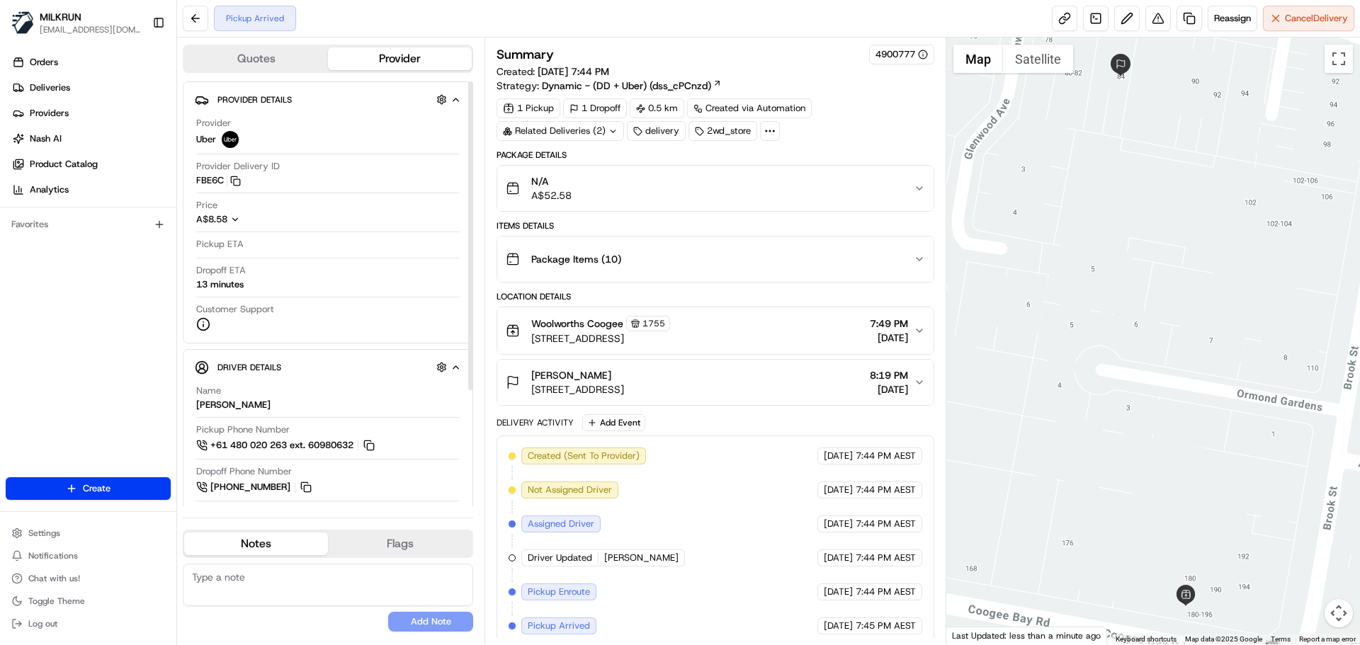
scroll to position [9, 0]
